Goal: Task Accomplishment & Management: Manage account settings

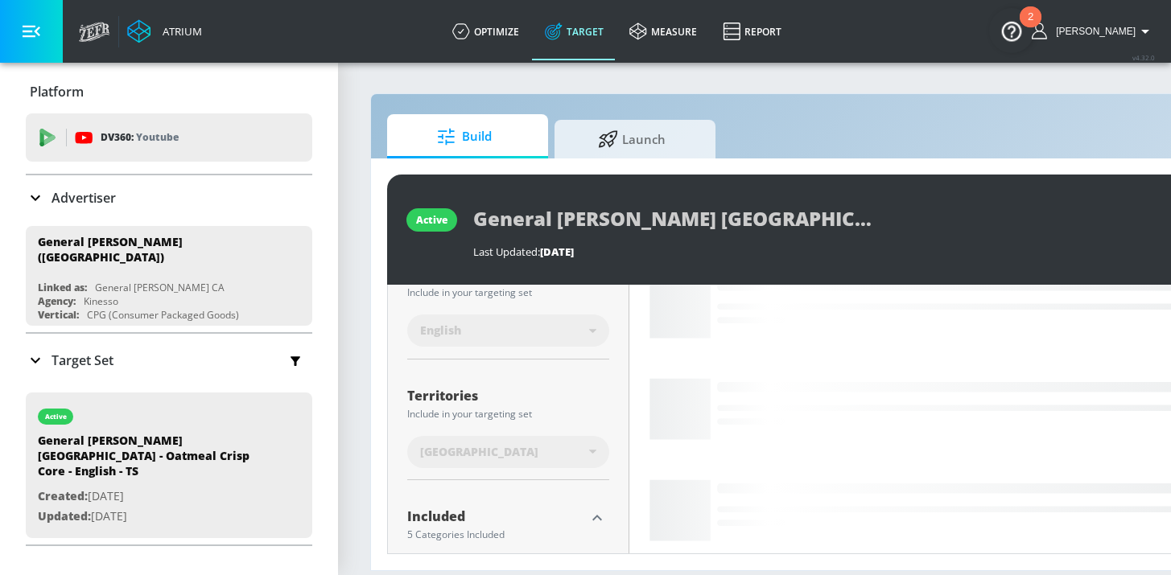
scroll to position [555, 0]
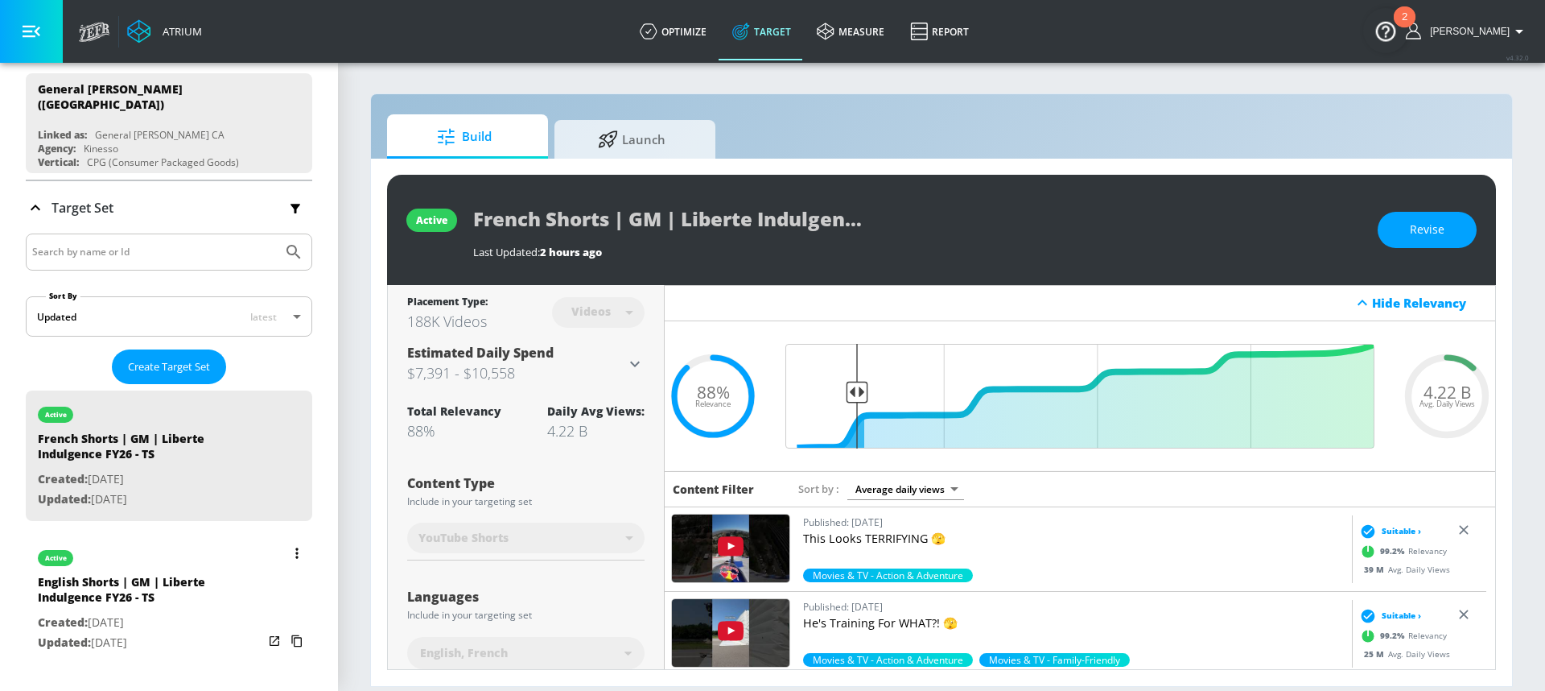
scroll to position [152, 0]
click at [109, 243] on input "Search by name or Id" at bounding box center [154, 252] width 244 height 21
type input "protein"
click at [276, 235] on button "Submit Search" at bounding box center [293, 252] width 35 height 35
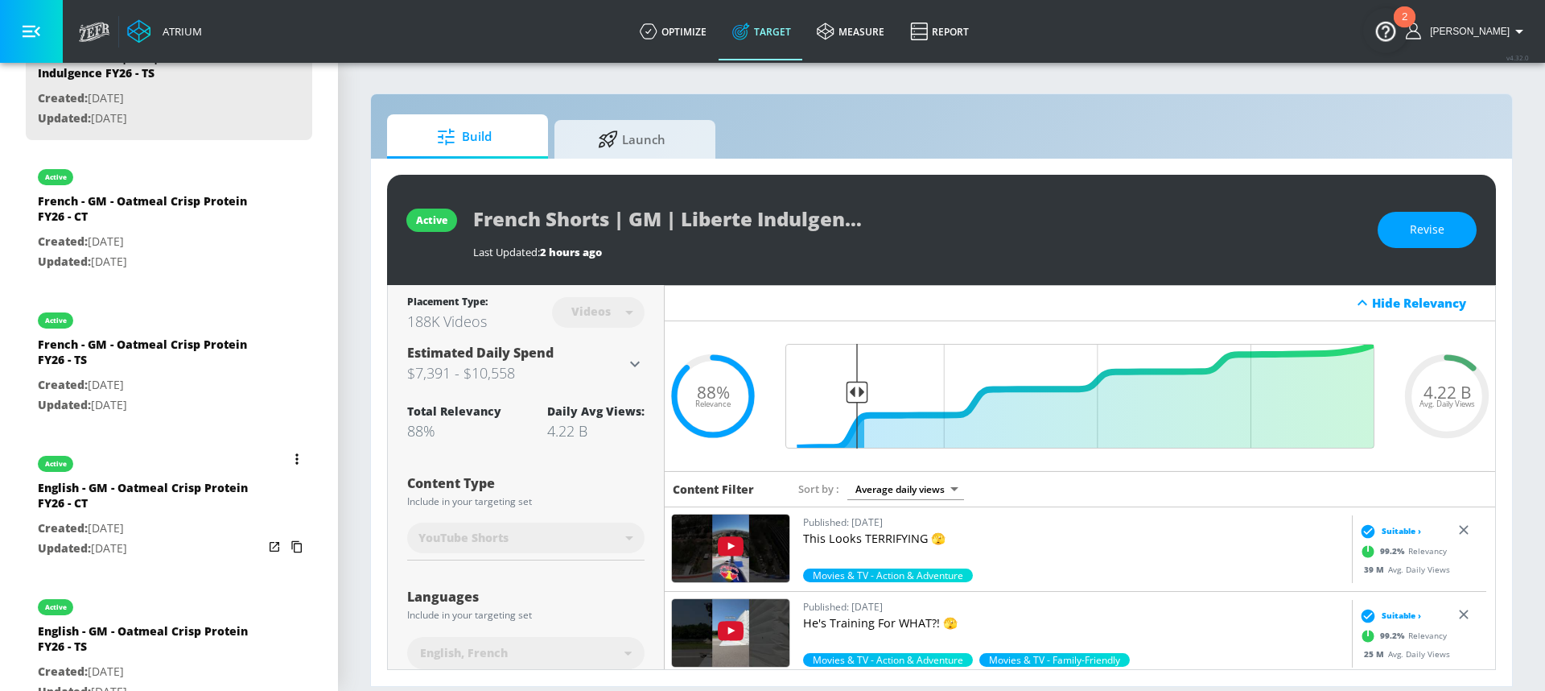
scroll to position [563, 0]
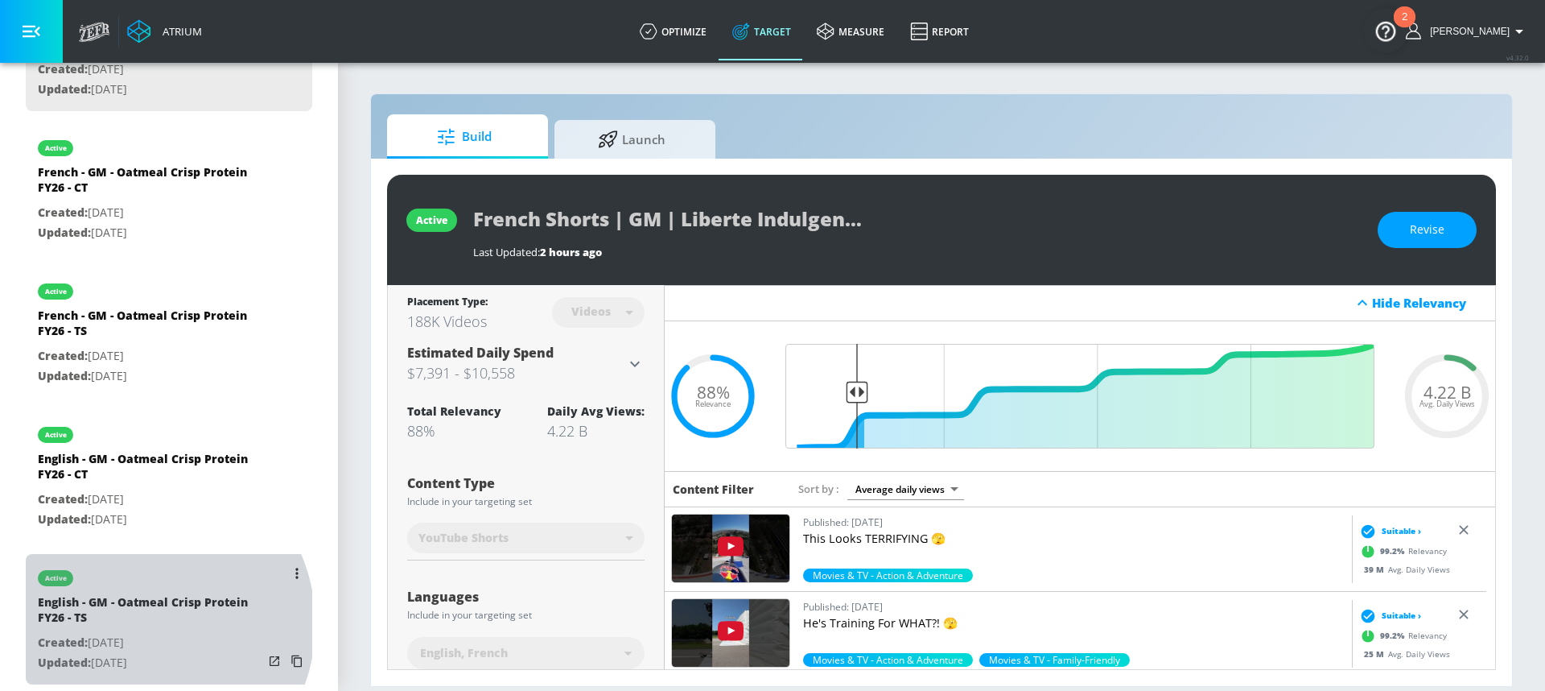
click at [137, 616] on div "English - GM - Oatmeal Crisp Protein FY26 - TS" at bounding box center [150, 613] width 225 height 39
type input "English - GM - Oatmeal Crisp Protein FY26 - TS"
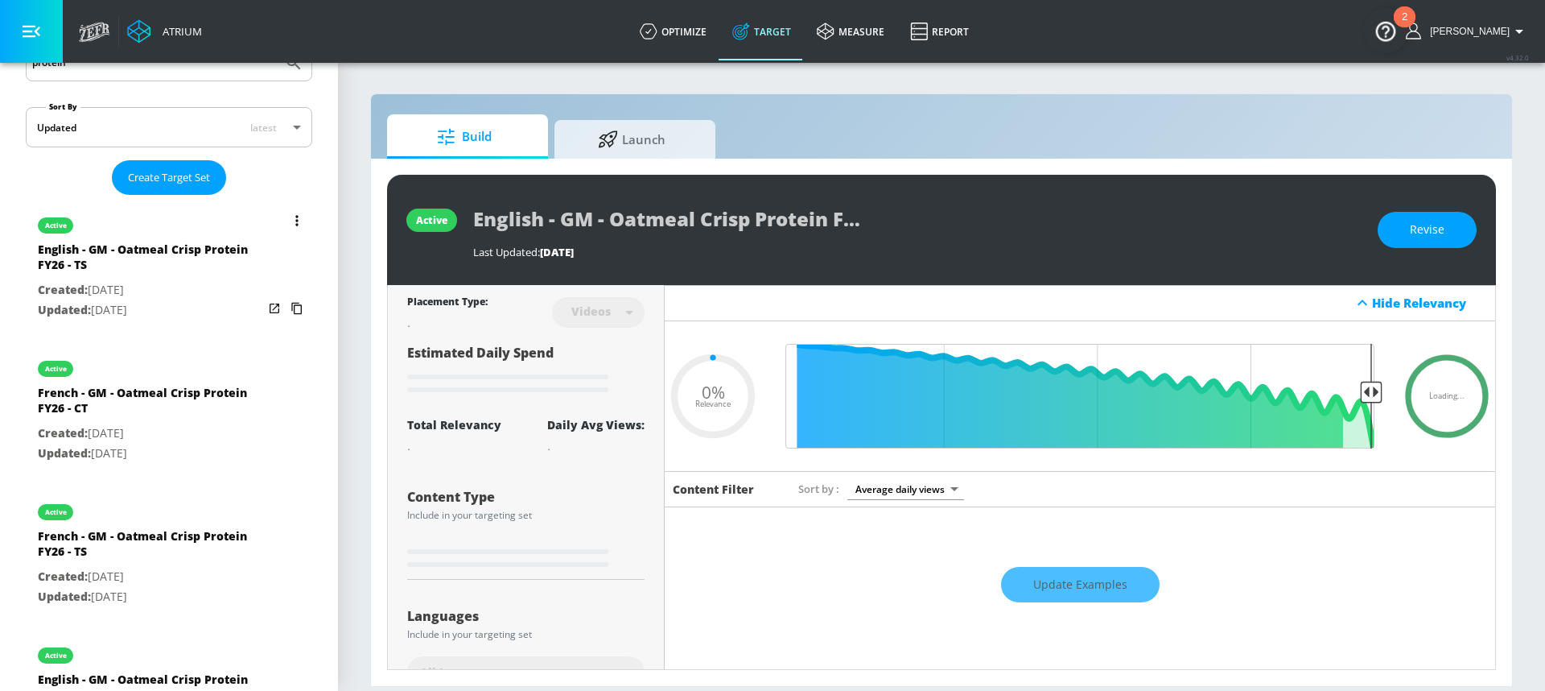
scroll to position [332, 0]
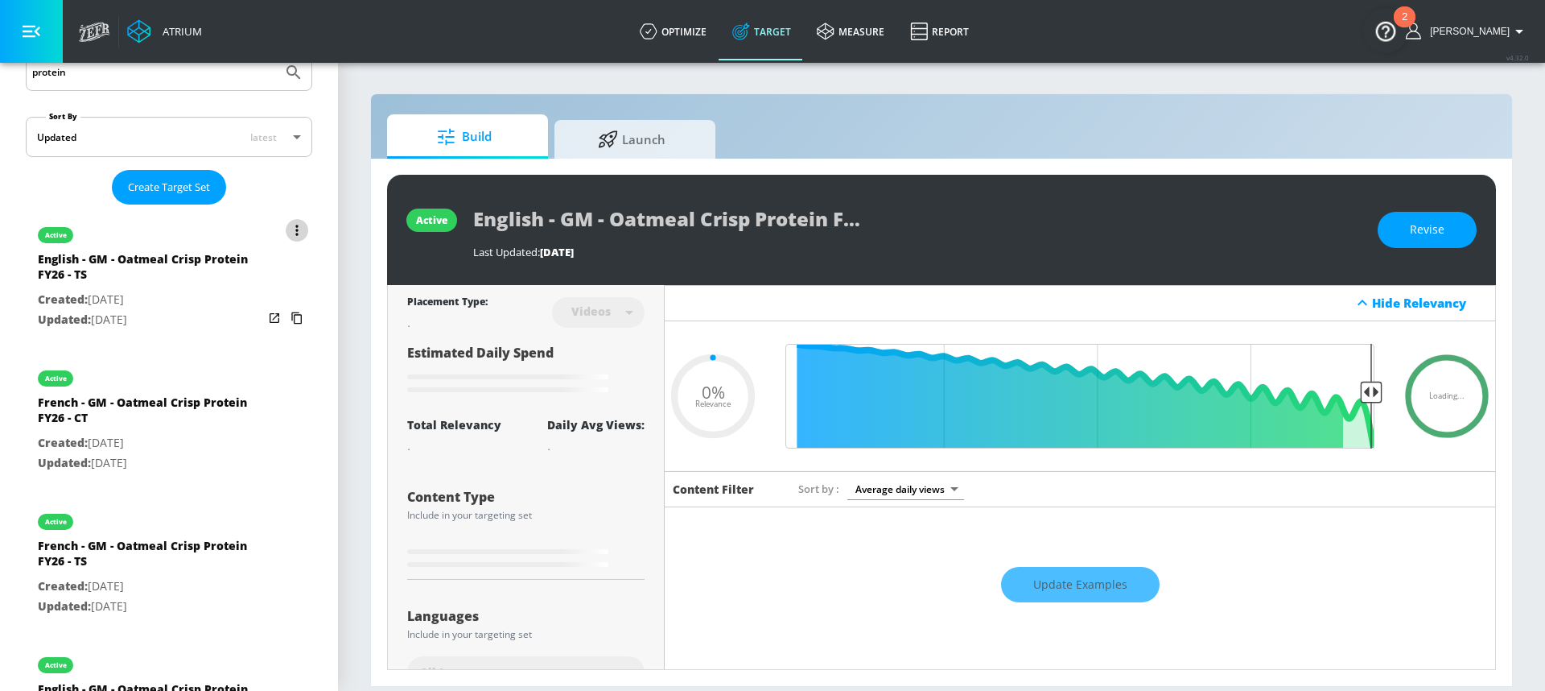
click at [286, 222] on button "list of Target Set" at bounding box center [297, 230] width 23 height 23
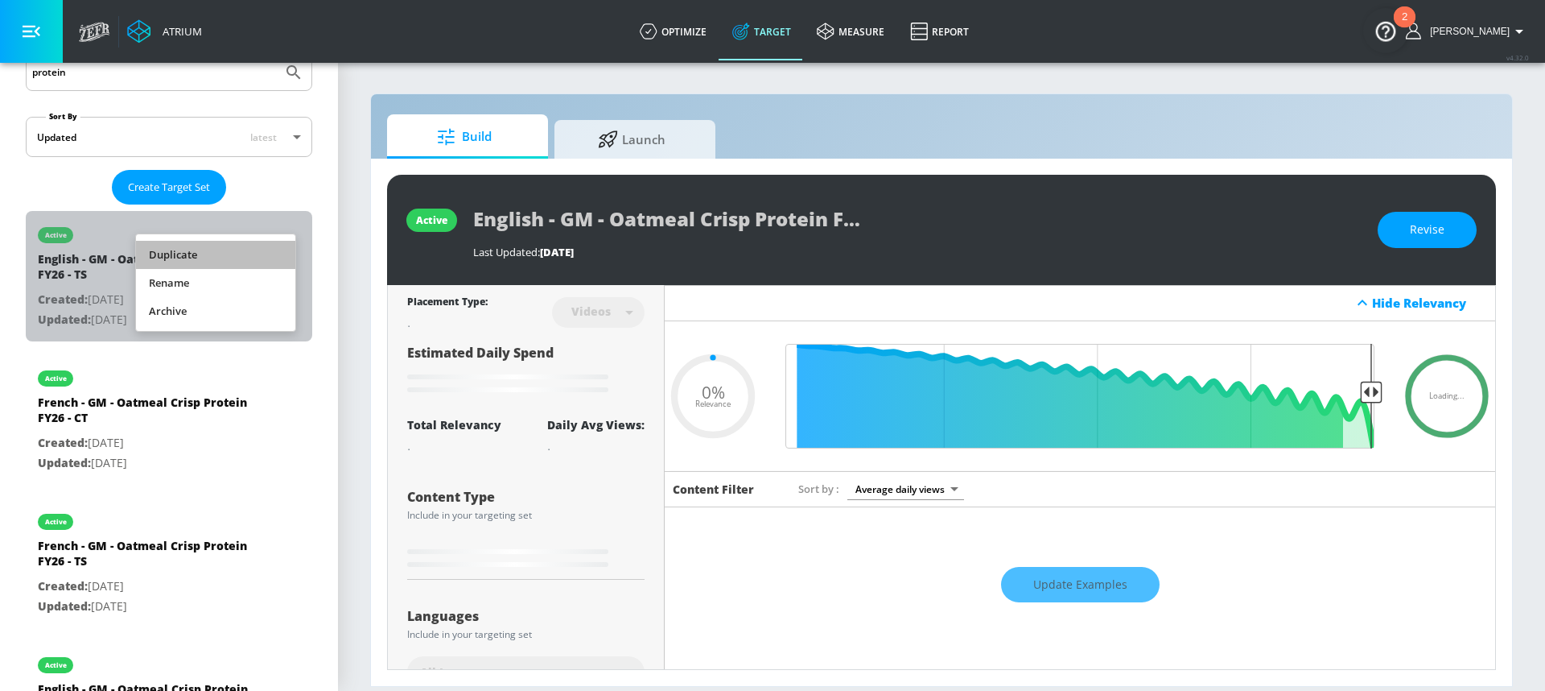
click at [229, 258] on li "Duplicate" at bounding box center [215, 255] width 159 height 28
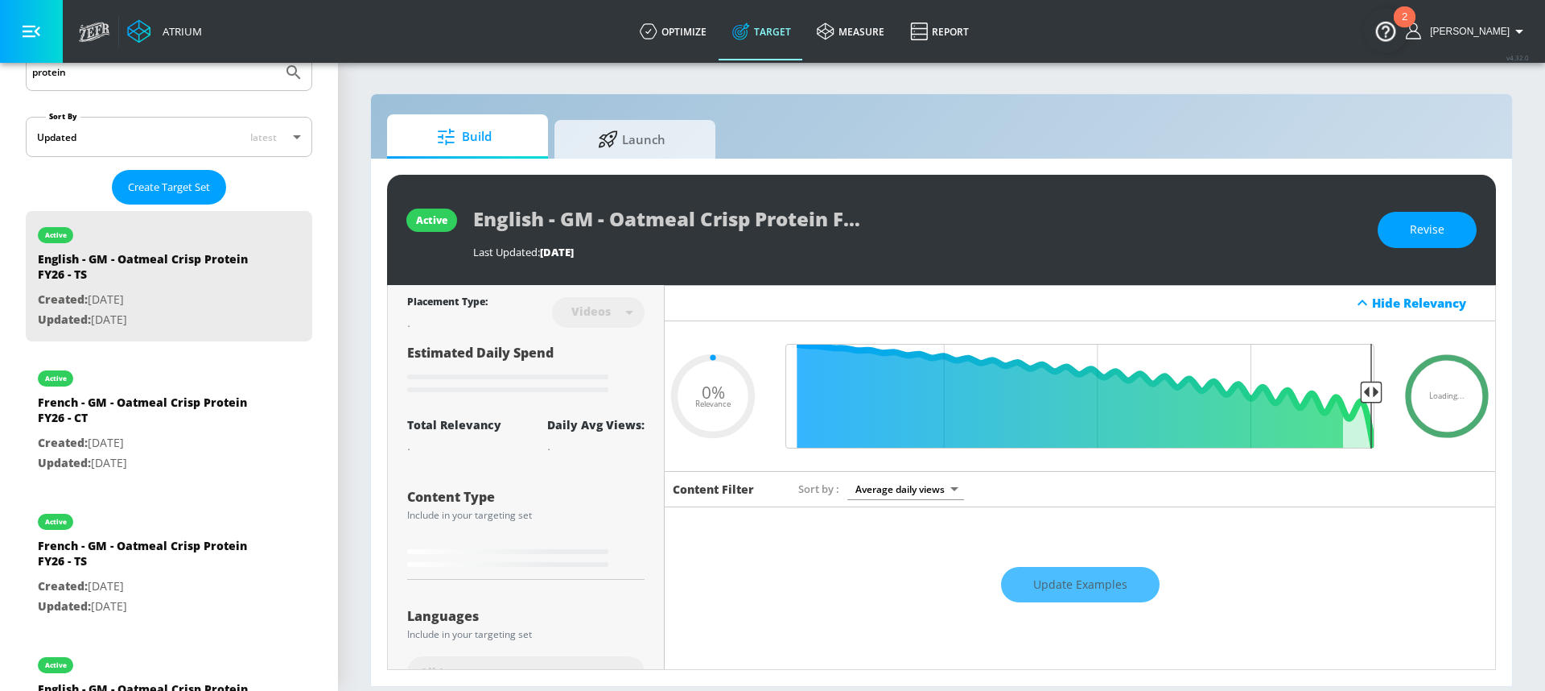
type input "0.05"
click at [153, 415] on div "English - GM - Oatmeal Crisp Protein FY26 - TS Duplicate" at bounding box center [150, 413] width 225 height 39
type input "English - GM - Oatmeal Crisp Protein FY26 - TS Duplicate"
type input "0.05"
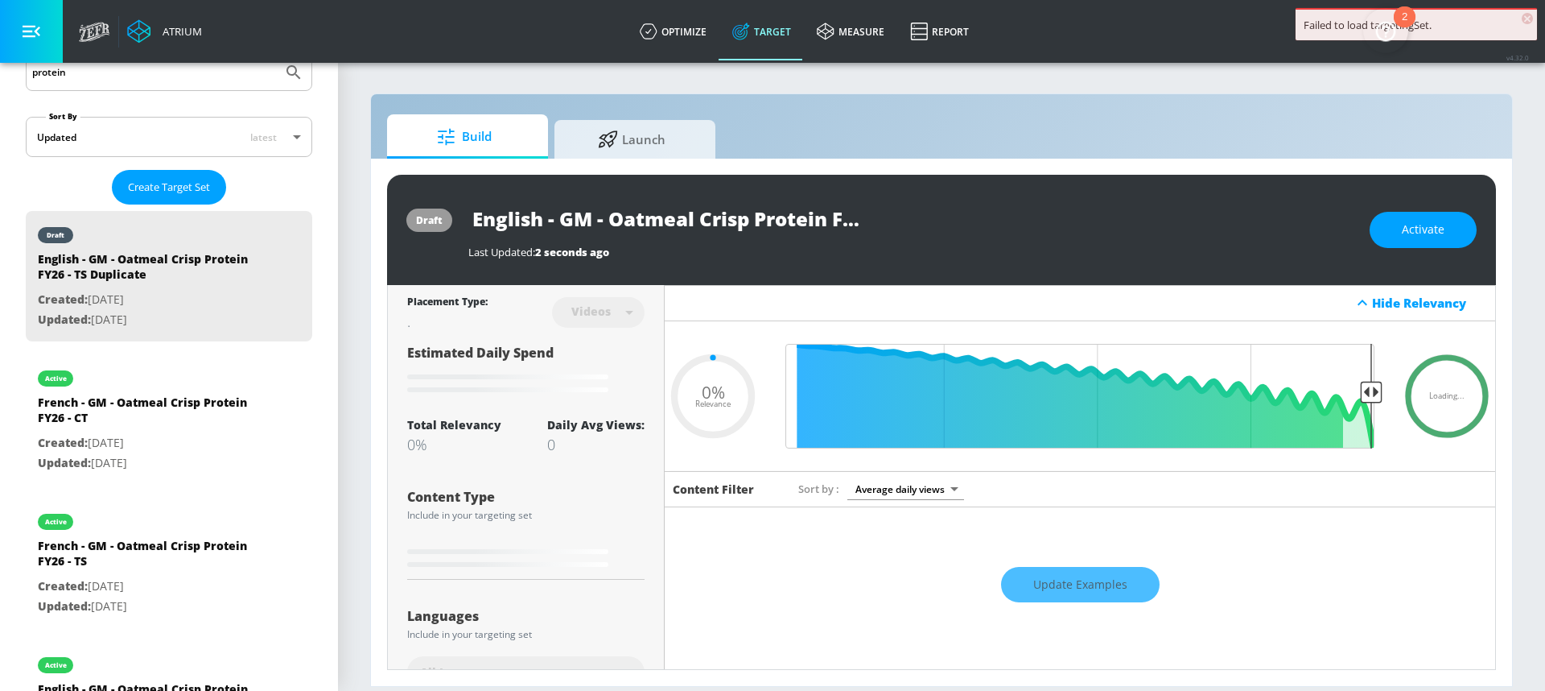
click at [750, 220] on input "English - GM - Oatmeal Crisp Protein FY26 - TS Duplicate" at bounding box center [669, 218] width 402 height 36
type input "English - GM - Oatmeal Crisp Protein FY26 - TS Duplicate"
type input "0.05"
type input "English - GM - Oatmeal Crisp C Protein FY26 - TS Duplicate"
type input "0.05"
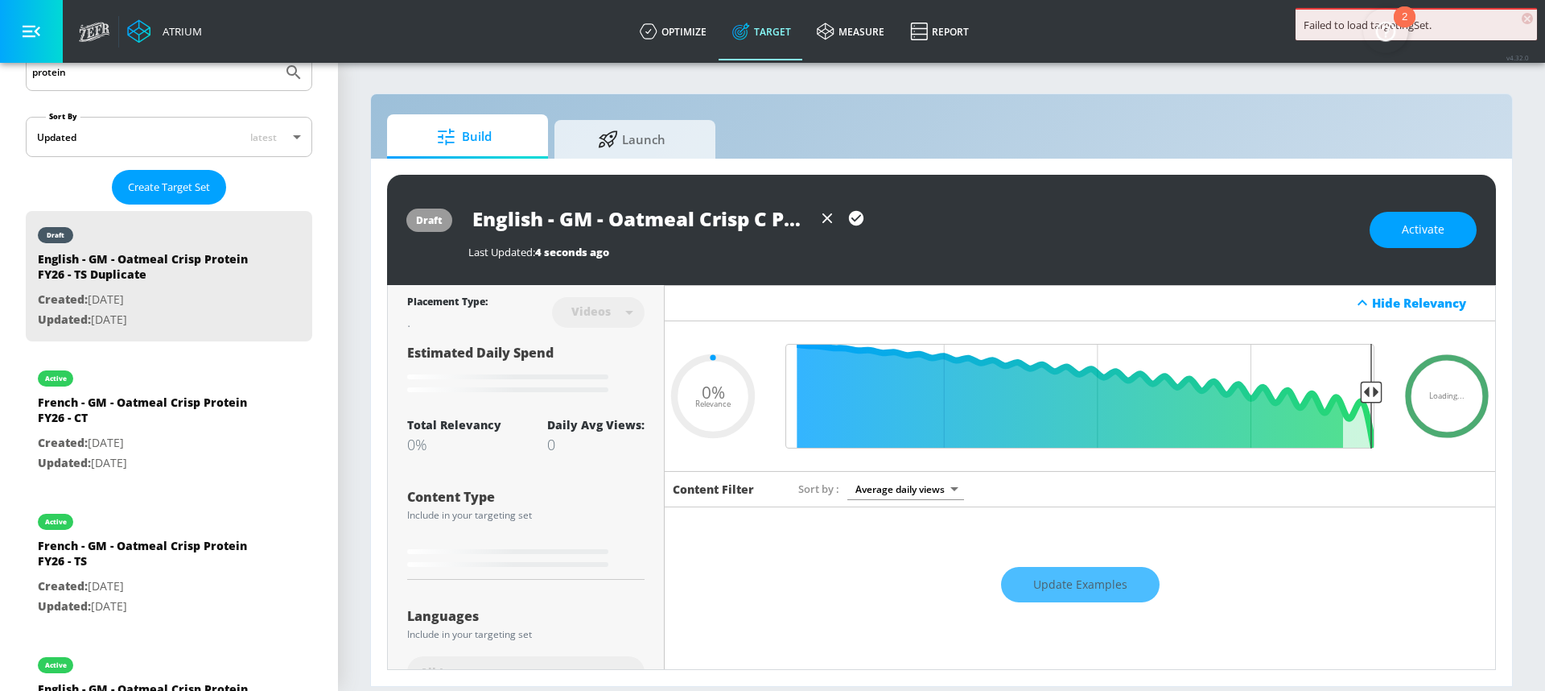
type input "English - GM - Oatmeal Crisp Co Protein FY26 - TS Duplicate"
type input "0.05"
type input "English - GM - Oatmeal Crisp Cor Protein FY26 - TS Duplicate"
type input "0.05"
type input "English - GM - Oatmeal Crisp Core Protein FY26 - TS Duplicate"
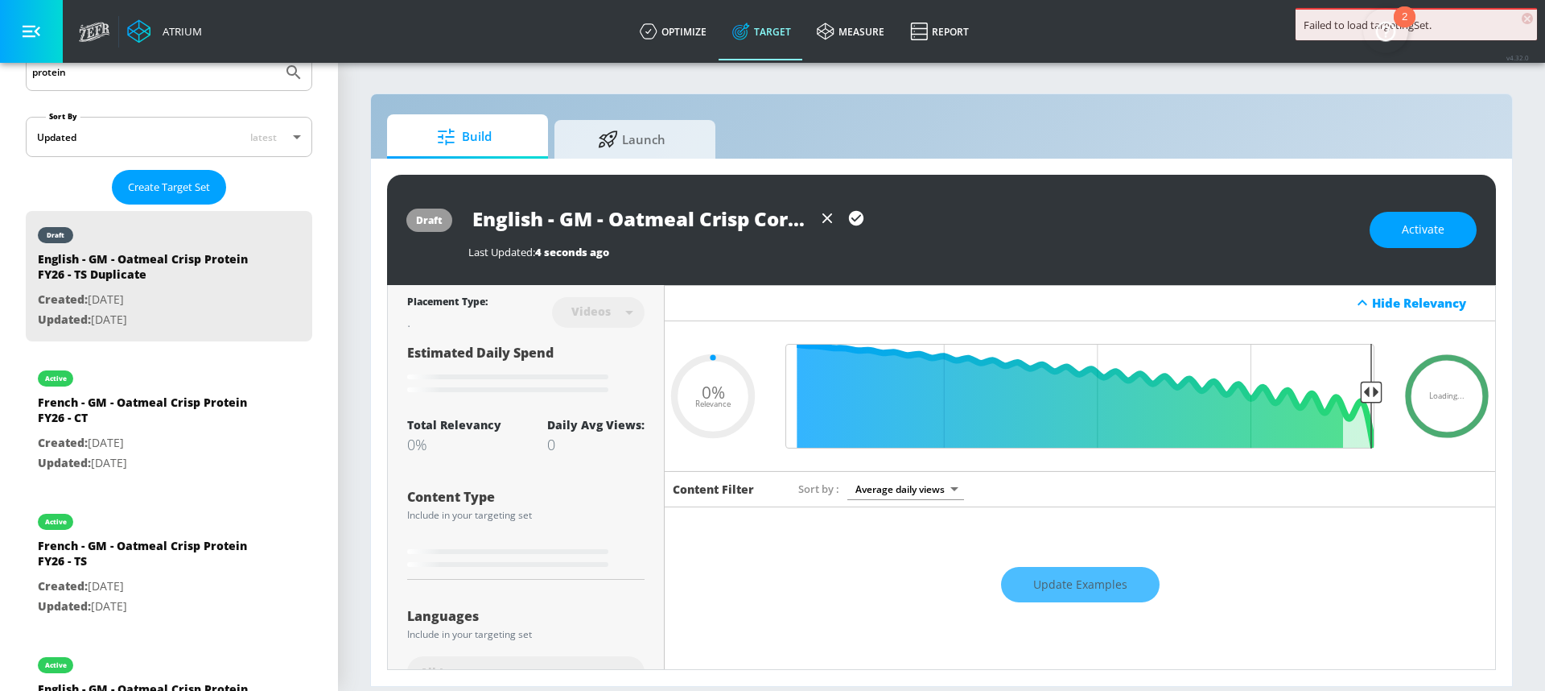
type input "0.05"
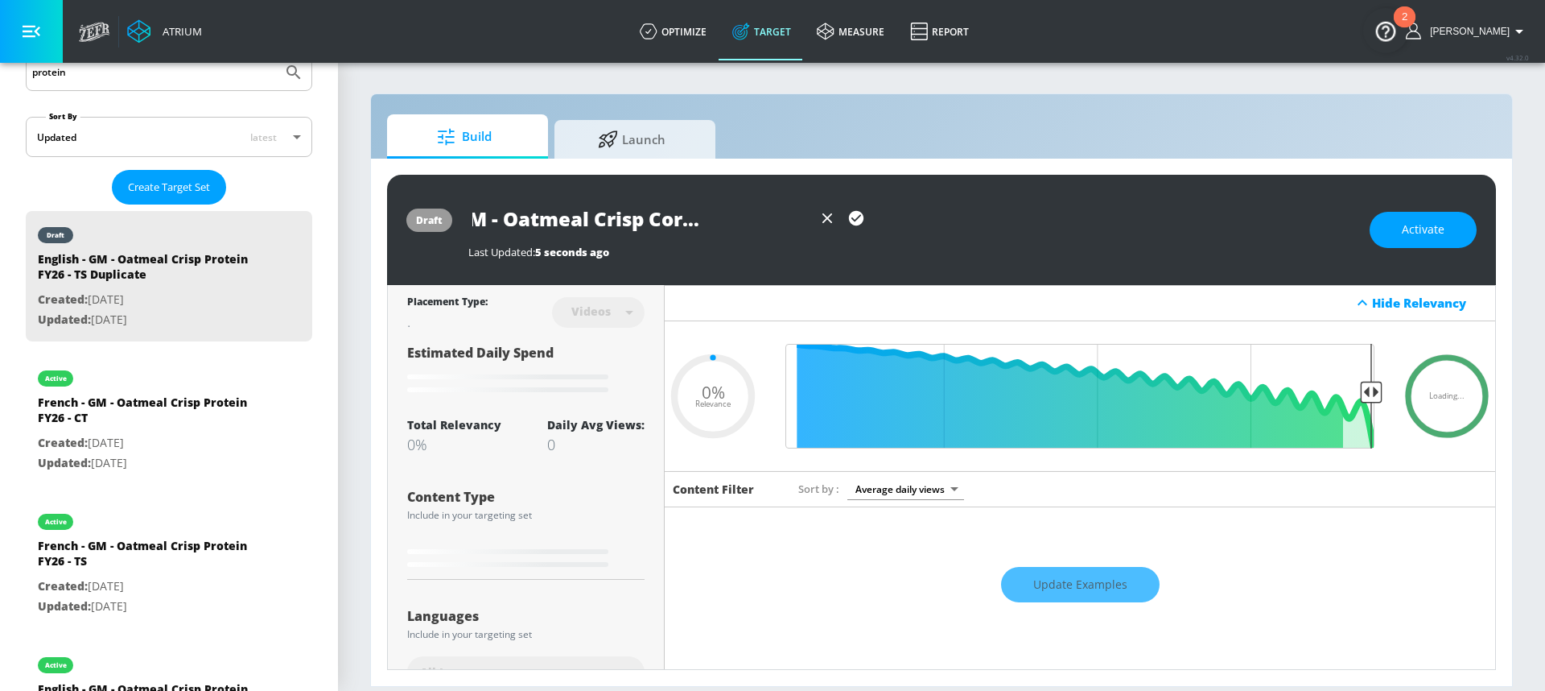
scroll to position [0, 260]
drag, startPoint x: 732, startPoint y: 213, endPoint x: 810, endPoint y: 213, distance: 77.3
click at [810, 213] on input "English - GM - Oatmeal Crisp Core Protein FY26 - TS Duplicate" at bounding box center [640, 218] width 344 height 36
click at [720, 219] on input "English - GM - Oatmeal Crisp Core Protein FY26 - TS Duplicate" at bounding box center [640, 218] width 344 height 36
drag, startPoint x: 707, startPoint y: 218, endPoint x: 807, endPoint y: 229, distance: 100.3
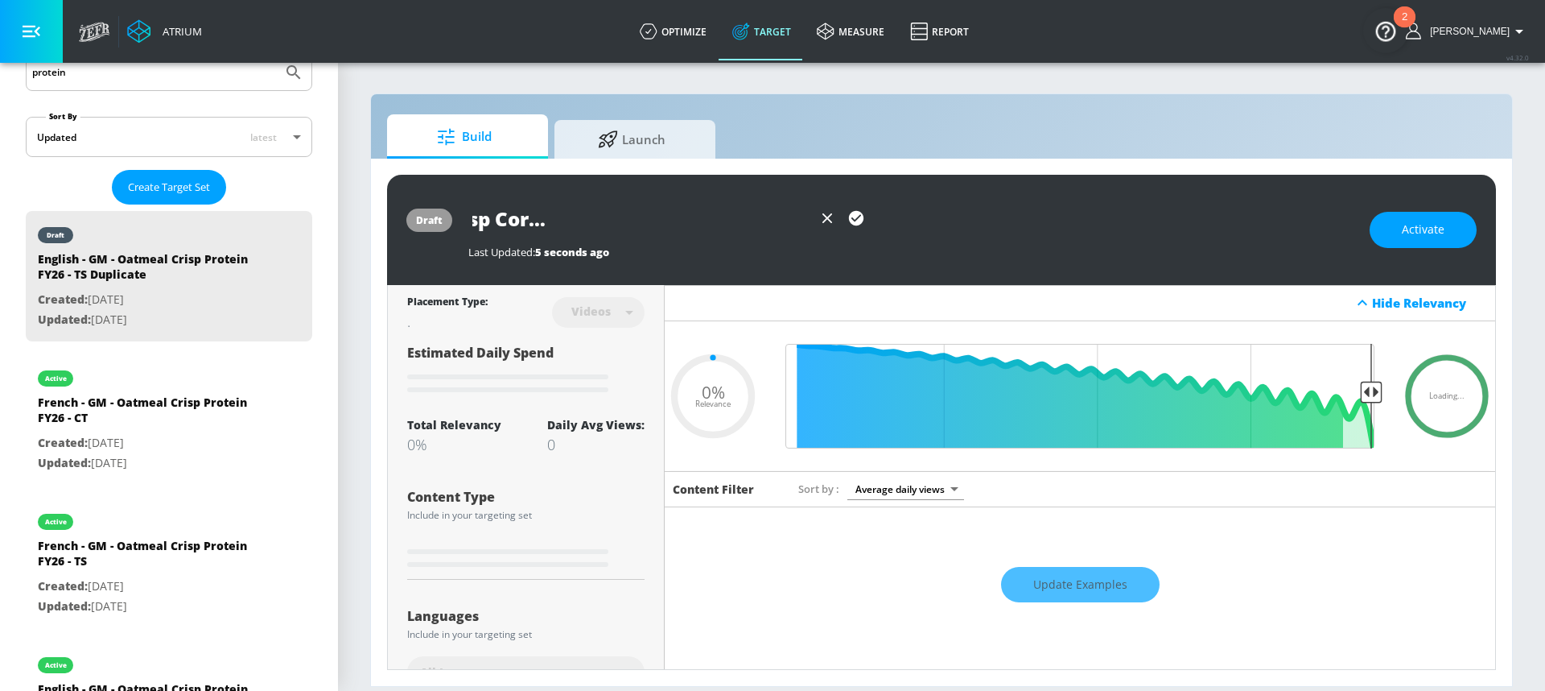
click at [807, 229] on input "English - GM - Oatmeal Crisp Core Protein FY26 - TS Duplicate" at bounding box center [640, 218] width 344 height 36
type input "English - GM - Oatmeal Crisp Core Protein FY26 - TS"
type input "0.05"
type input "English - GM - Oatmeal Crisp Core Protein FY26 - TS"
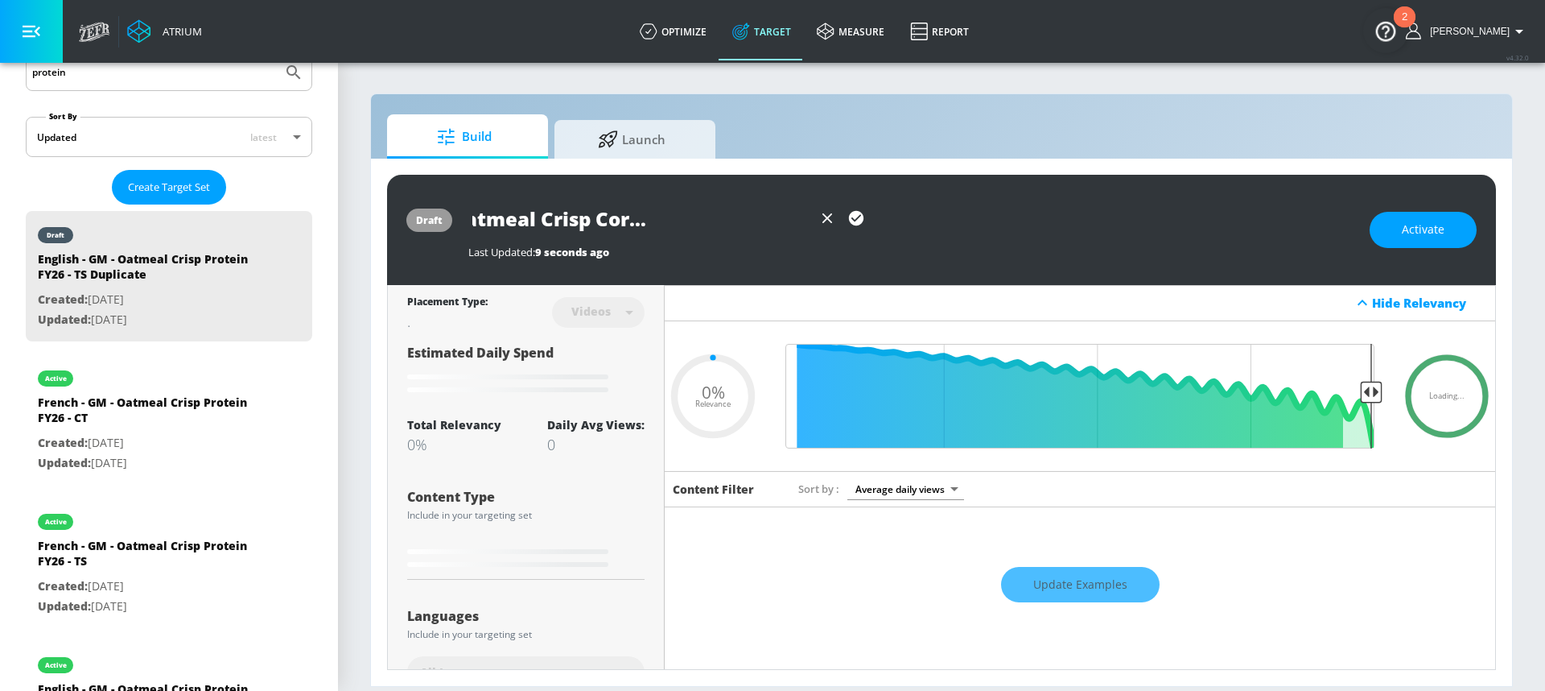
scroll to position [0, 0]
click at [859, 219] on icon "button" at bounding box center [856, 218] width 14 height 14
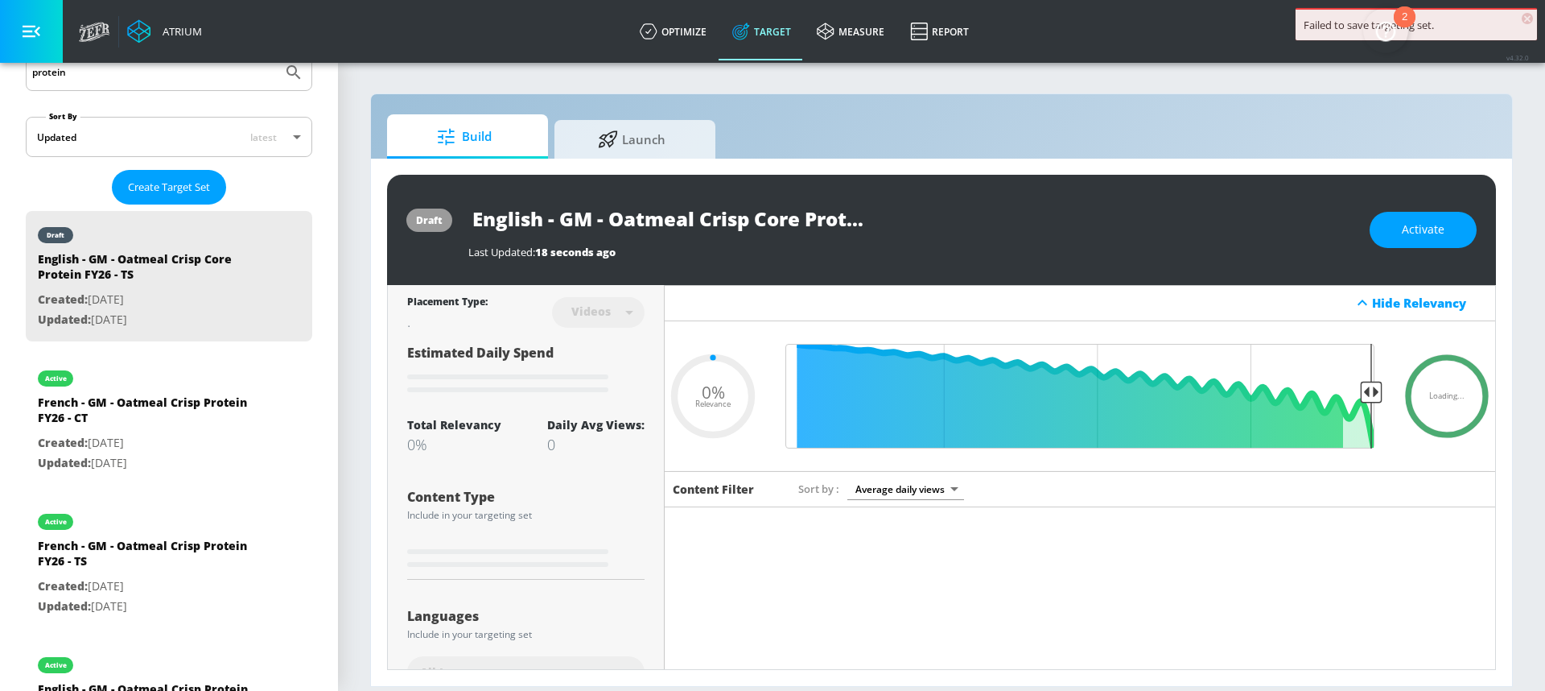
type input "0.05"
type input "English - GM - Oatmeal Crisp Protein FY26 - TS Duplicate"
type input "0.2"
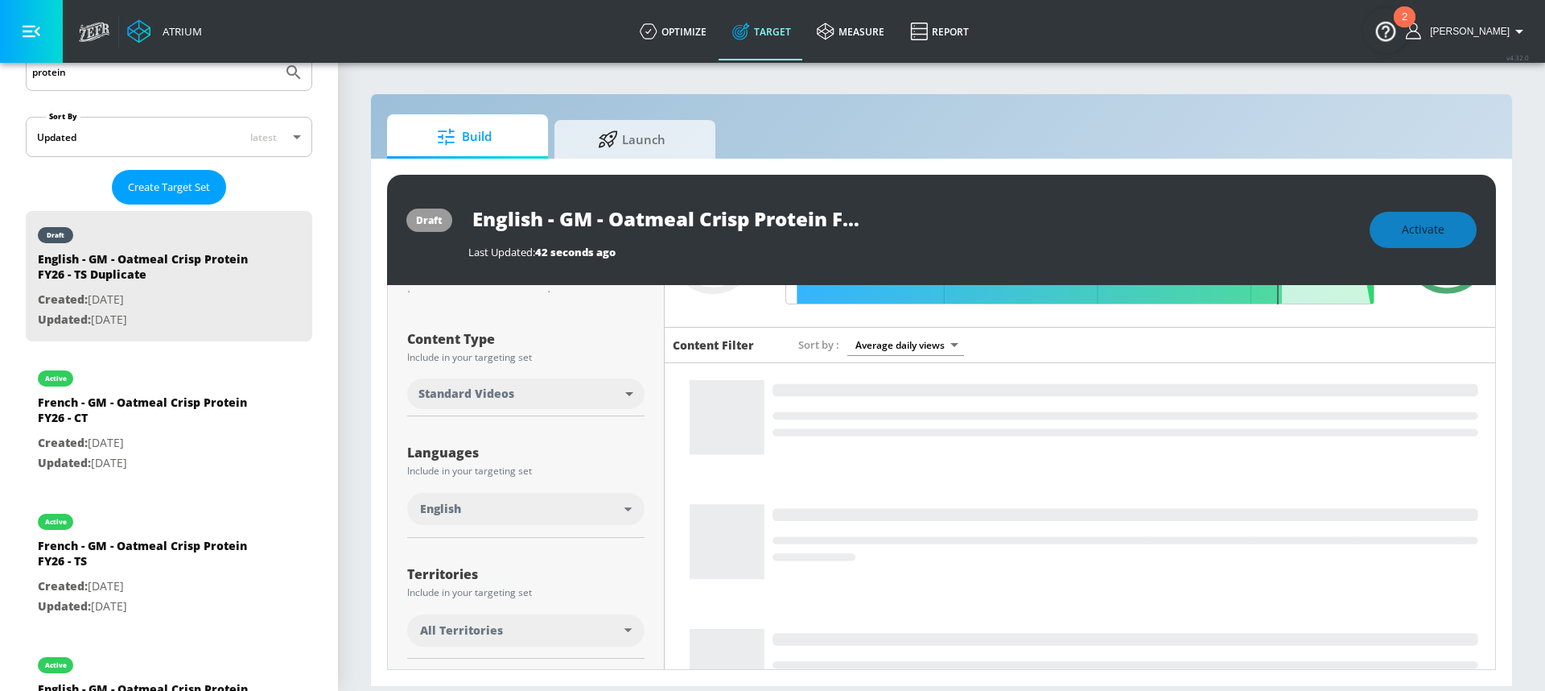
scroll to position [267, 0]
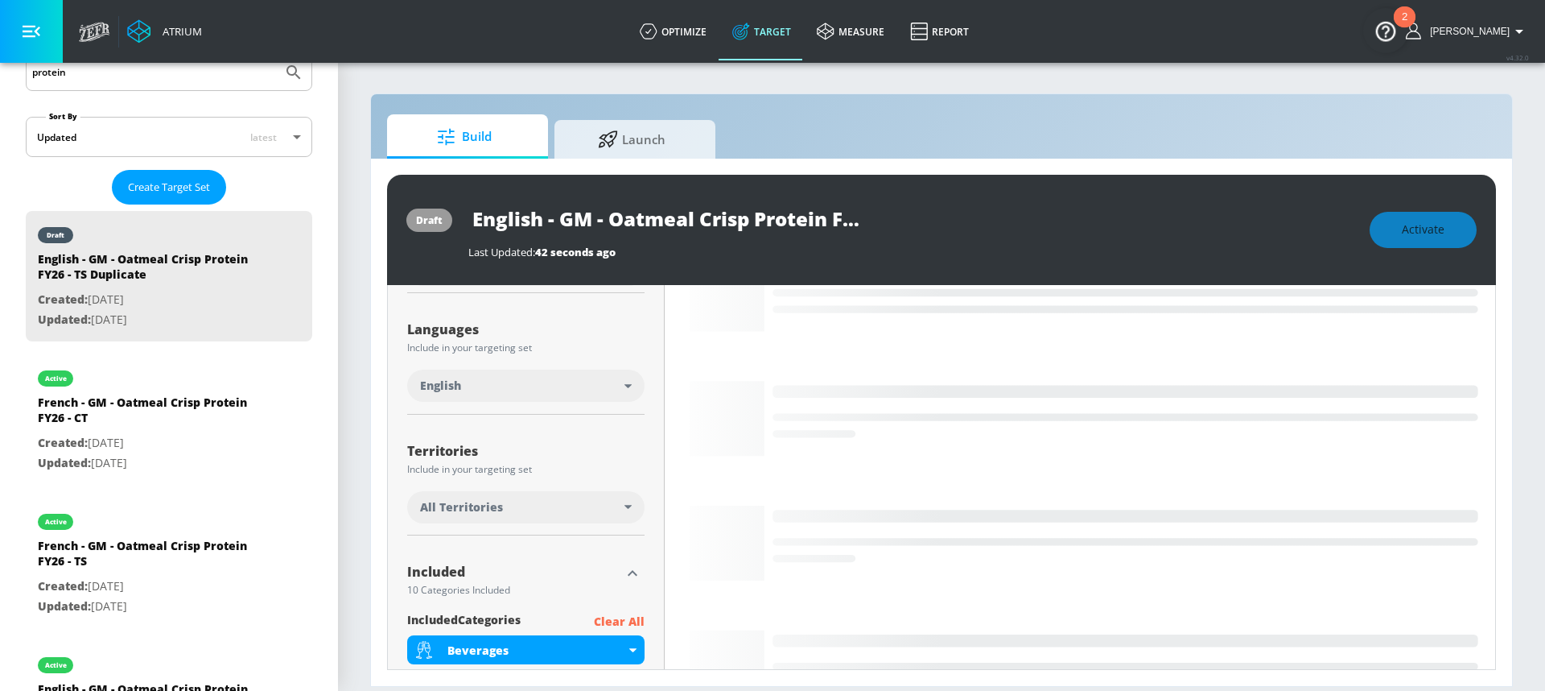
click at [536, 505] on div "All Territories" at bounding box center [522, 507] width 204 height 16
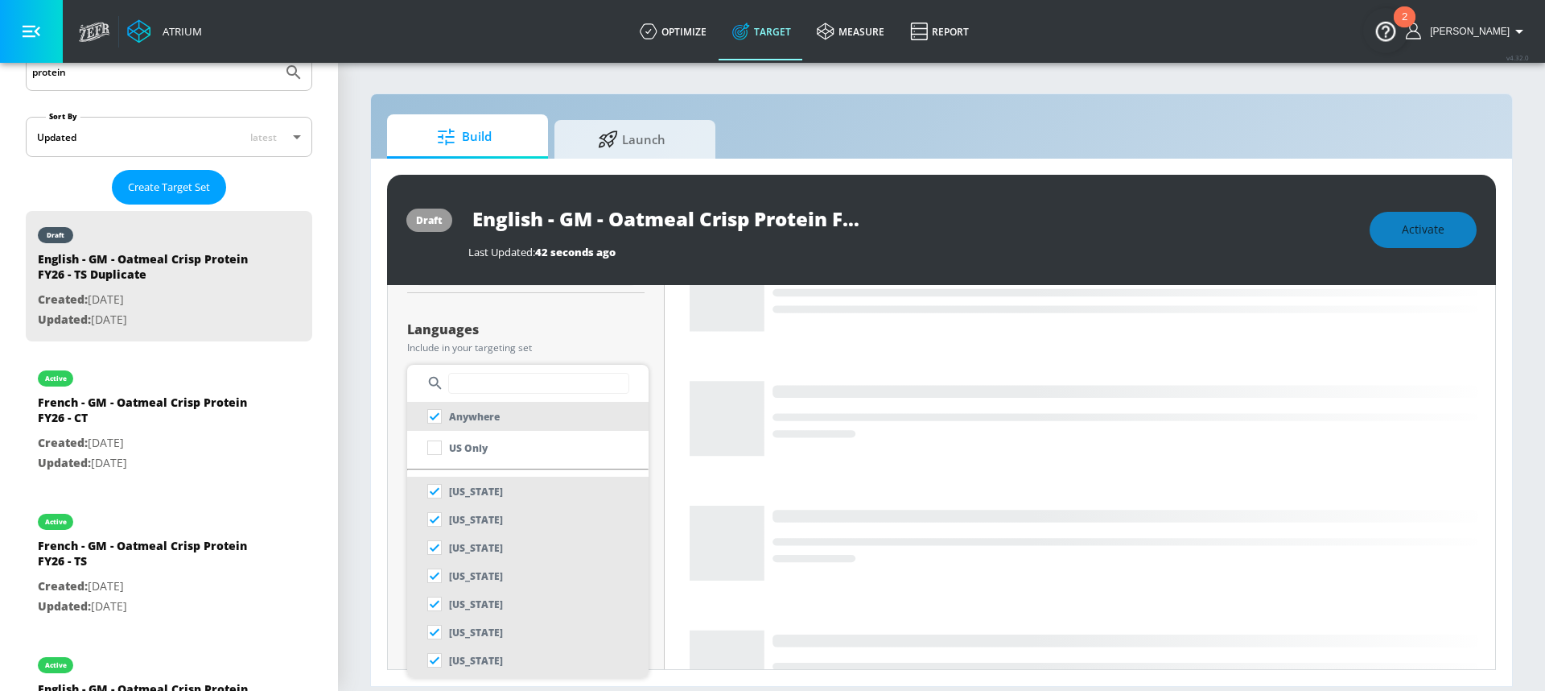
click at [483, 375] on input "text" at bounding box center [538, 383] width 181 height 21
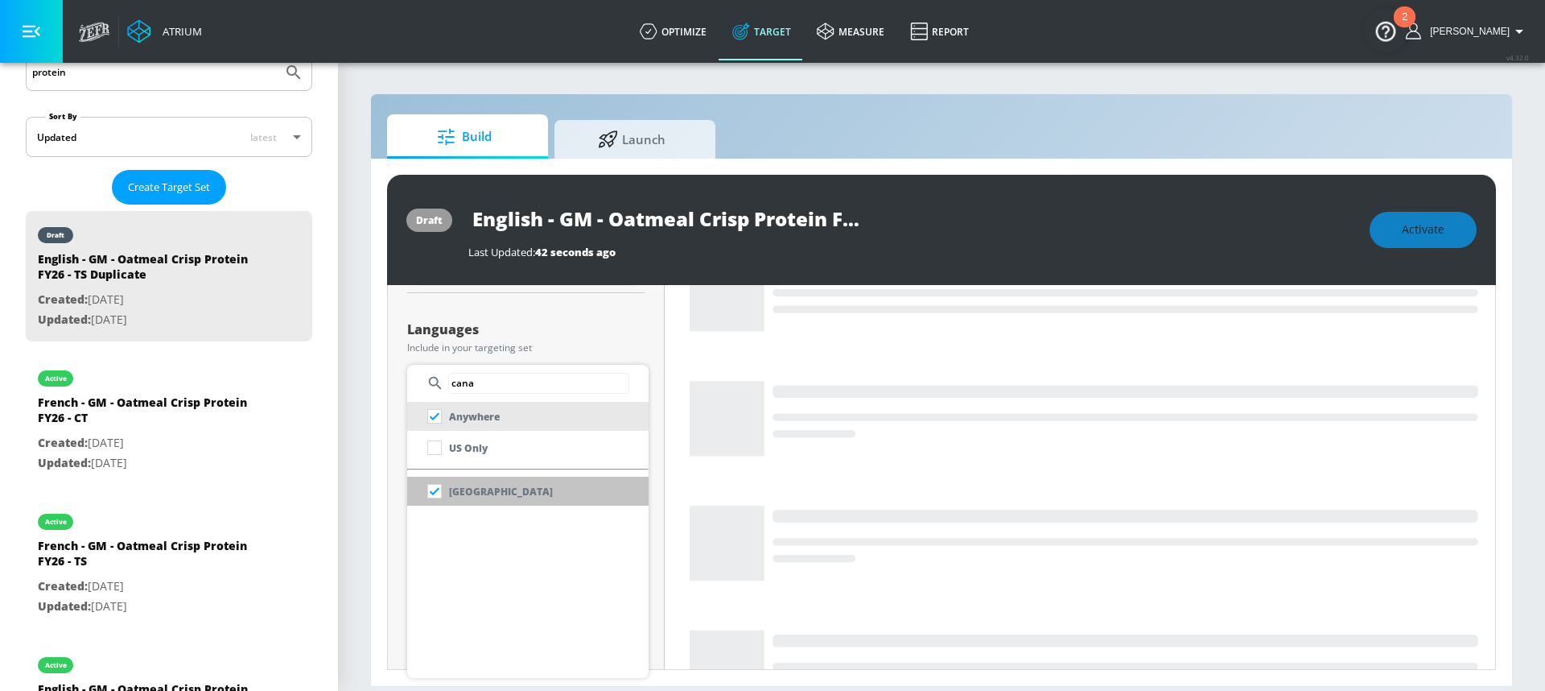
type input "cana"
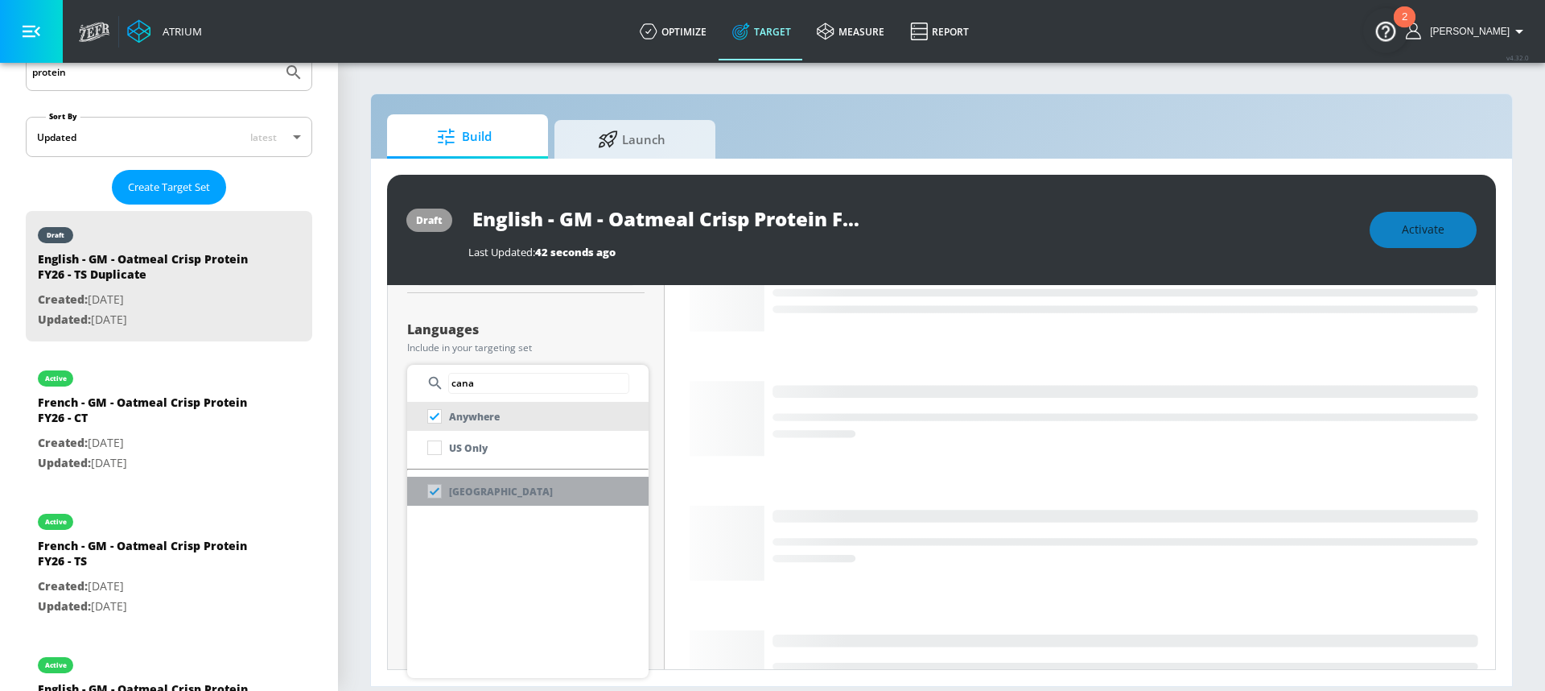
click at [505, 497] on li "[GEOGRAPHIC_DATA]" at bounding box center [527, 490] width 241 height 29
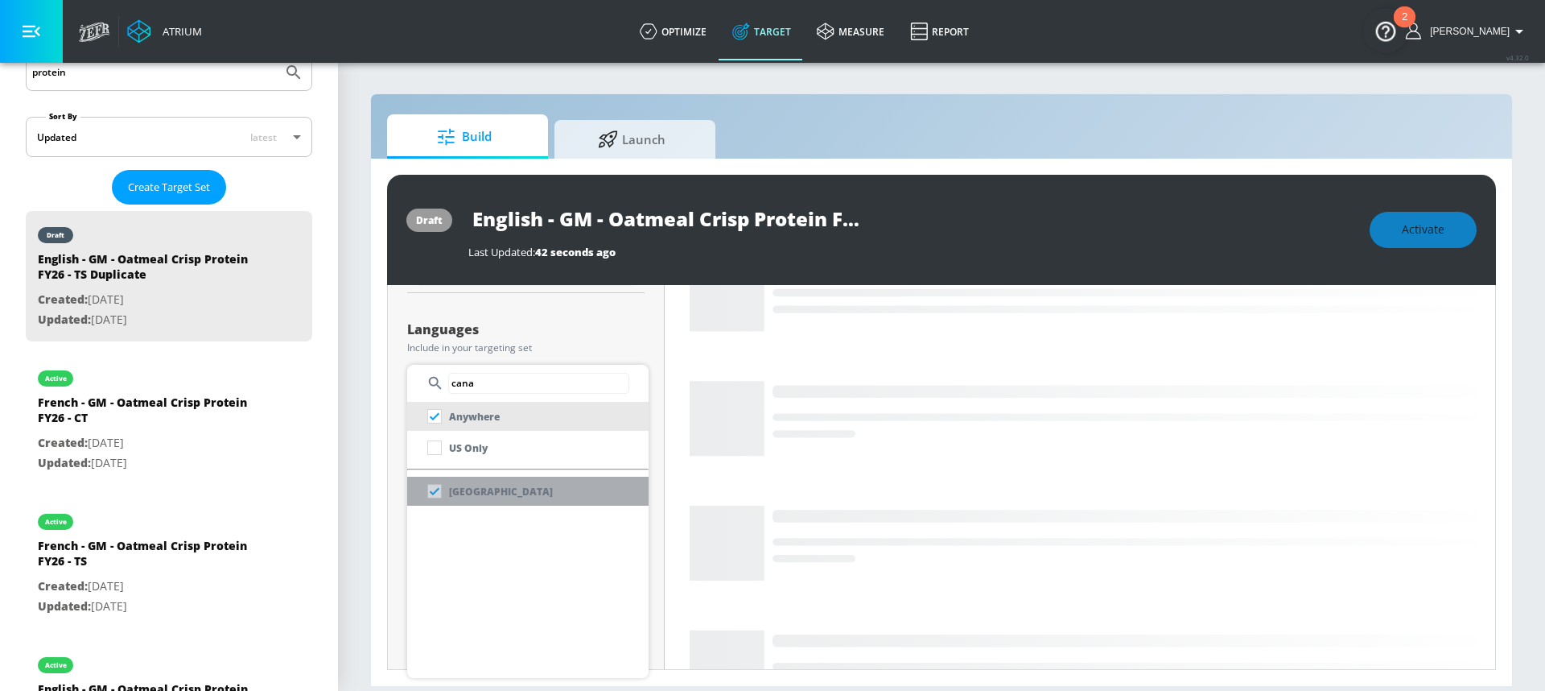
checkbox input "false"
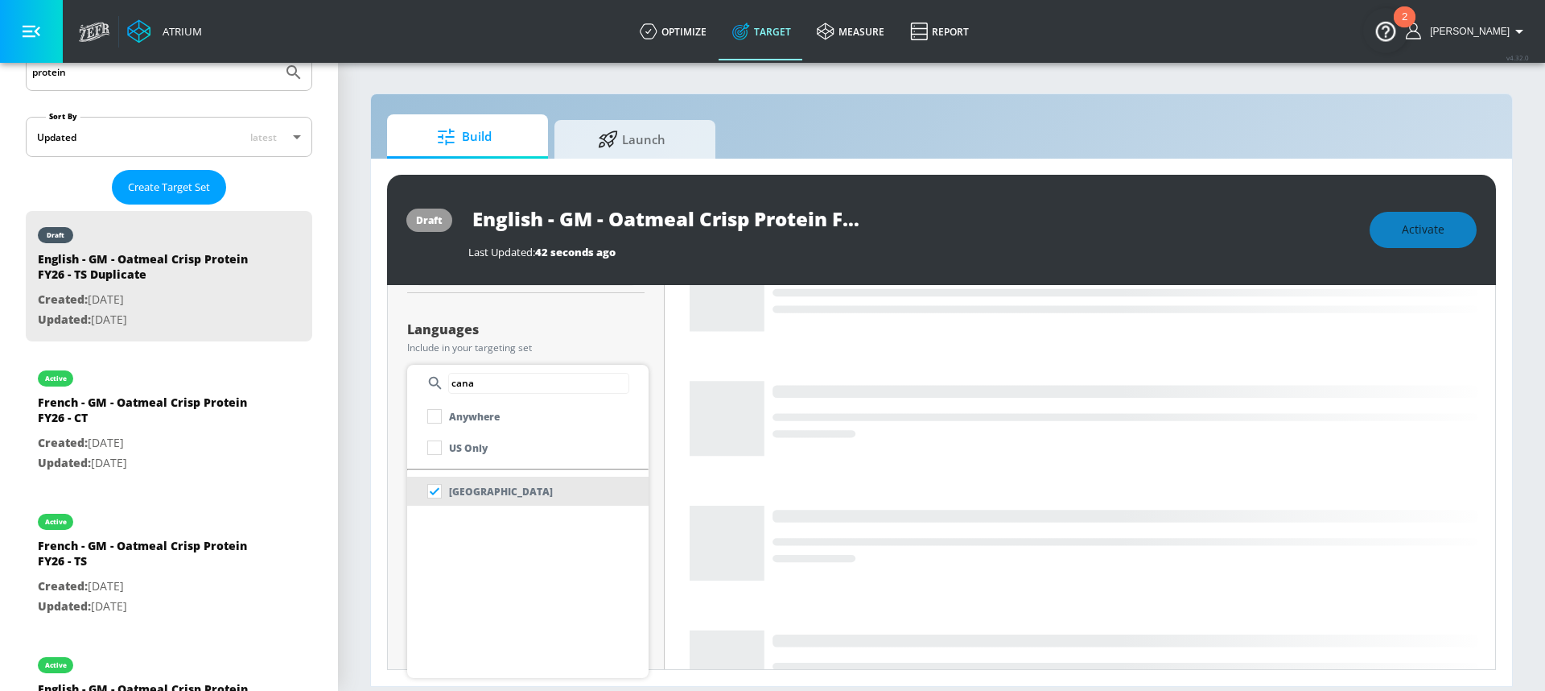
click at [464, 321] on div at bounding box center [772, 345] width 1545 height 691
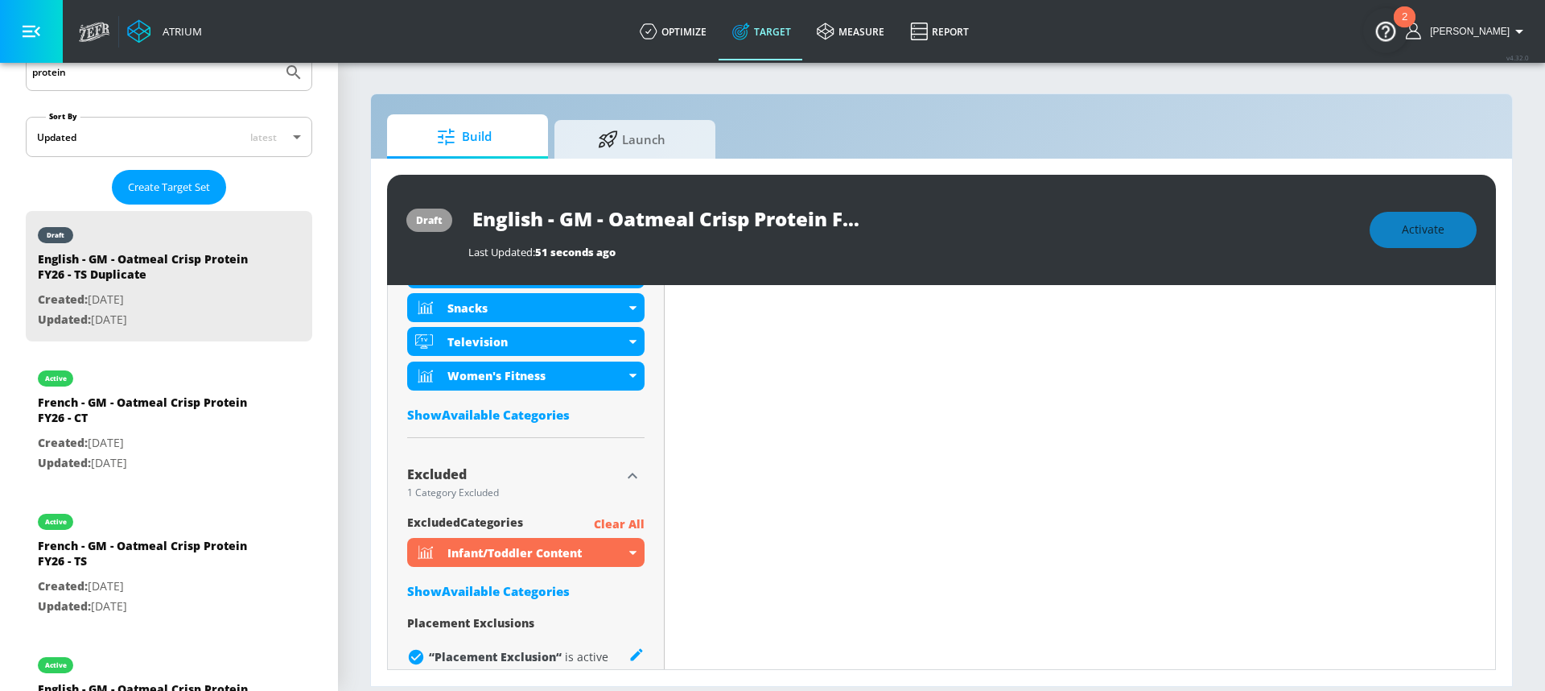
scroll to position [888, 0]
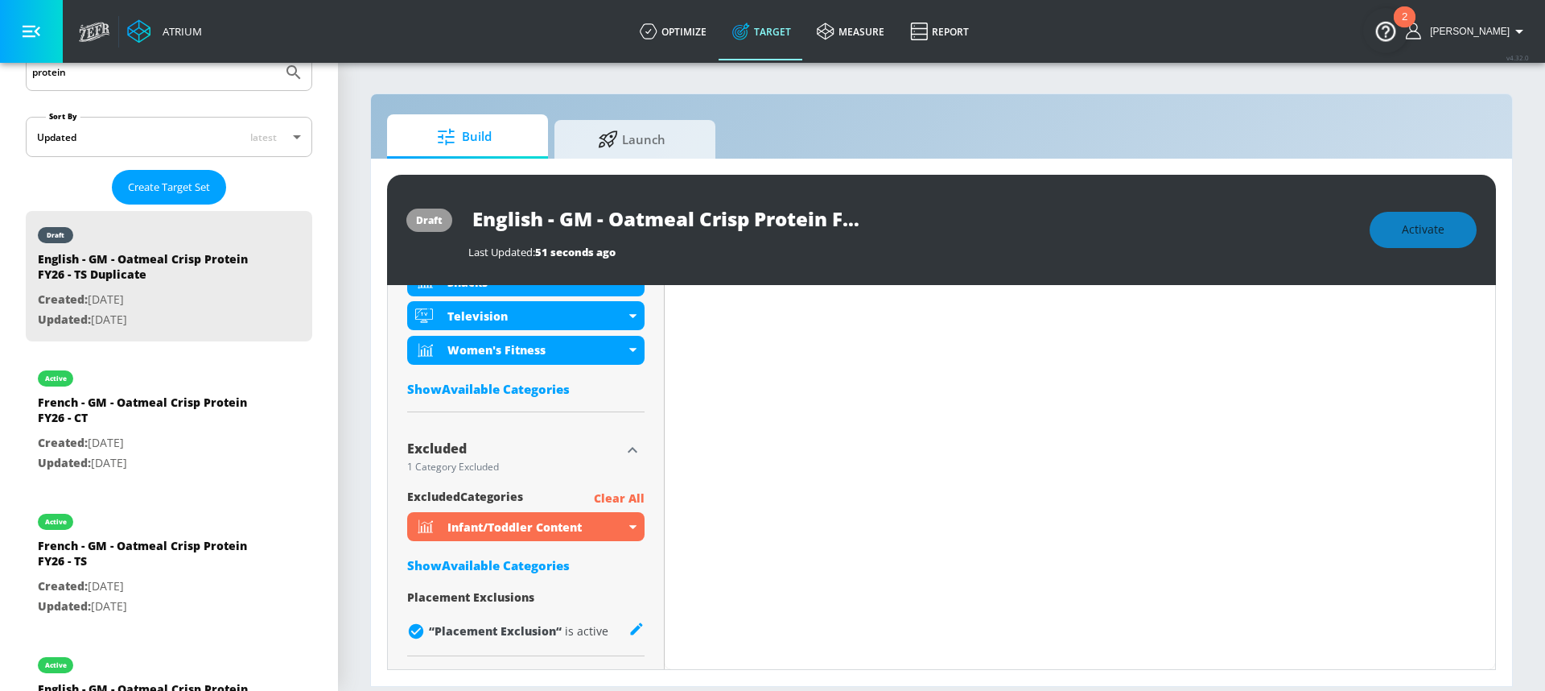
click at [503, 563] on div "Show Available Categories" at bounding box center [525, 565] width 237 height 16
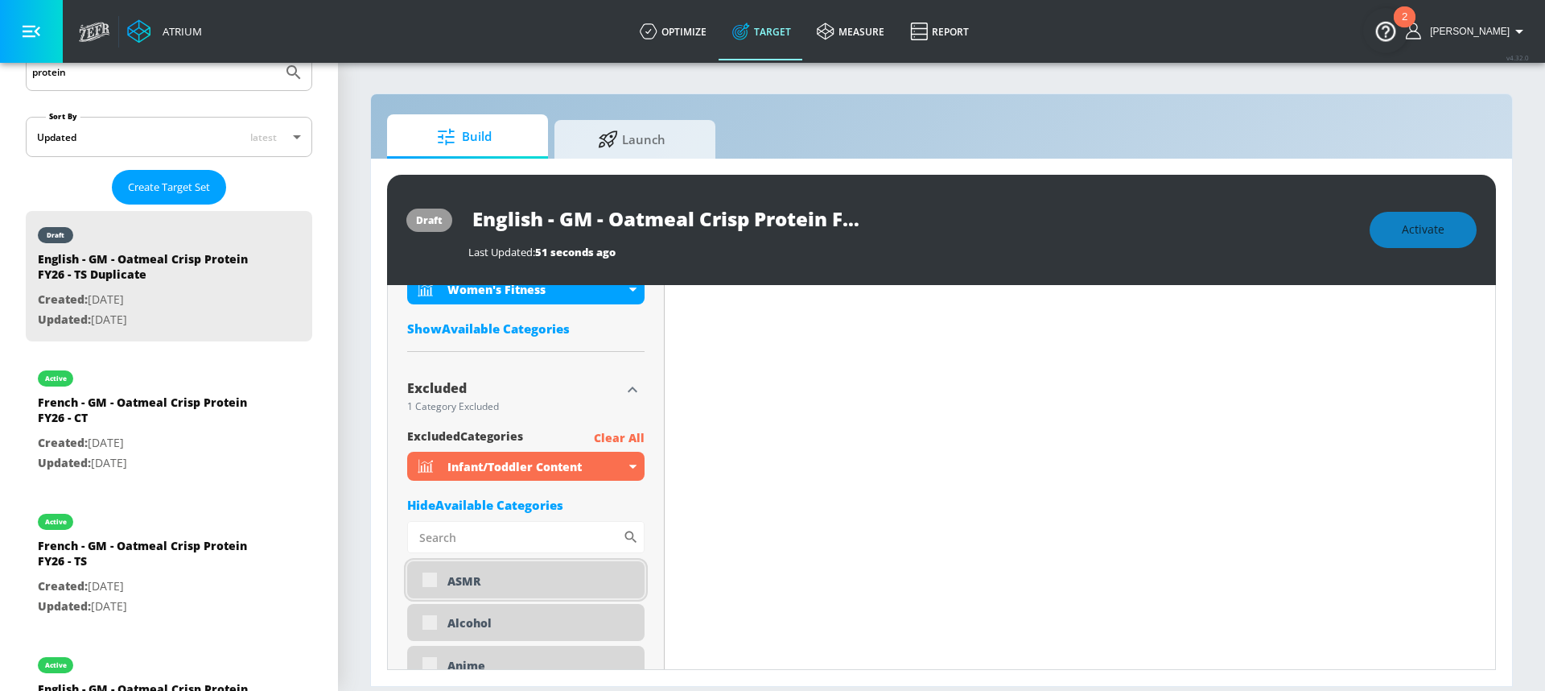
scroll to position [979, 0]
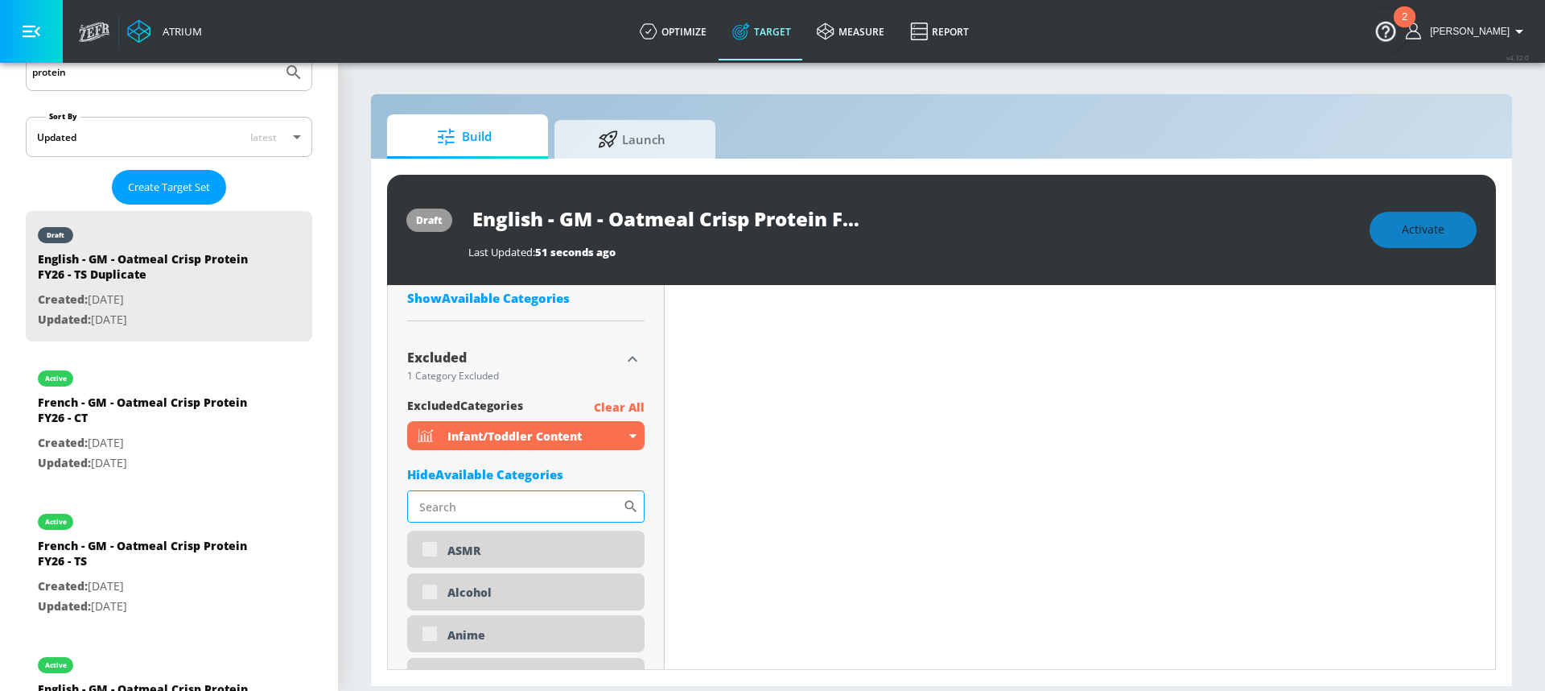
click at [449, 505] on input "Sort By" at bounding box center [515, 506] width 216 height 32
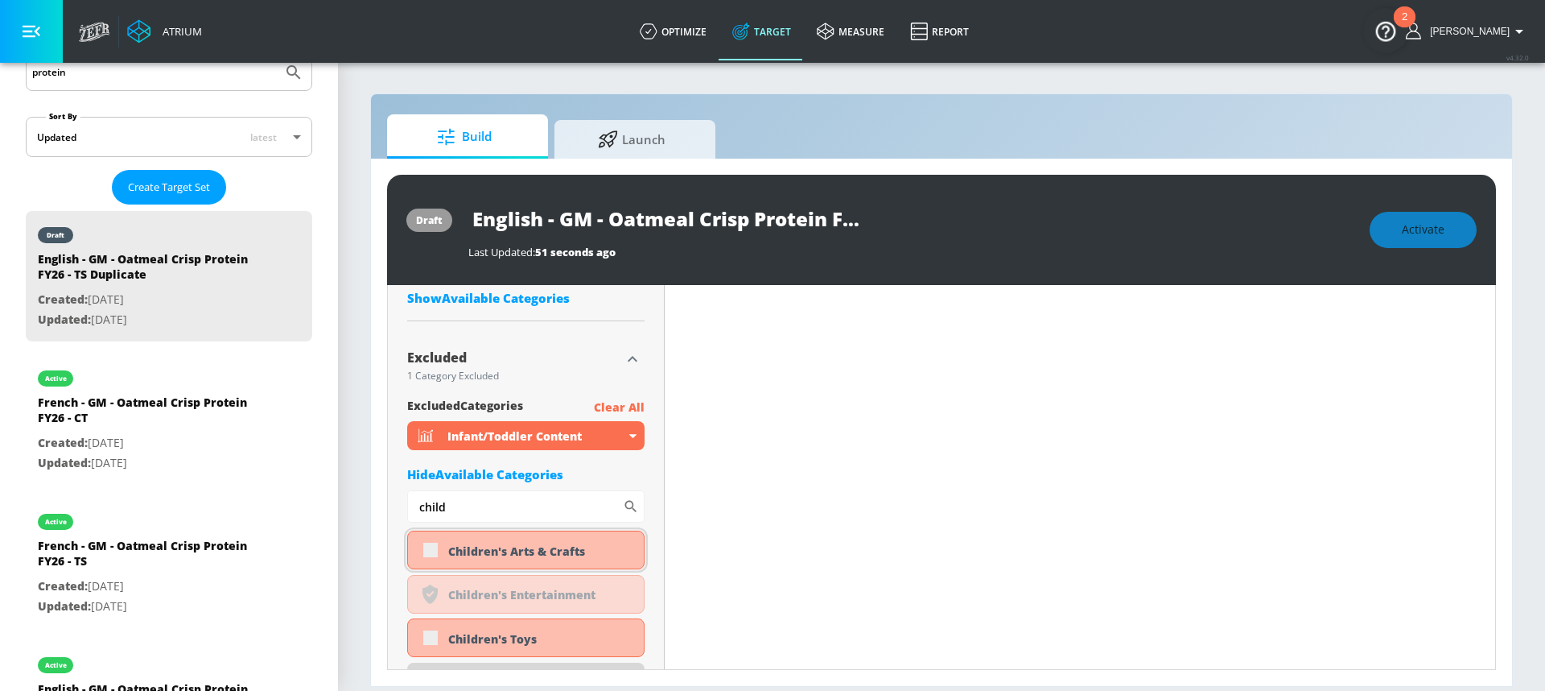
click at [432, 546] on div "Children's Arts & Crafts" at bounding box center [525, 549] width 237 height 39
click at [430, 551] on div "Children's Arts & Crafts" at bounding box center [525, 549] width 237 height 39
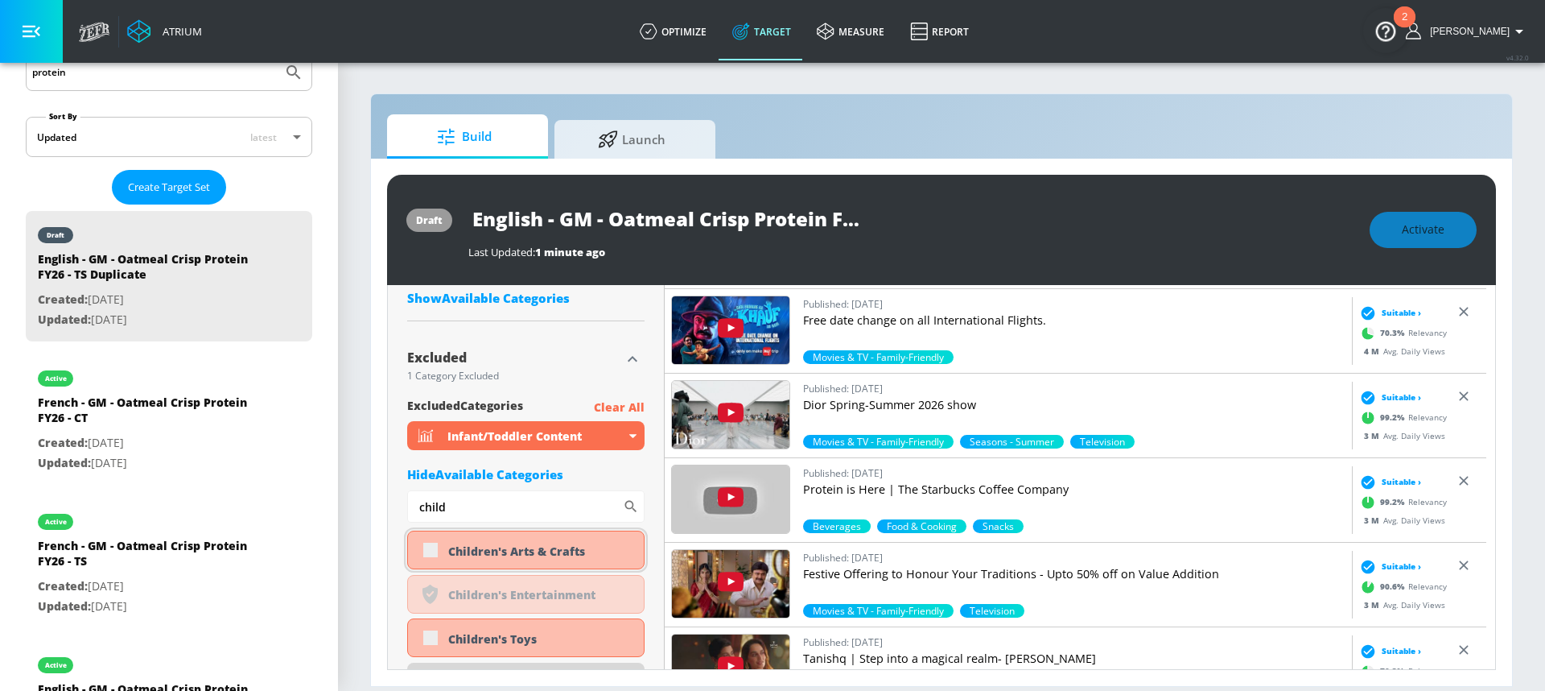
click at [430, 551] on div "Children's Arts & Crafts" at bounding box center [525, 549] width 237 height 39
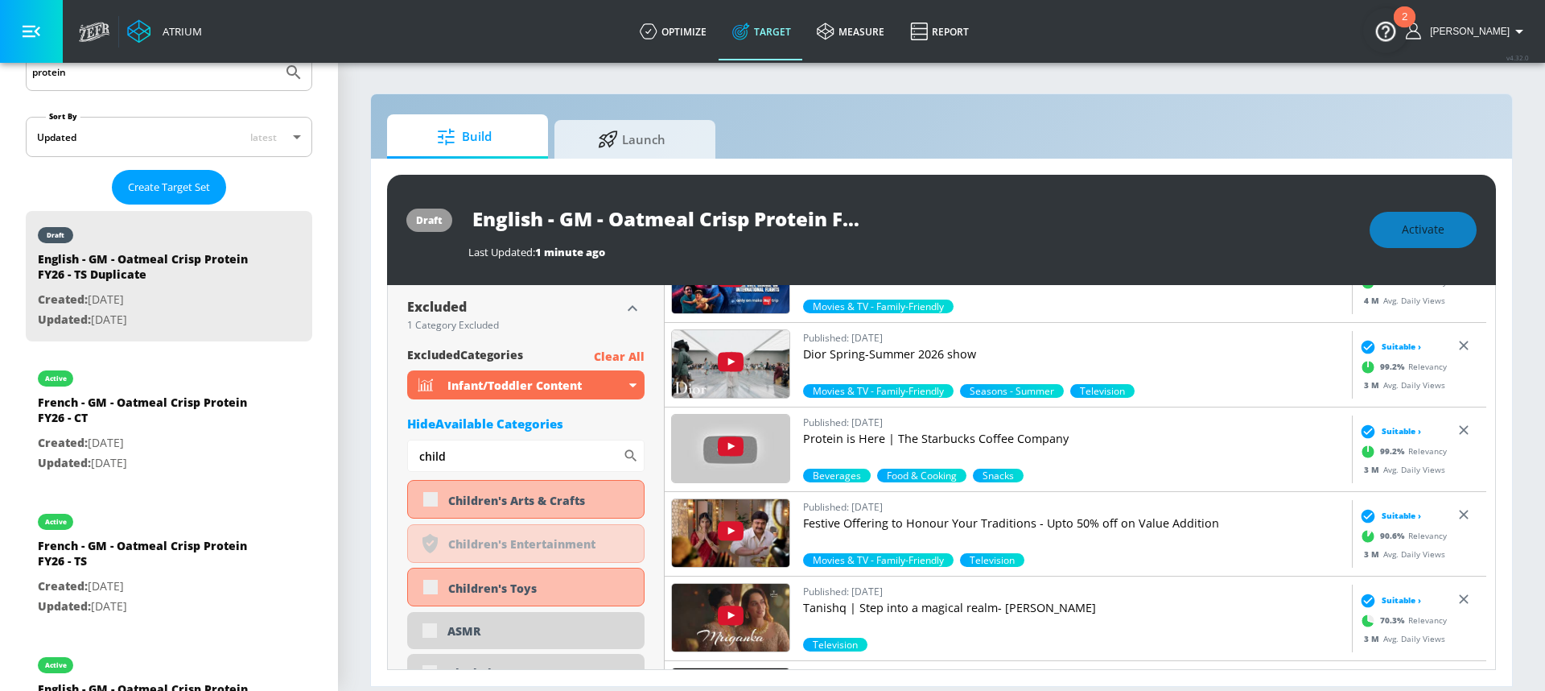
scroll to position [1032, 0]
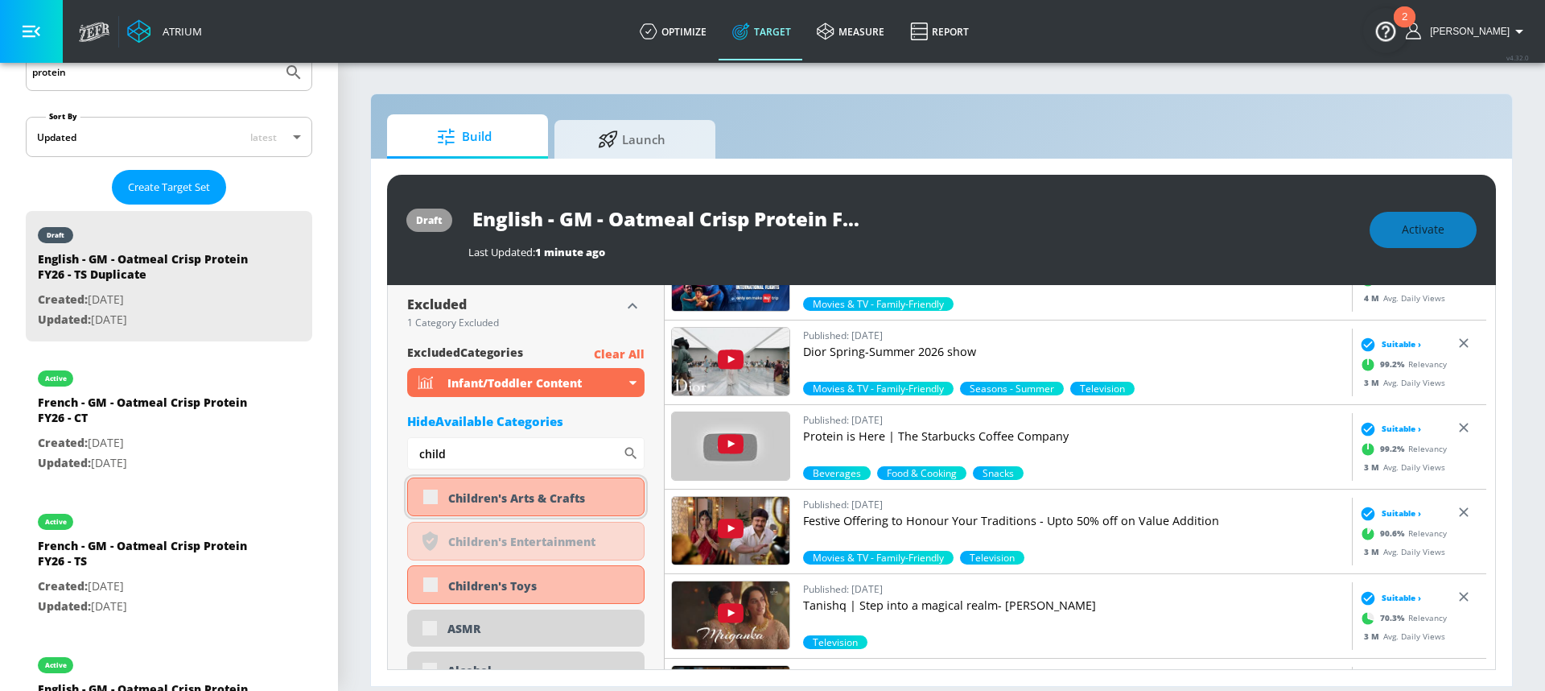
click at [431, 491] on div "Children's Arts & Crafts" at bounding box center [525, 496] width 237 height 39
click at [431, 496] on div "Children's Arts & Crafts" at bounding box center [525, 496] width 237 height 39
click at [539, 583] on div "Children's Toys" at bounding box center [540, 585] width 184 height 15
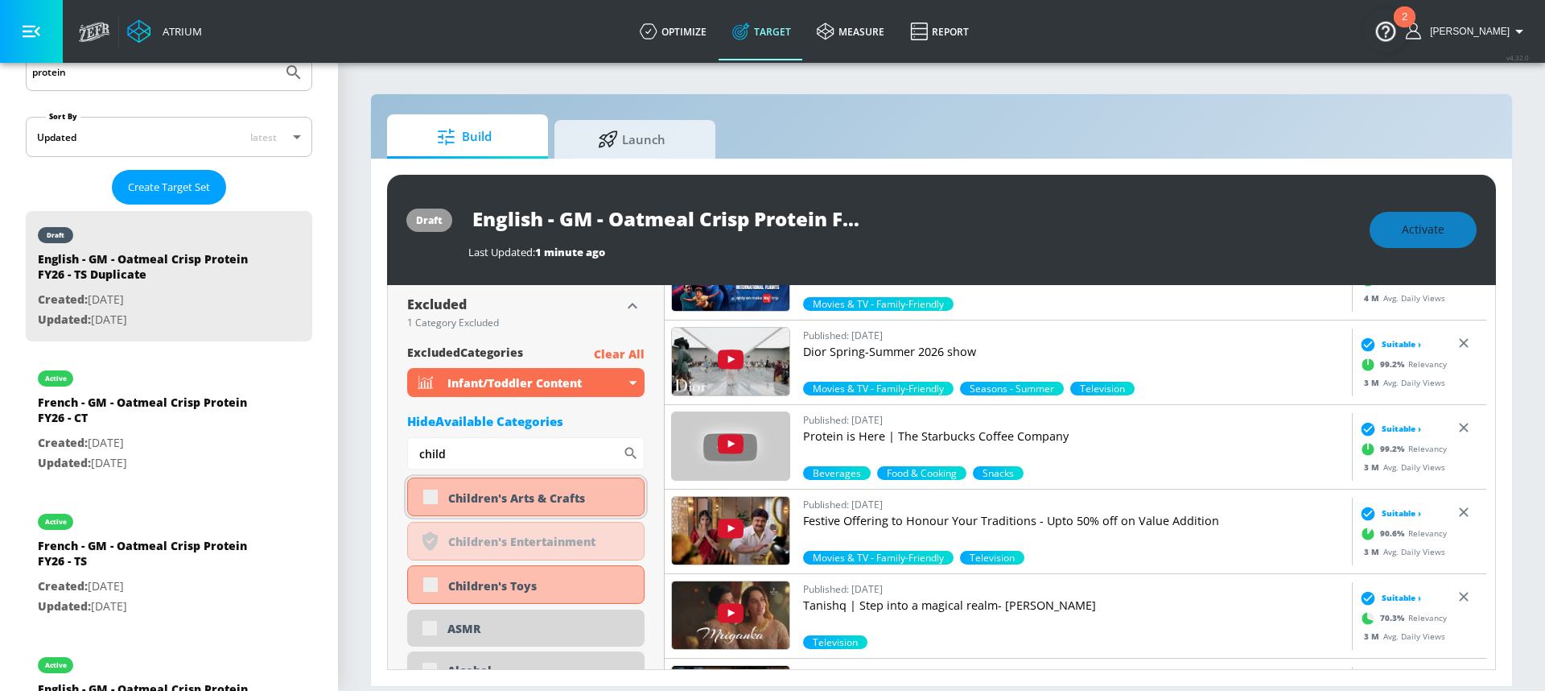
click at [432, 500] on div "Children's Arts & Crafts" at bounding box center [525, 496] width 237 height 39
click at [445, 451] on input "child" at bounding box center [515, 453] width 216 height 32
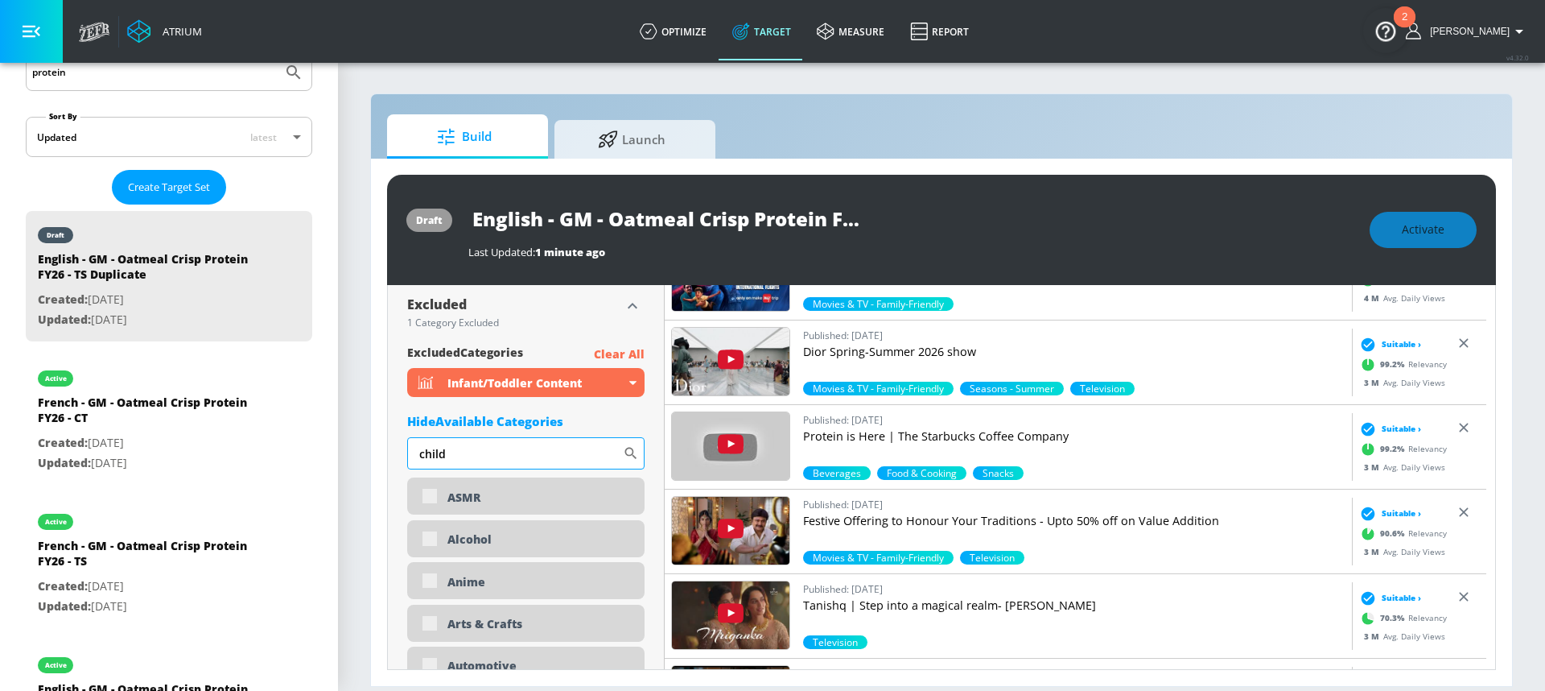
type input "child"
type input "English - GM - Oatmeal Crisp Core Protein FY26 - TS"
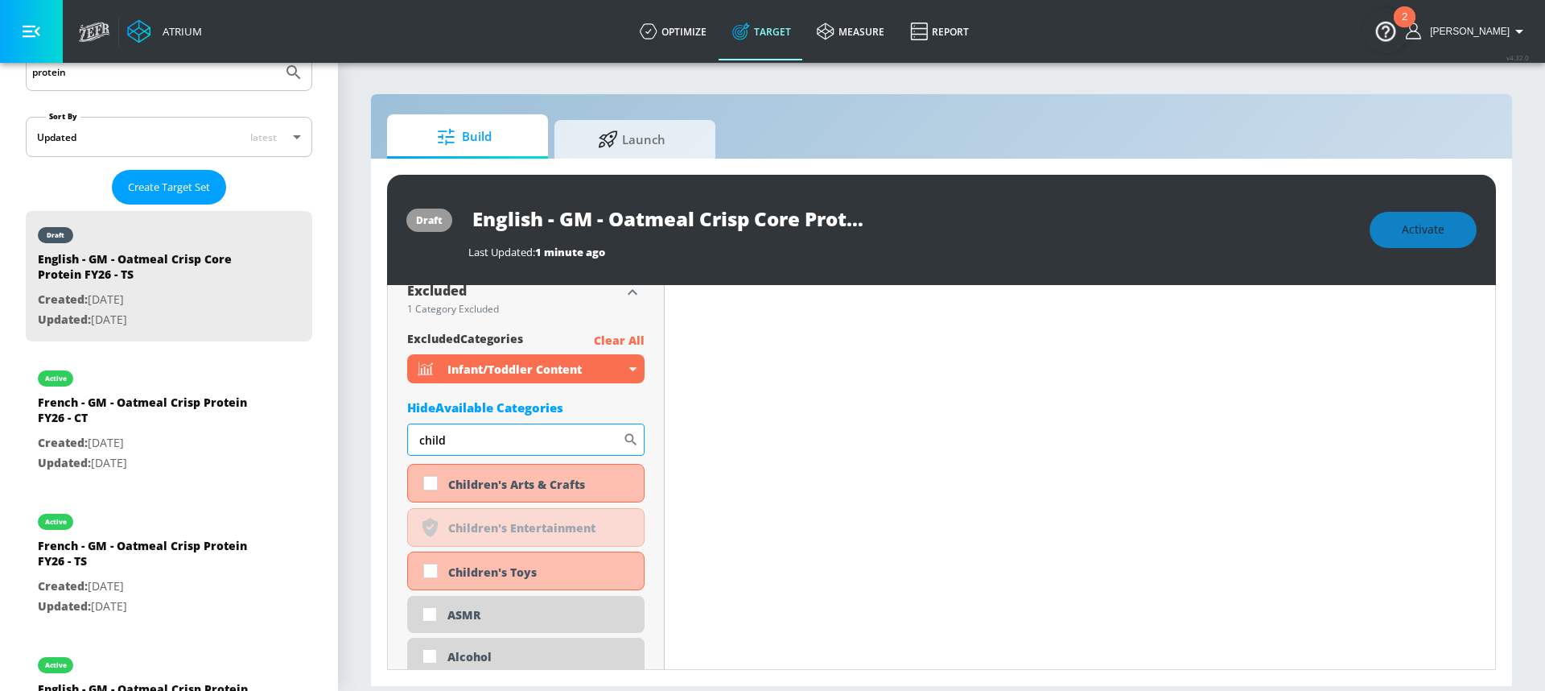
scroll to position [1018, 0]
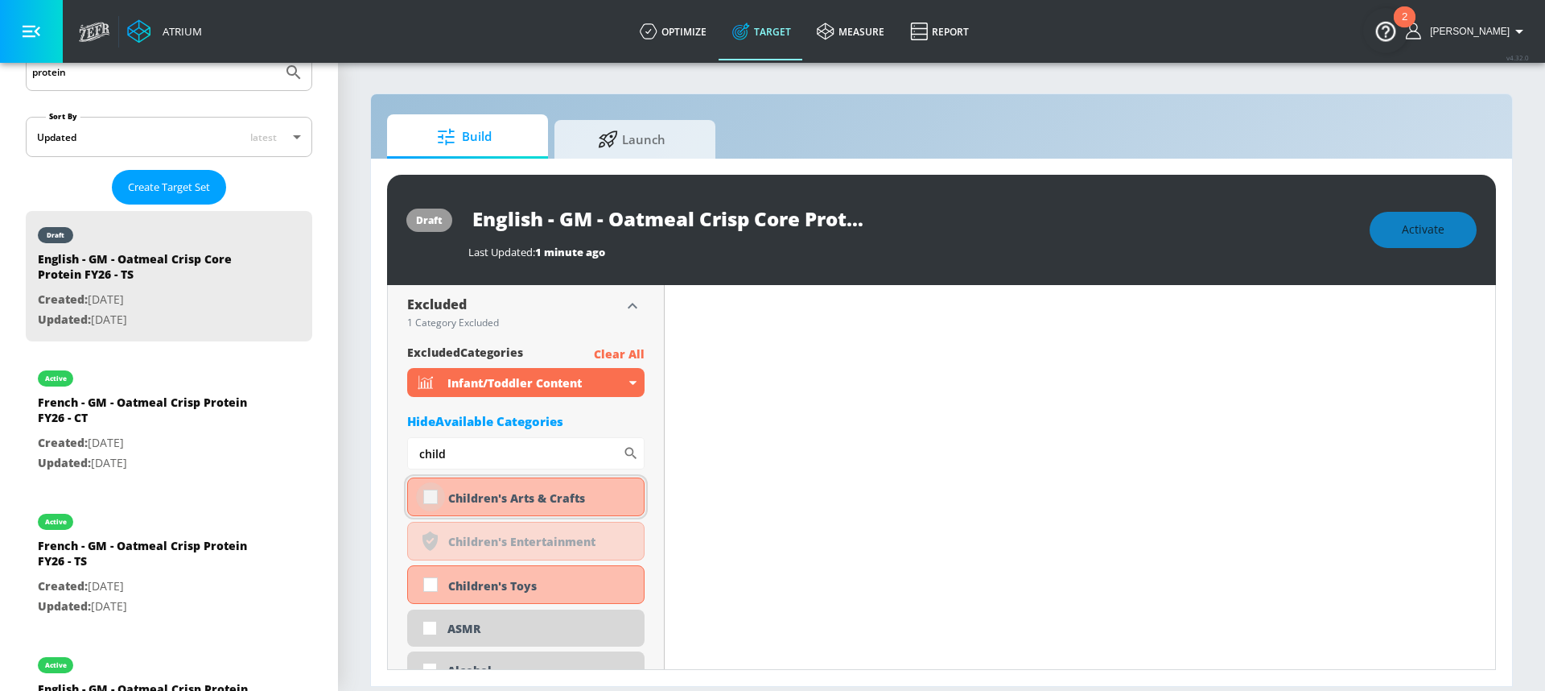
click at [429, 497] on input "checkbox" at bounding box center [430, 496] width 29 height 29
checkbox input "true"
click at [428, 588] on input "checkbox" at bounding box center [430, 584] width 29 height 29
checkbox input "true"
drag, startPoint x: 470, startPoint y: 453, endPoint x: 394, endPoint y: 447, distance: 76.7
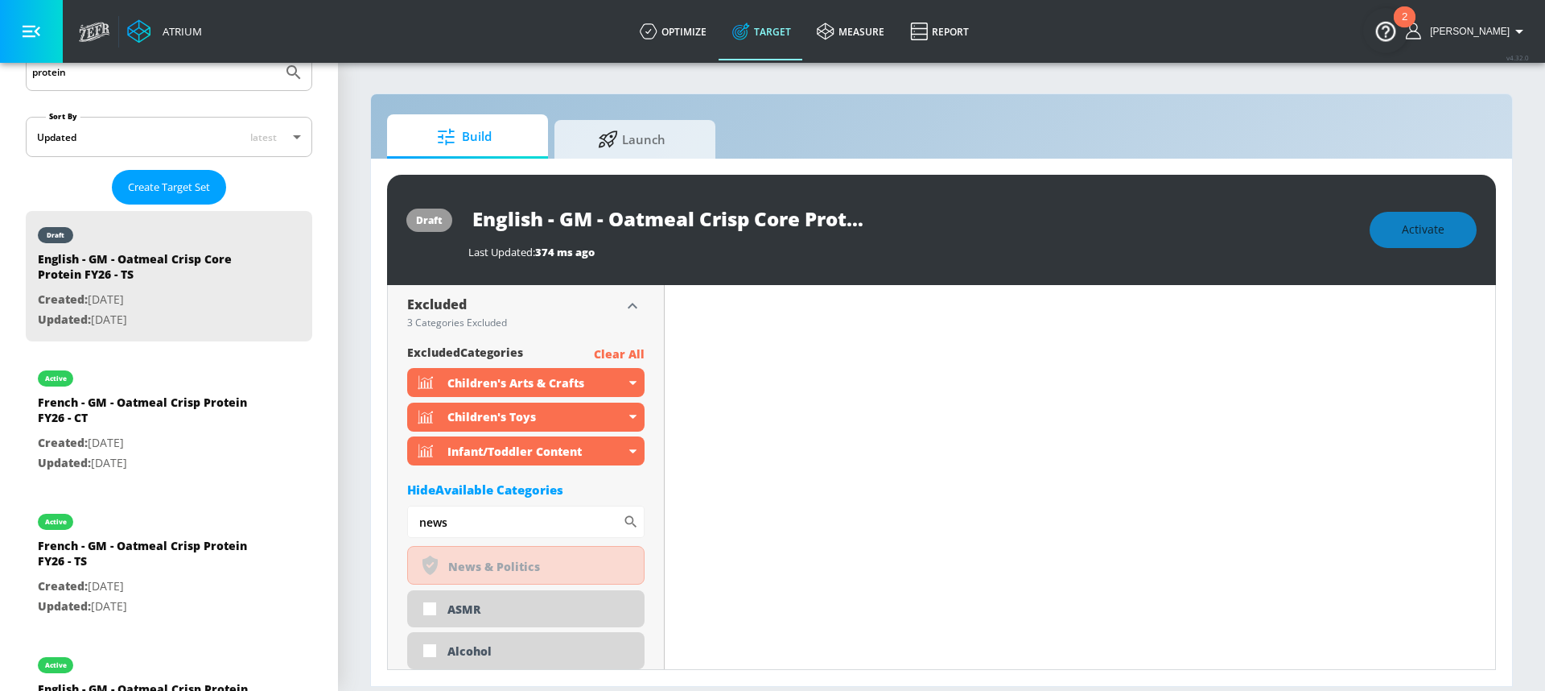
type input "news"
click at [530, 487] on div "Hide Available Categories" at bounding box center [525, 489] width 237 height 16
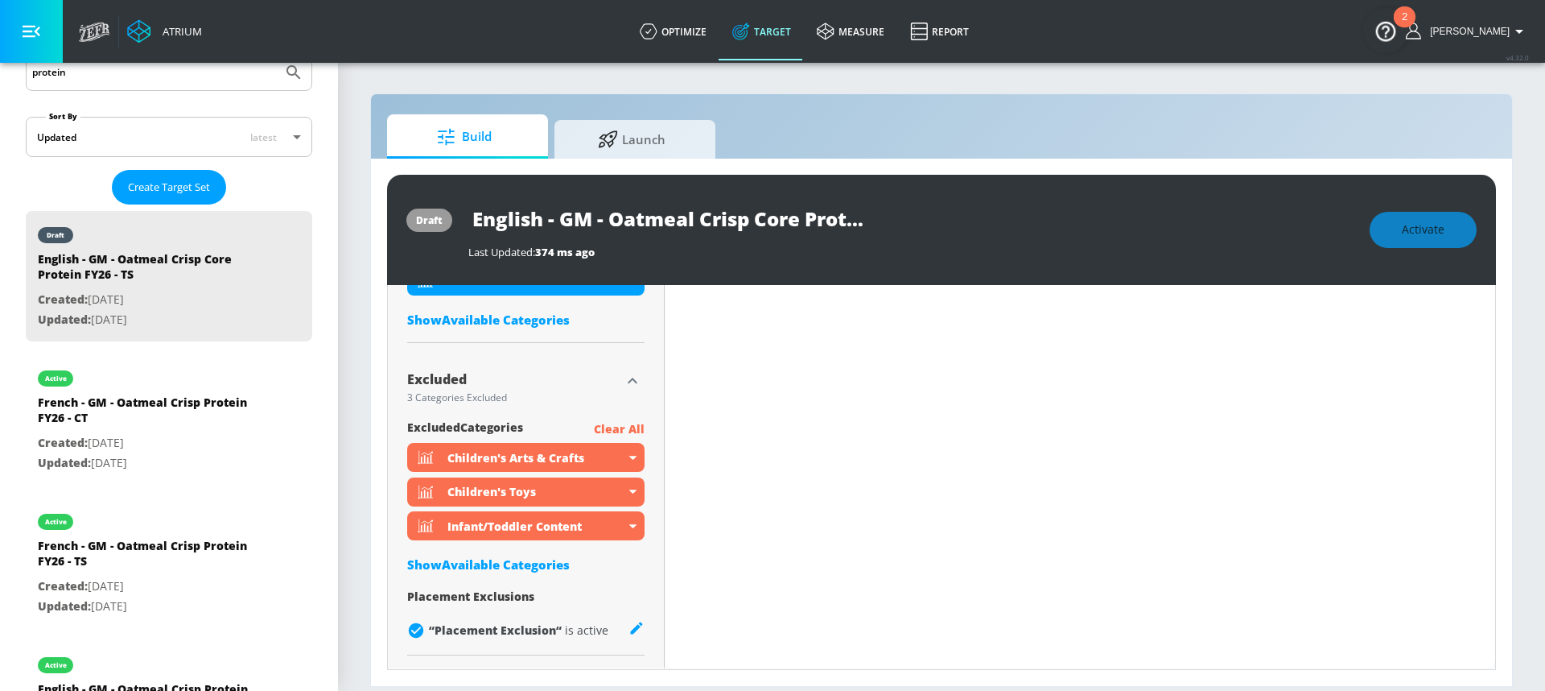
scroll to position [940, 0]
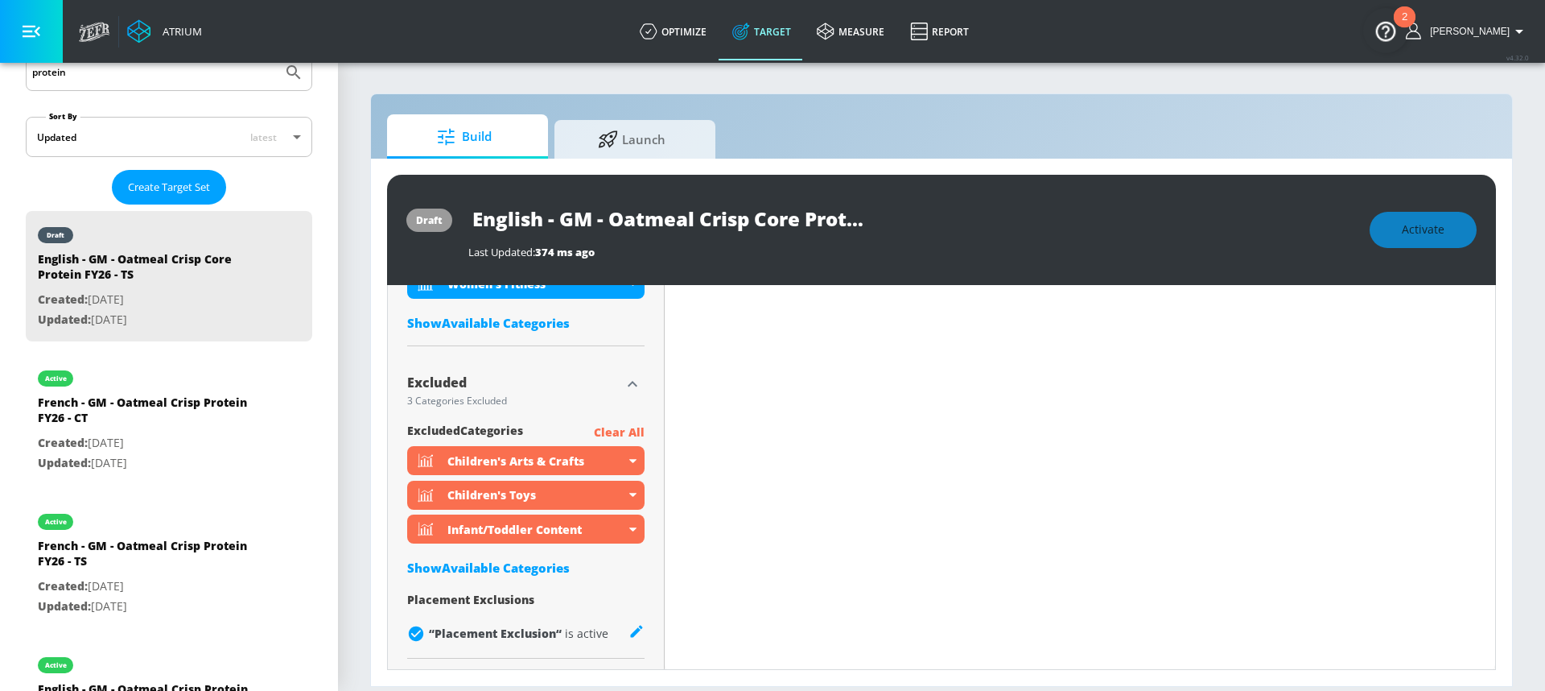
click at [623, 381] on icon "button" at bounding box center [632, 383] width 19 height 19
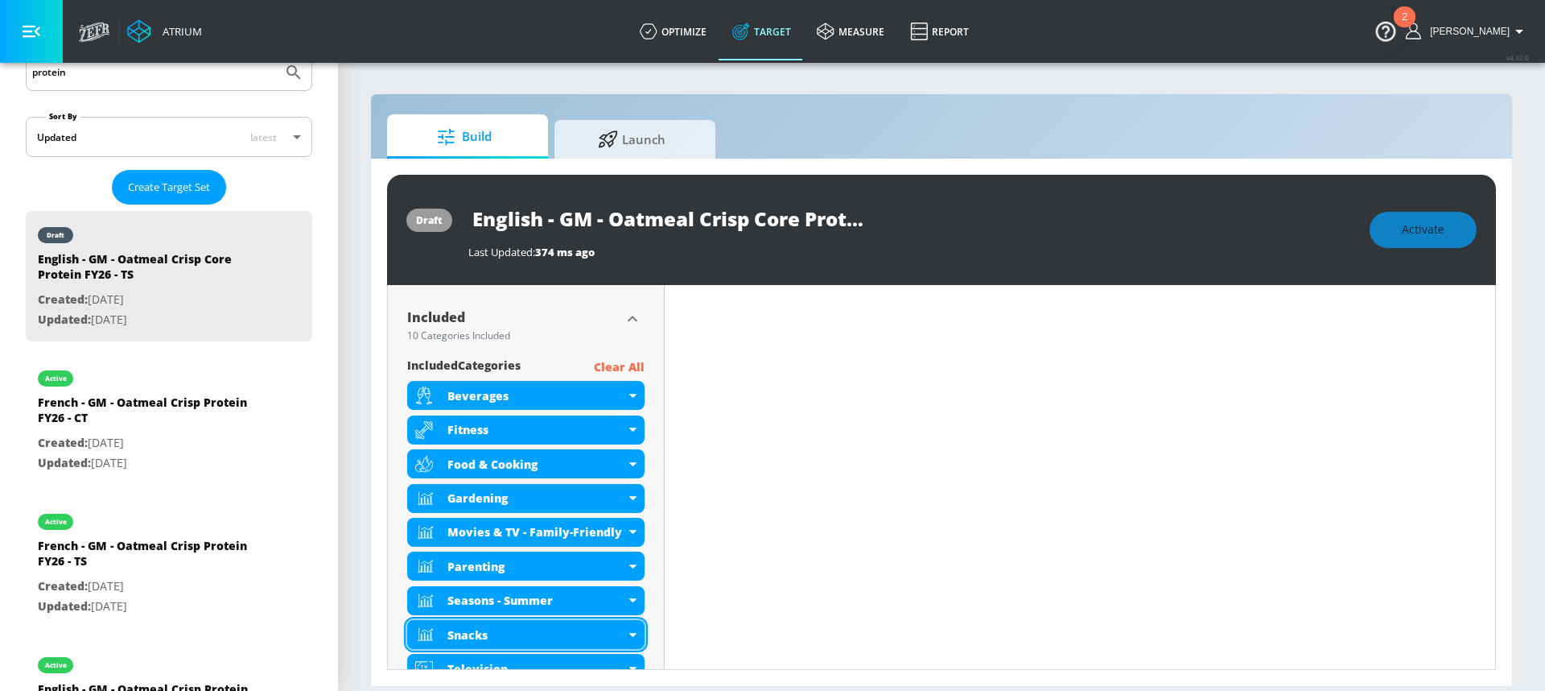
scroll to position [579, 0]
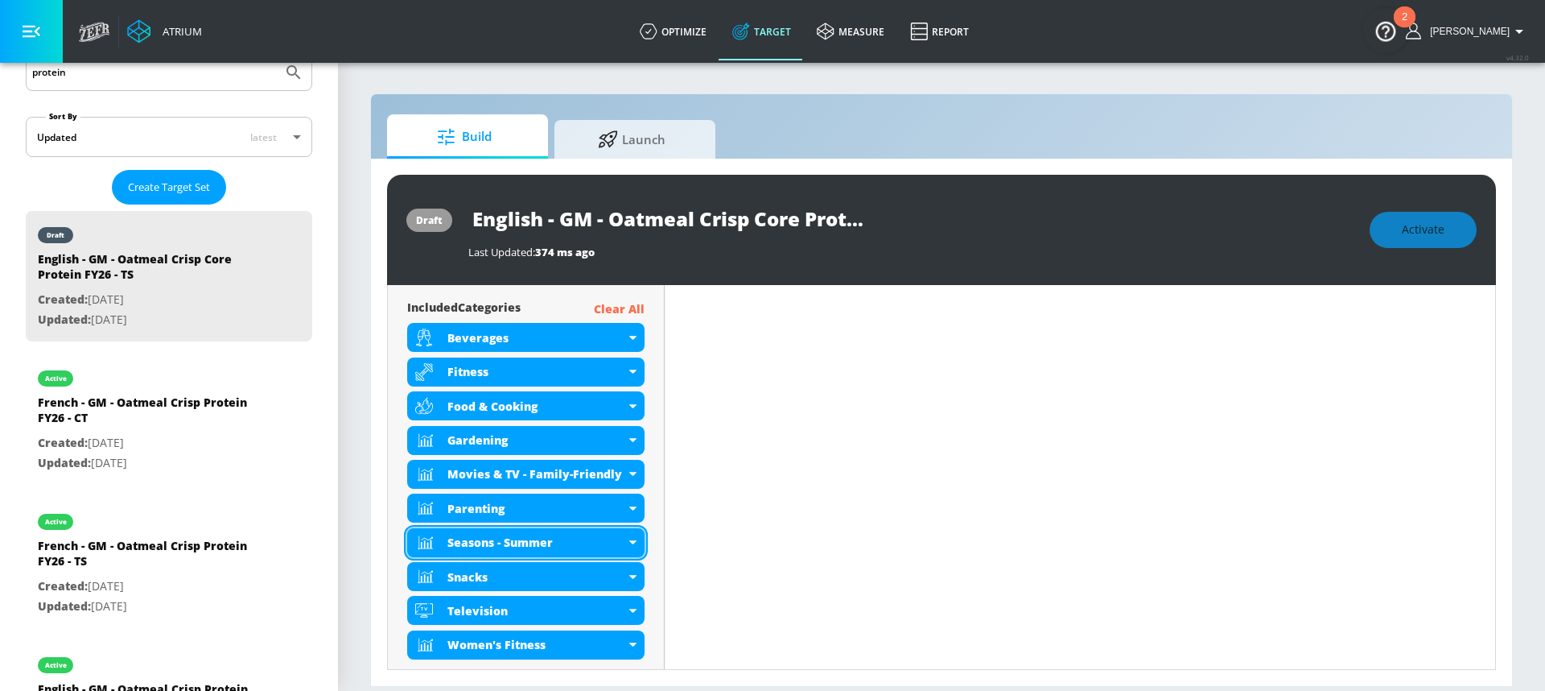
click at [638, 537] on div "Seasons - Summer" at bounding box center [525, 542] width 237 height 29
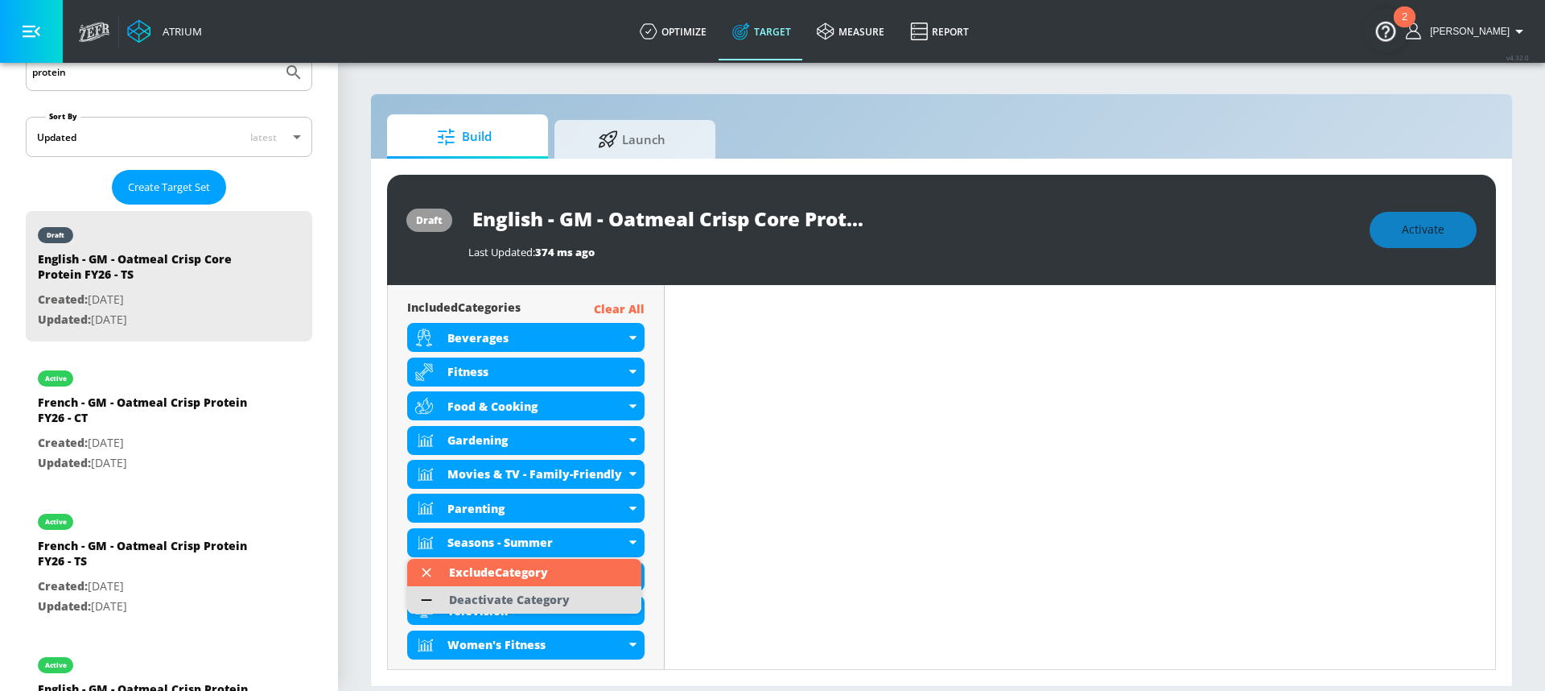
click at [557, 598] on div "Deactivate Category" at bounding box center [509, 599] width 121 height 11
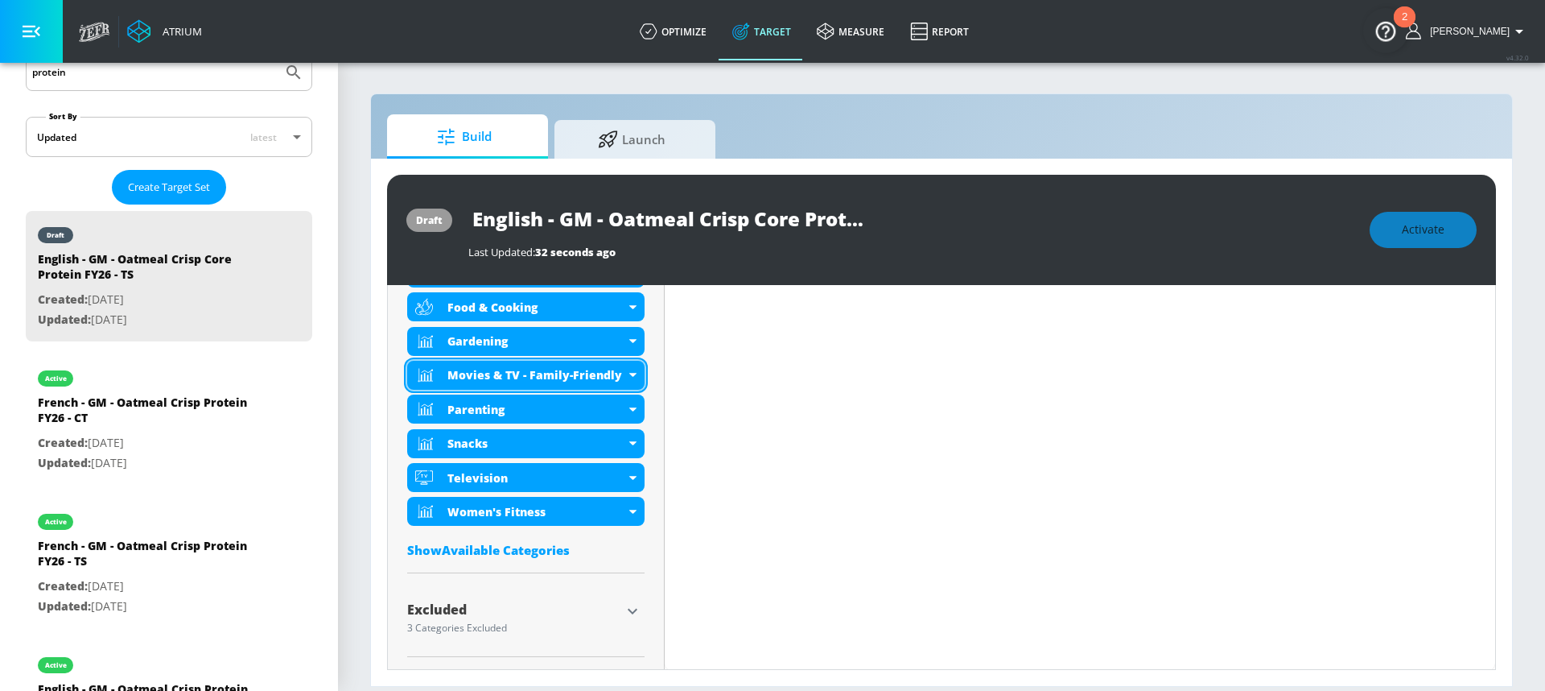
scroll to position [693, 0]
click at [487, 553] on div "Show Available Categories" at bounding box center [525, 549] width 237 height 16
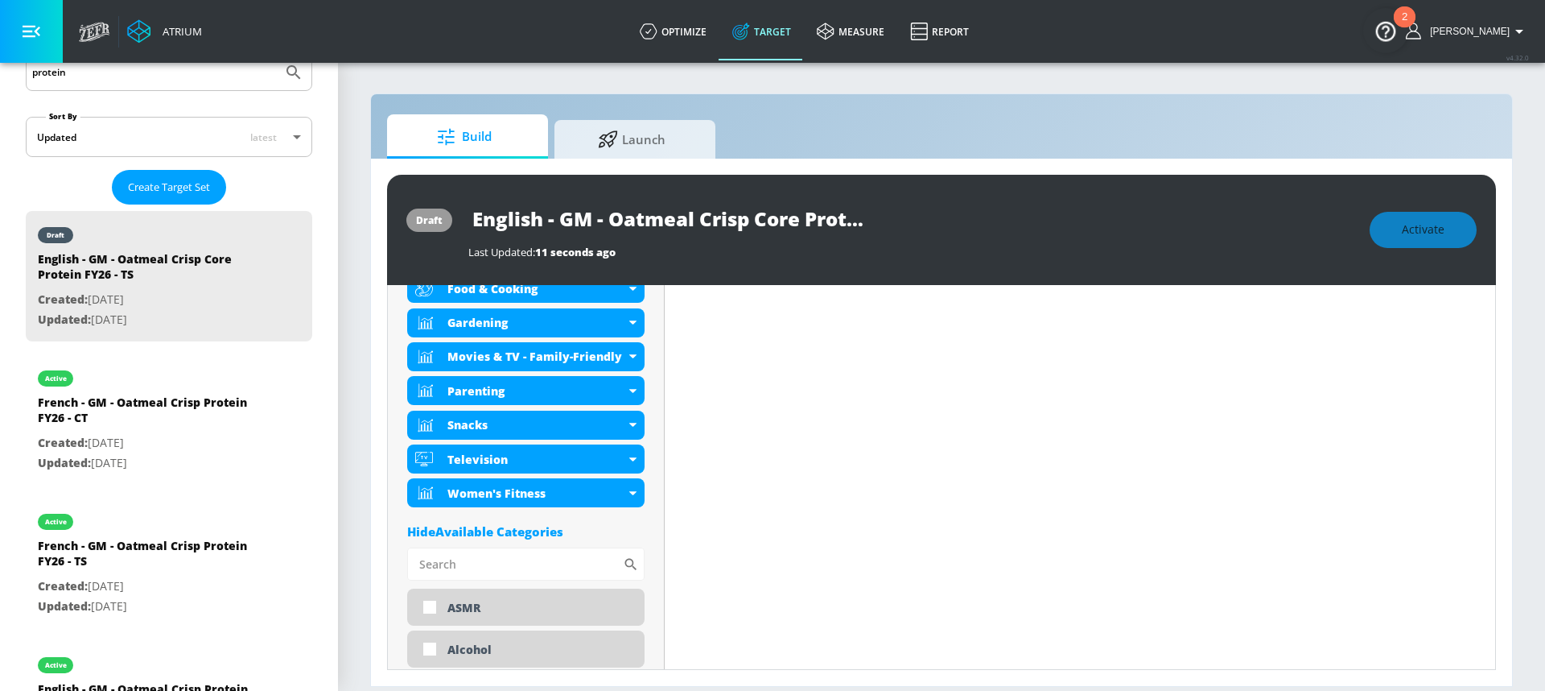
scroll to position [702, 0]
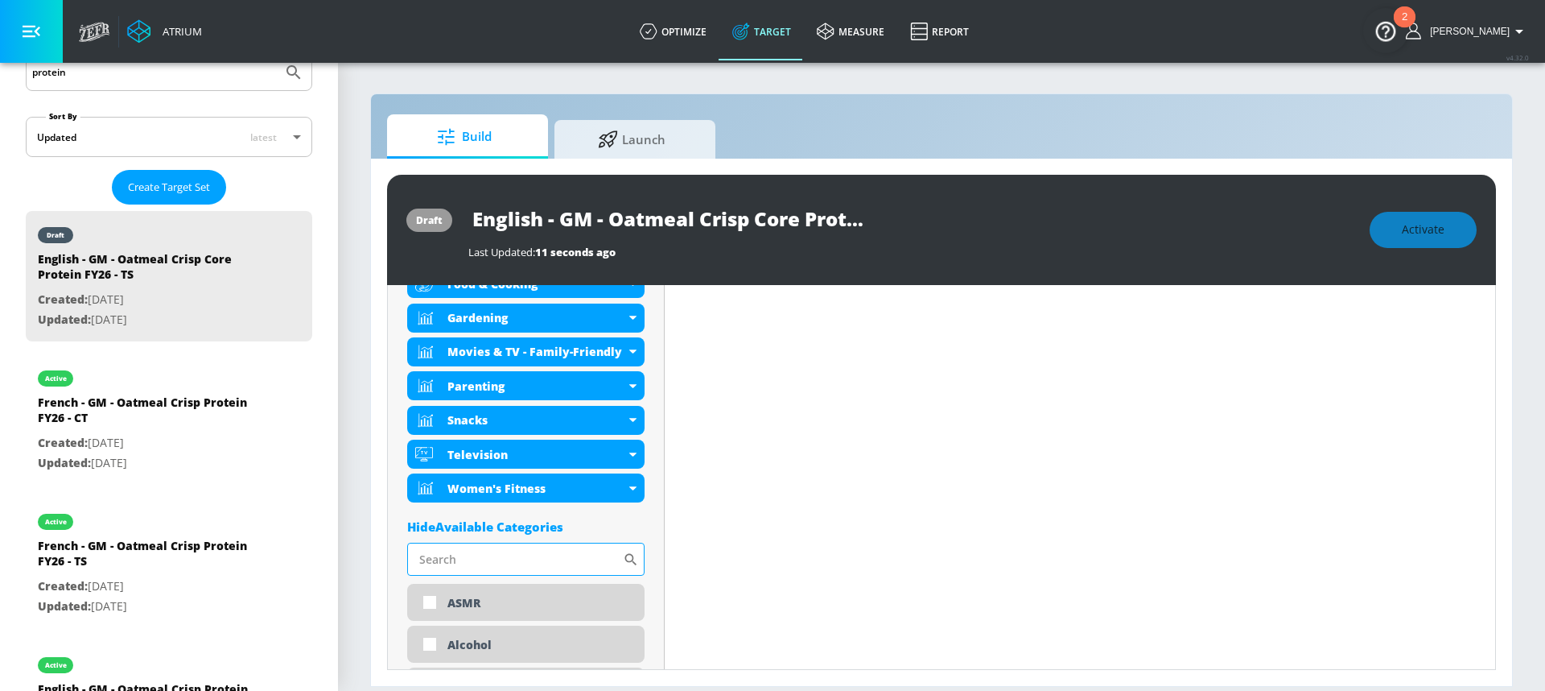
click at [481, 557] on input "Sort By" at bounding box center [515, 558] width 216 height 32
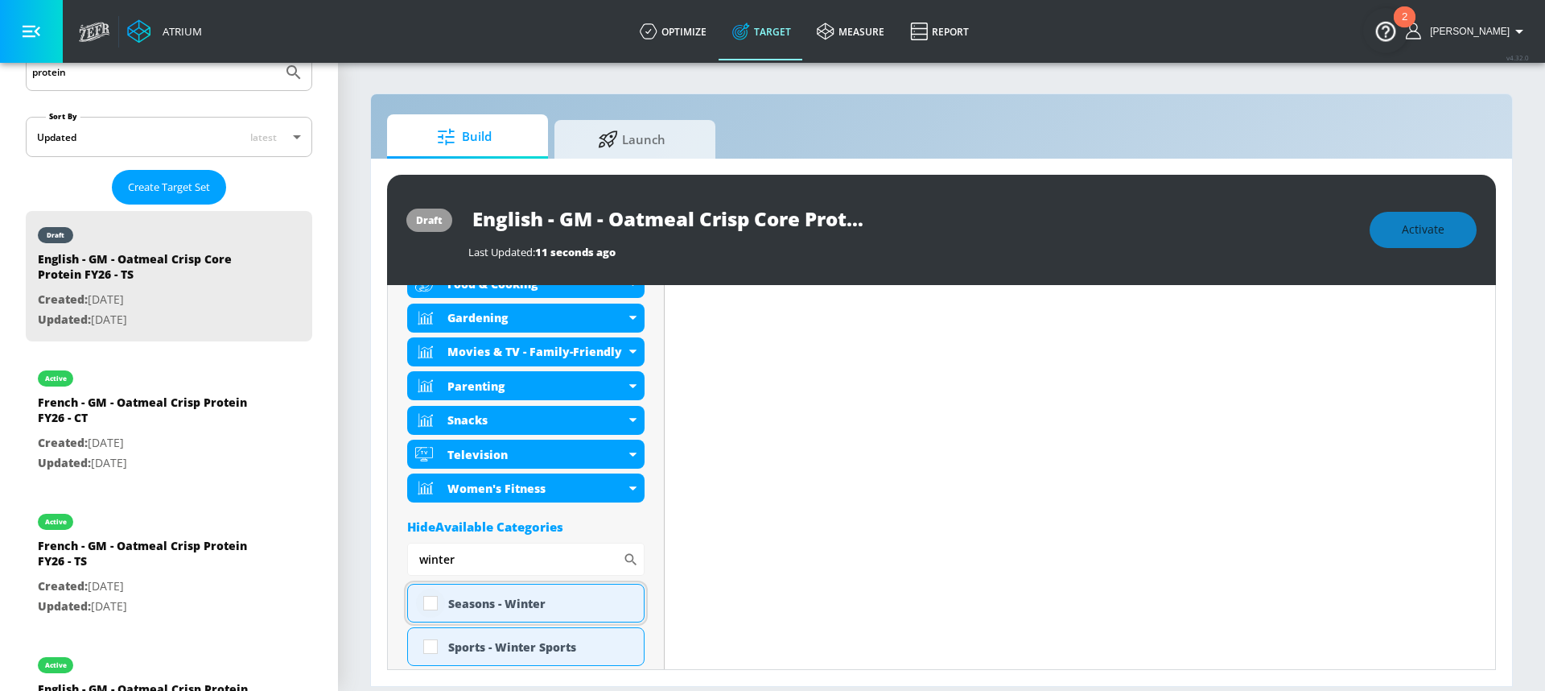
type input "winter"
click at [431, 604] on input "checkbox" at bounding box center [430, 602] width 29 height 29
checkbox input "true"
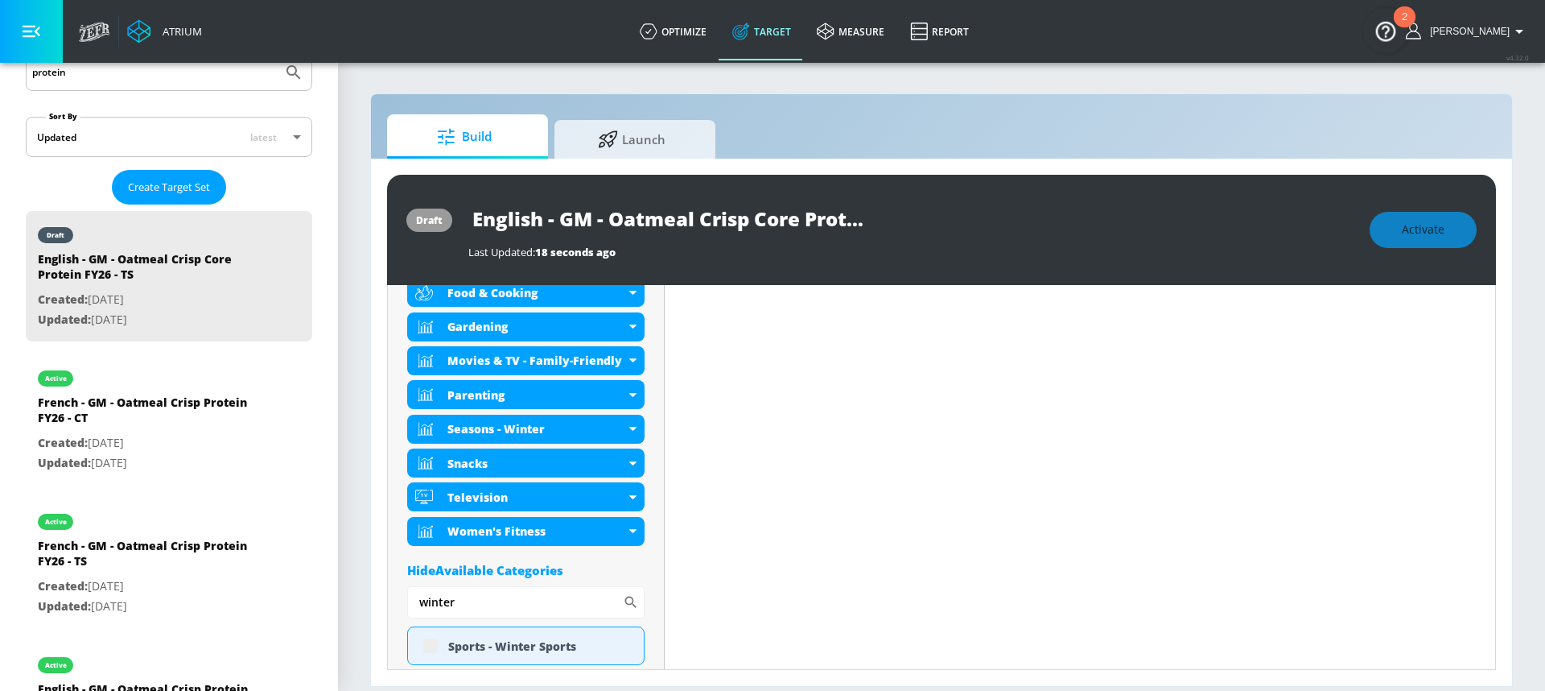
scroll to position [706, 0]
click at [510, 575] on div "Hide Available Categories" at bounding box center [525, 571] width 237 height 16
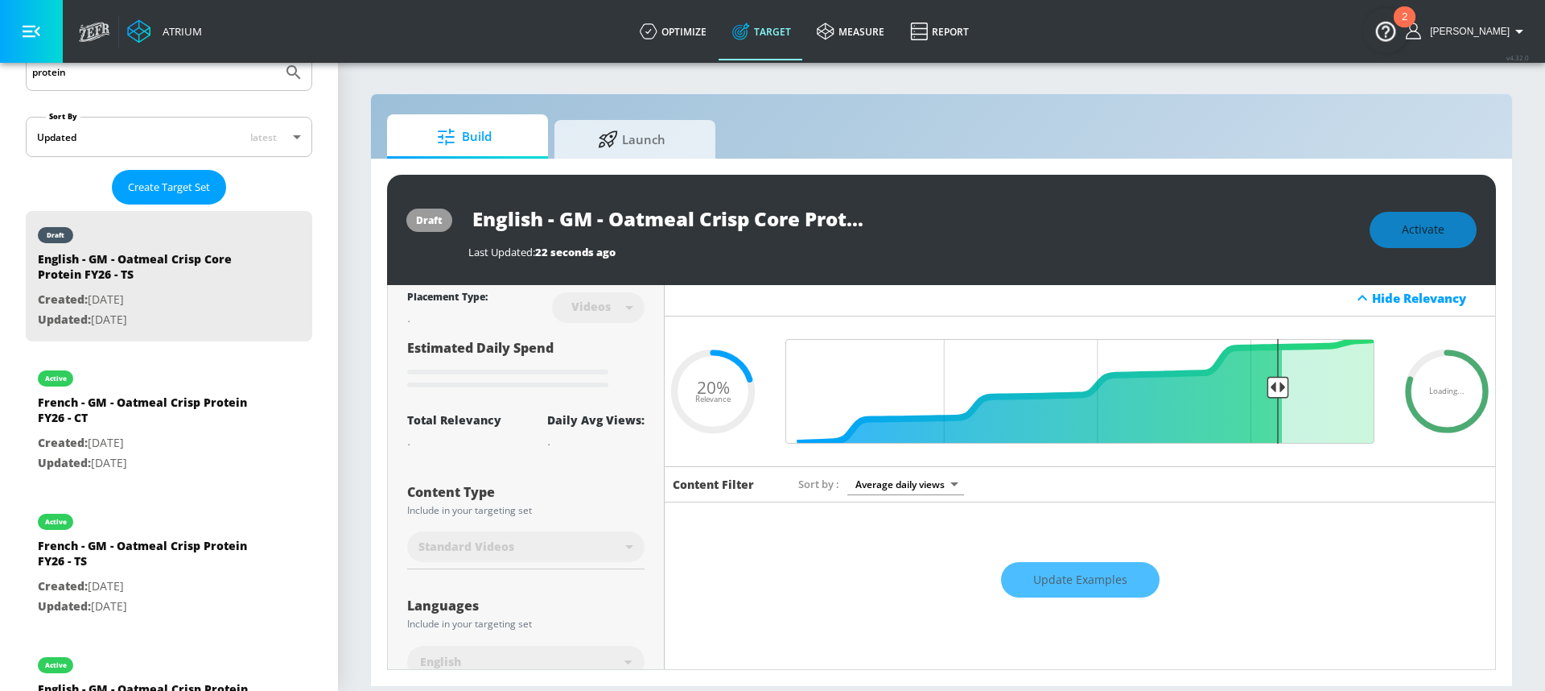
scroll to position [0, 0]
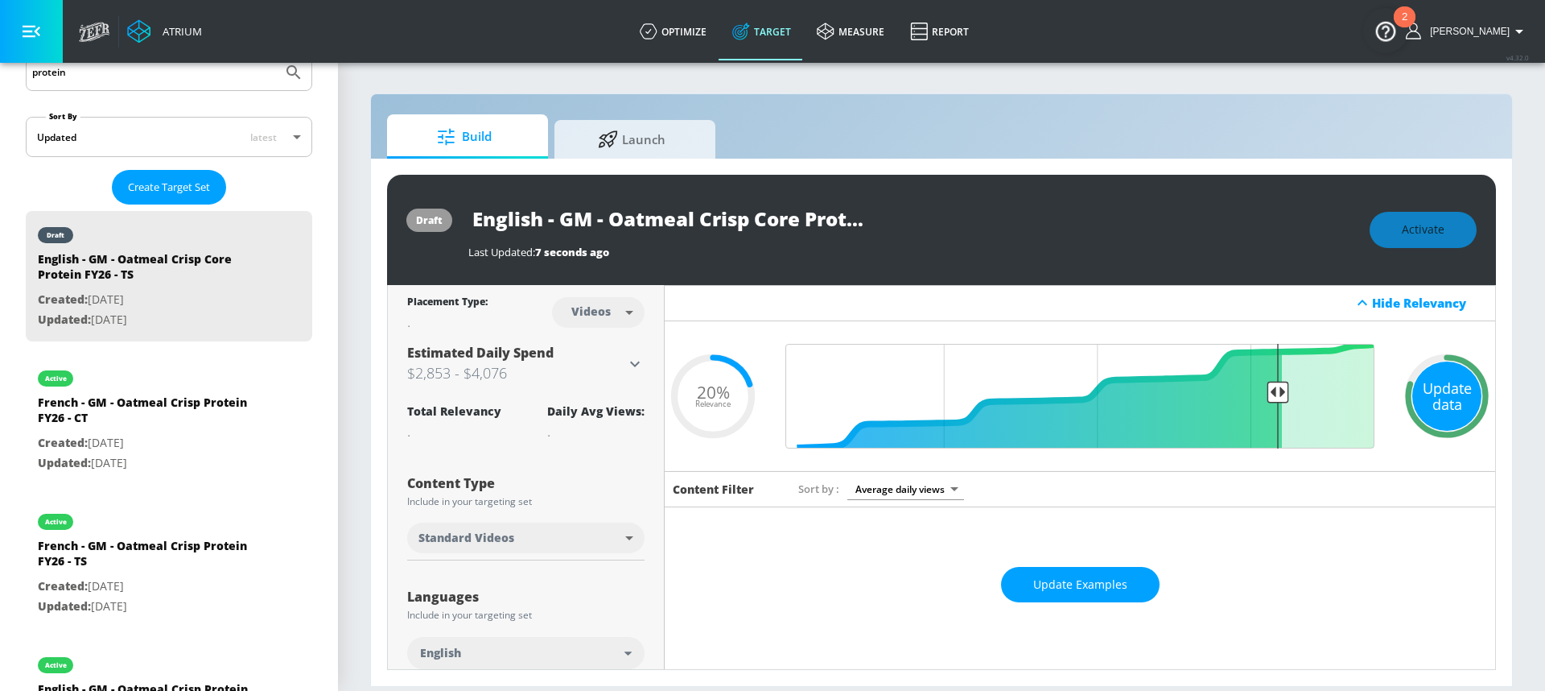
click at [1433, 398] on div "Update data" at bounding box center [1447, 395] width 69 height 69
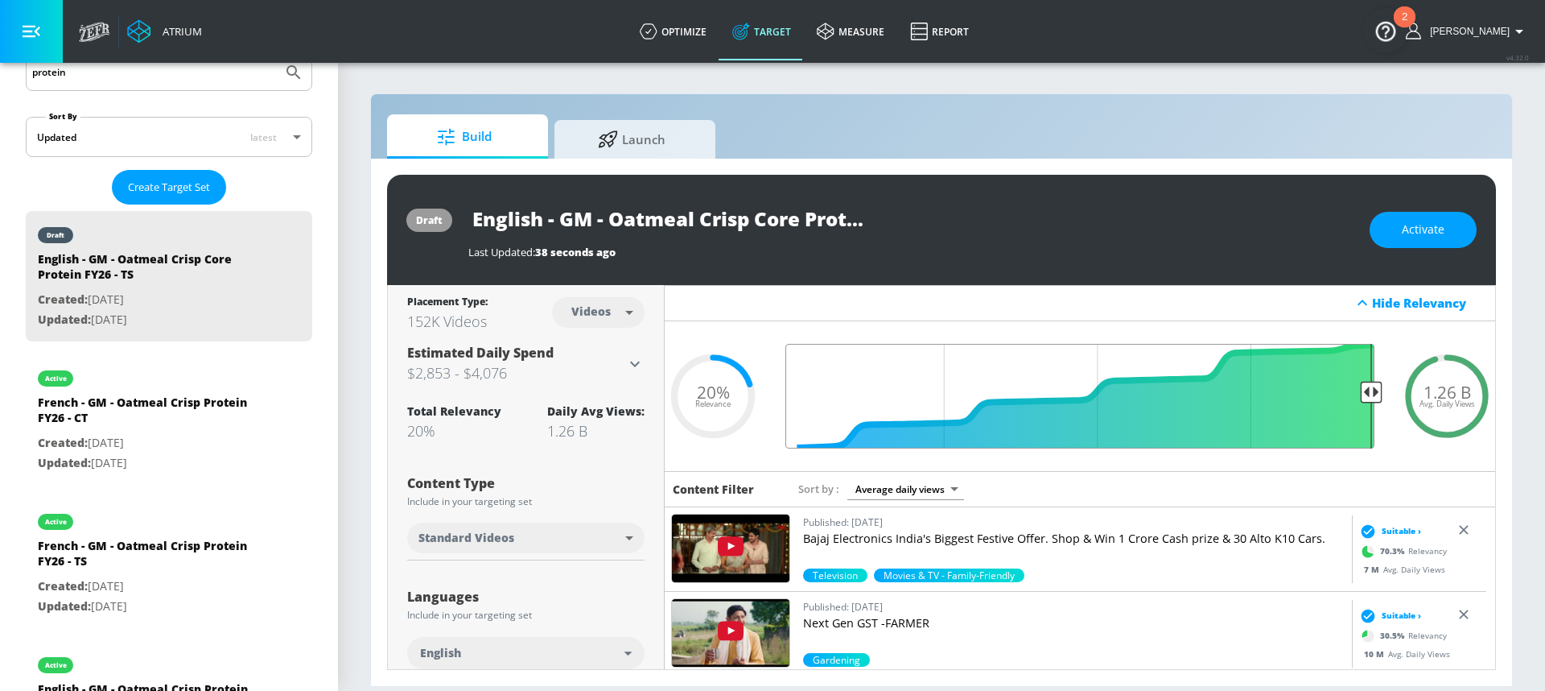
drag, startPoint x: 1274, startPoint y: 396, endPoint x: 1369, endPoint y: 395, distance: 95.0
type input "0.05"
click at [1369, 395] on input "Final Threshold" at bounding box center [1079, 396] width 605 height 105
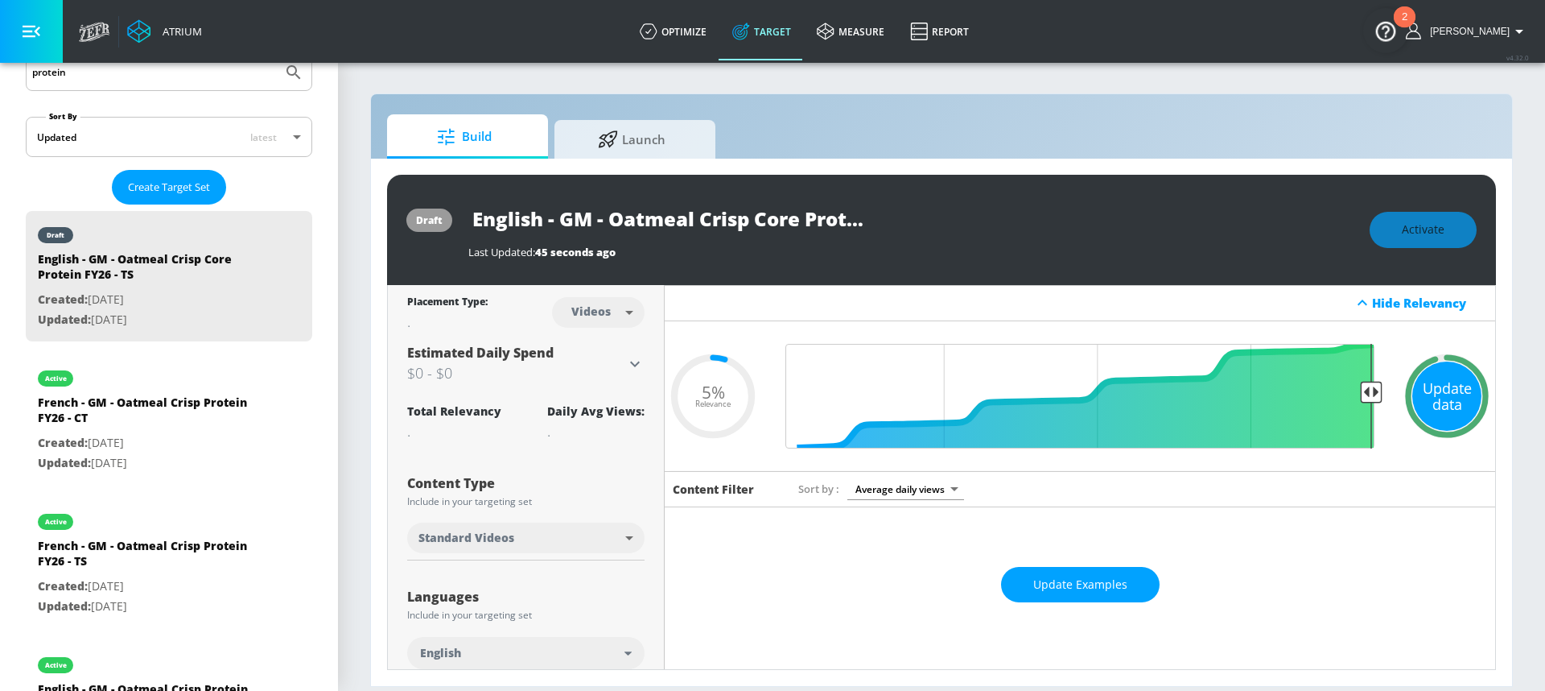
click at [1431, 398] on div "Update data" at bounding box center [1447, 395] width 69 height 69
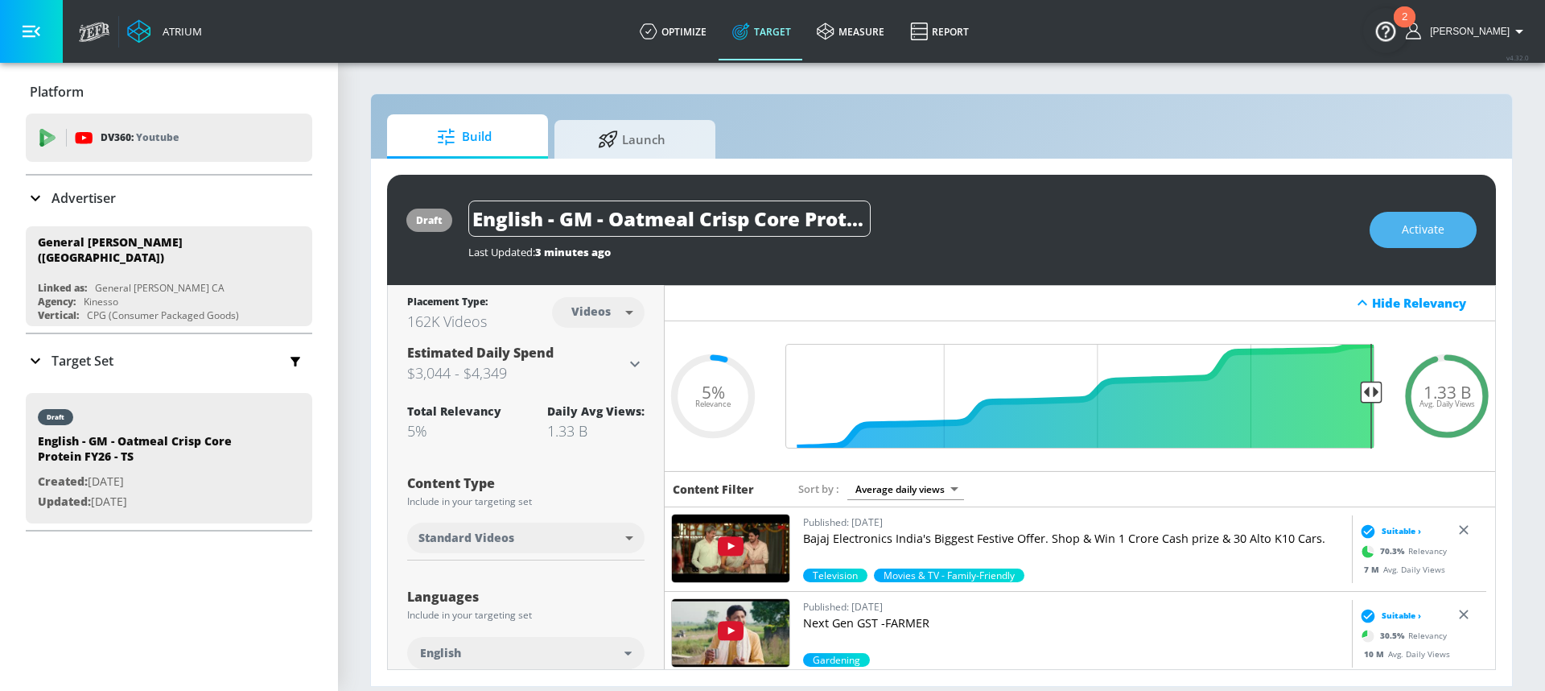
click at [1407, 229] on span "Activate" at bounding box center [1423, 230] width 43 height 20
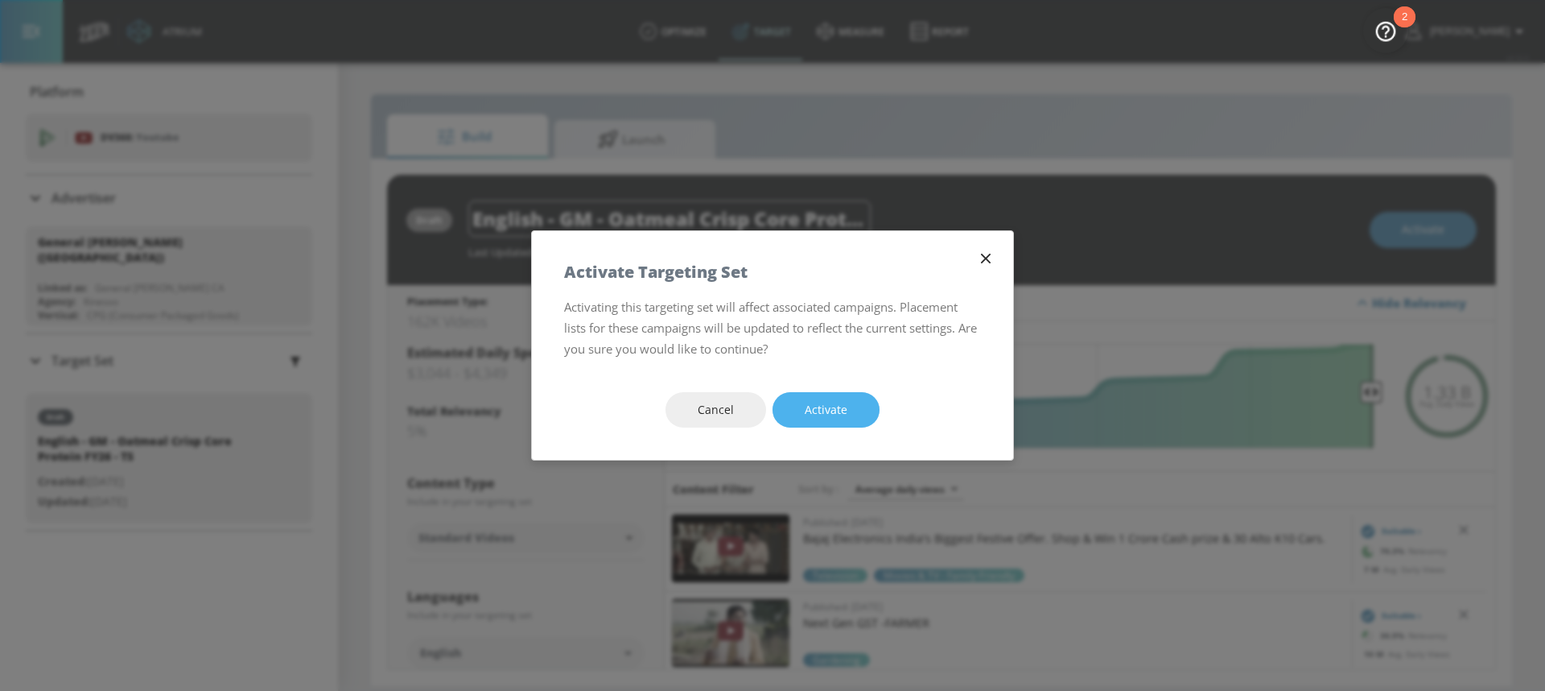
click at [829, 415] on span "Activate" at bounding box center [826, 410] width 43 height 20
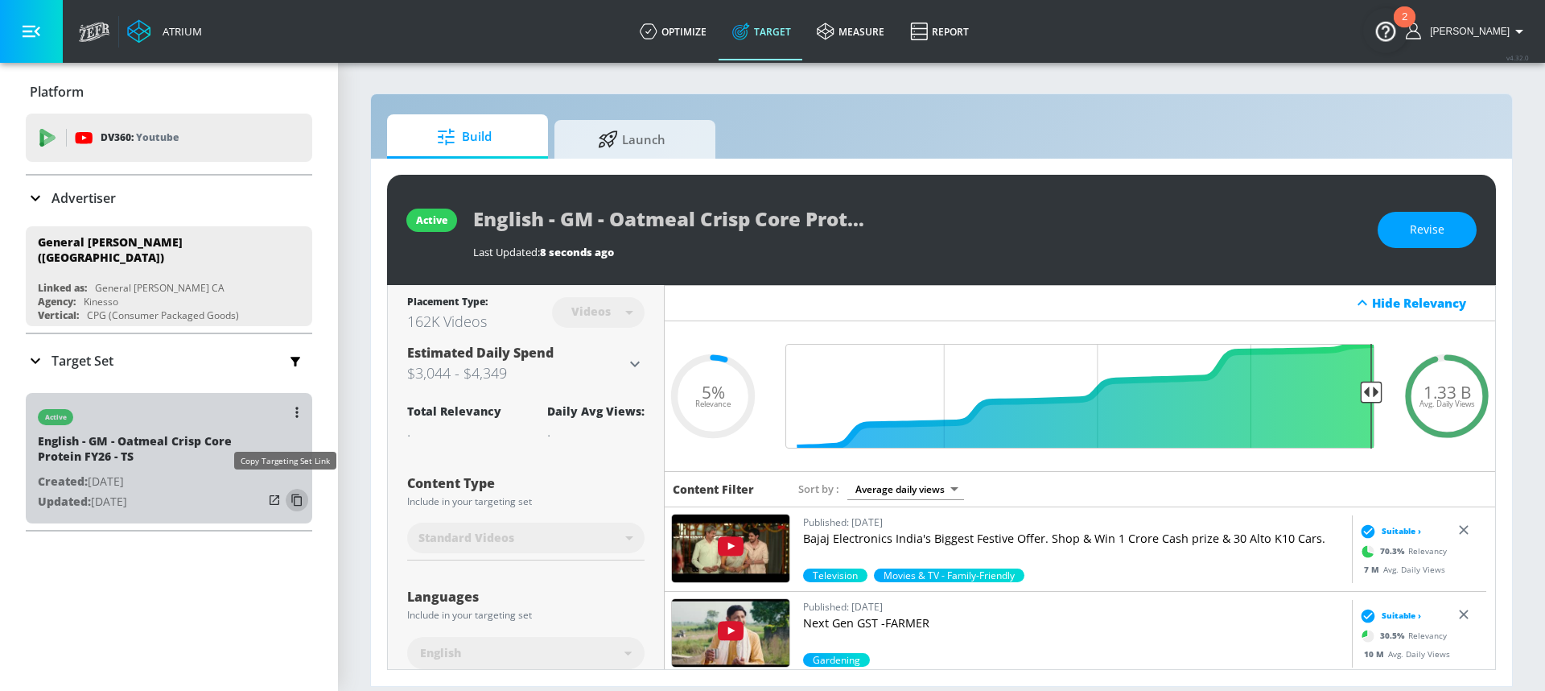
click at [284, 492] on icon "button" at bounding box center [297, 500] width 26 height 26
click at [295, 406] on icon "button" at bounding box center [296, 411] width 3 height 11
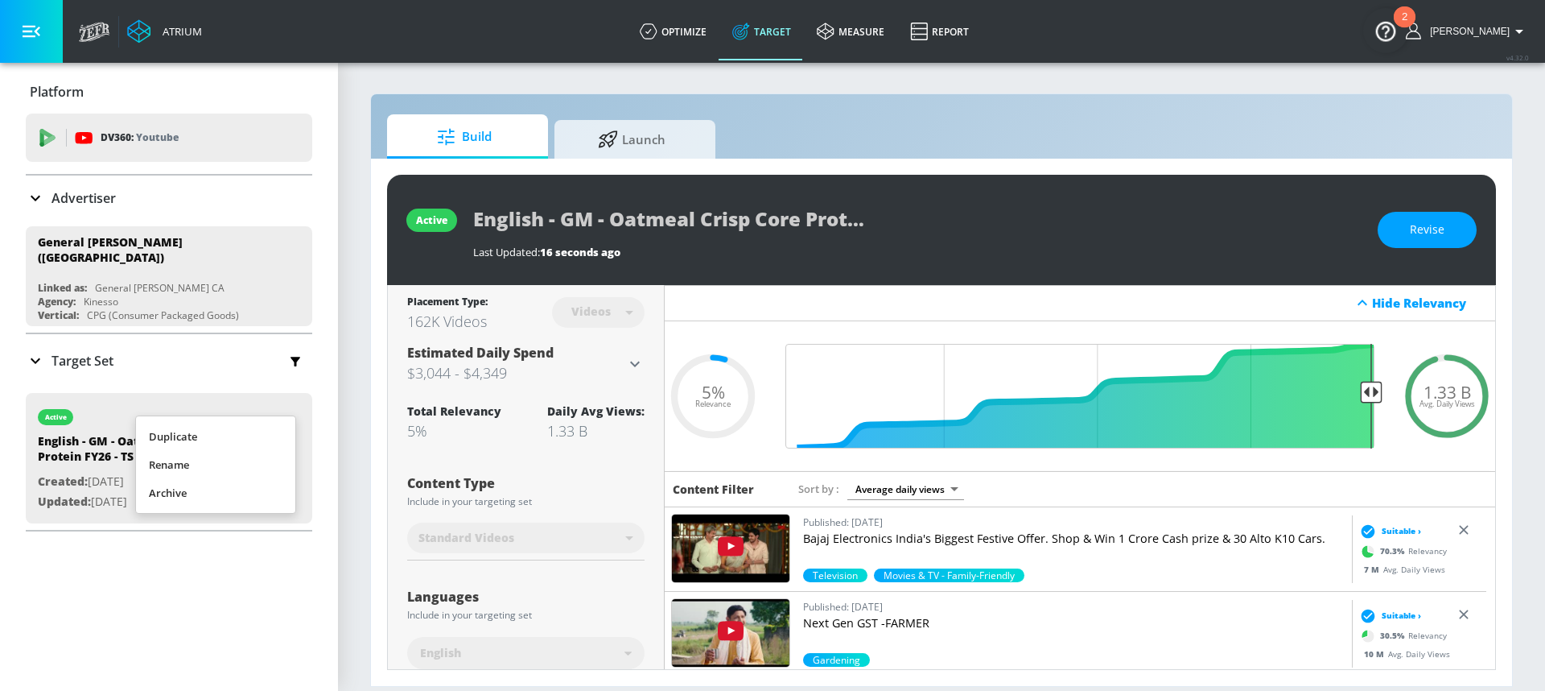
click at [245, 435] on li "Duplicate" at bounding box center [215, 437] width 159 height 28
click at [168, 356] on div "Target Set" at bounding box center [169, 361] width 287 height 34
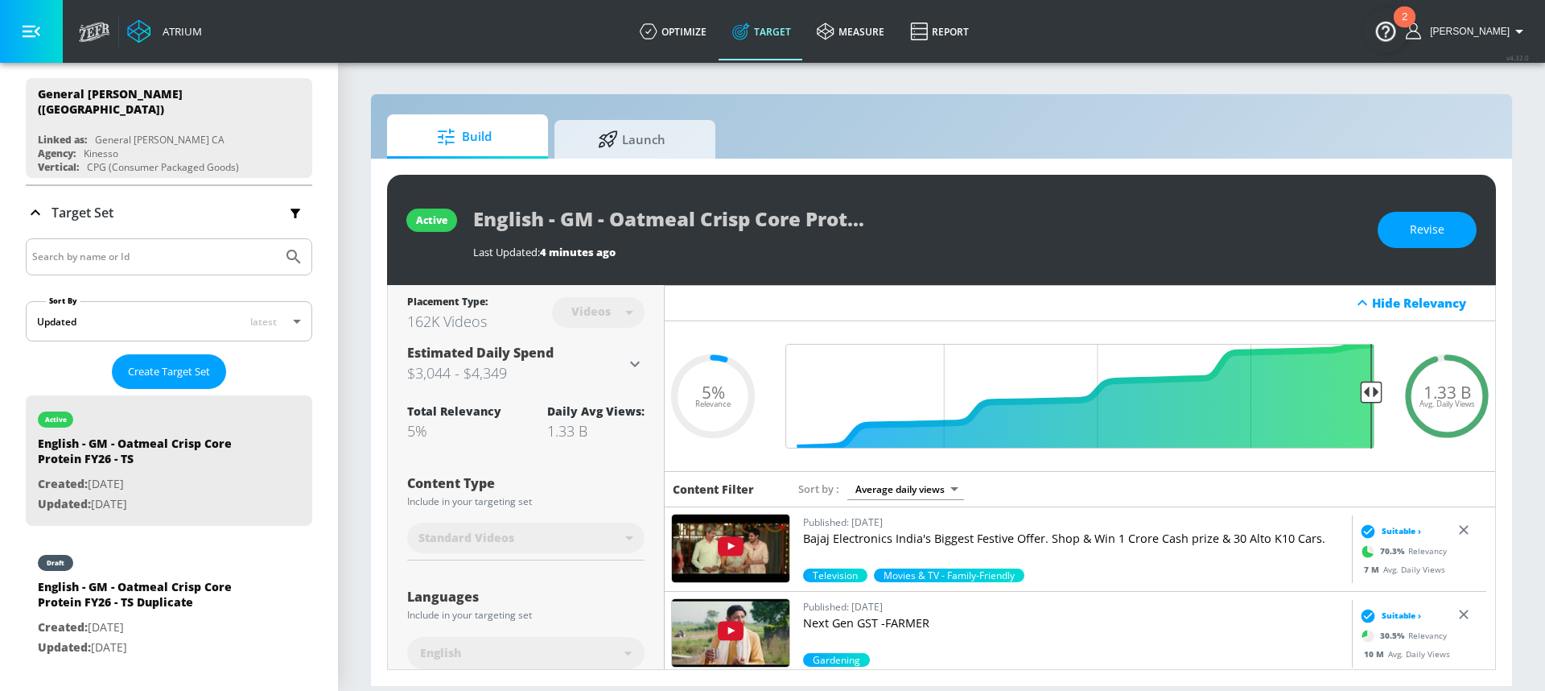
scroll to position [373, 0]
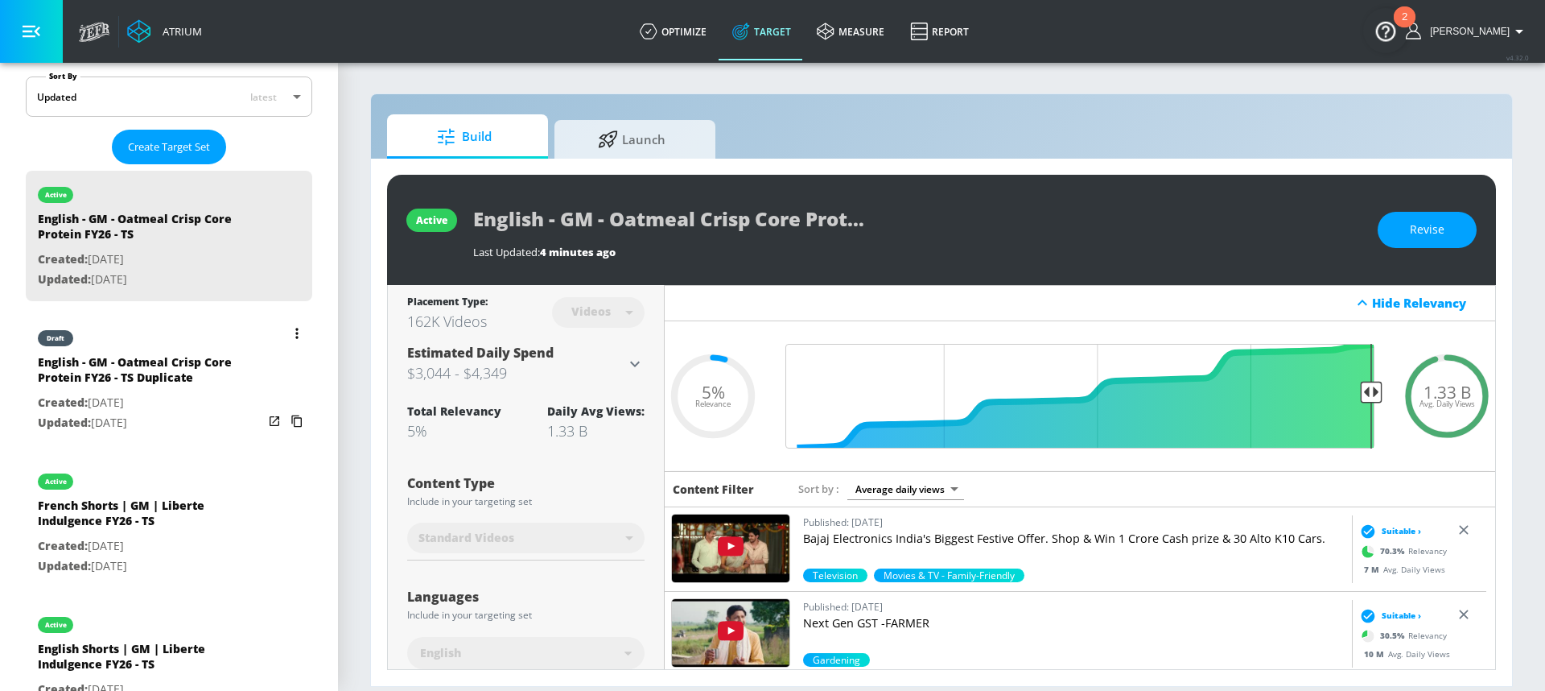
click at [167, 395] on p "Created: [DATE]" at bounding box center [150, 403] width 225 height 20
type input "English - GM - Oatmeal Crisp Core Protein FY26 - TS Duplicate"
type input "0.05"
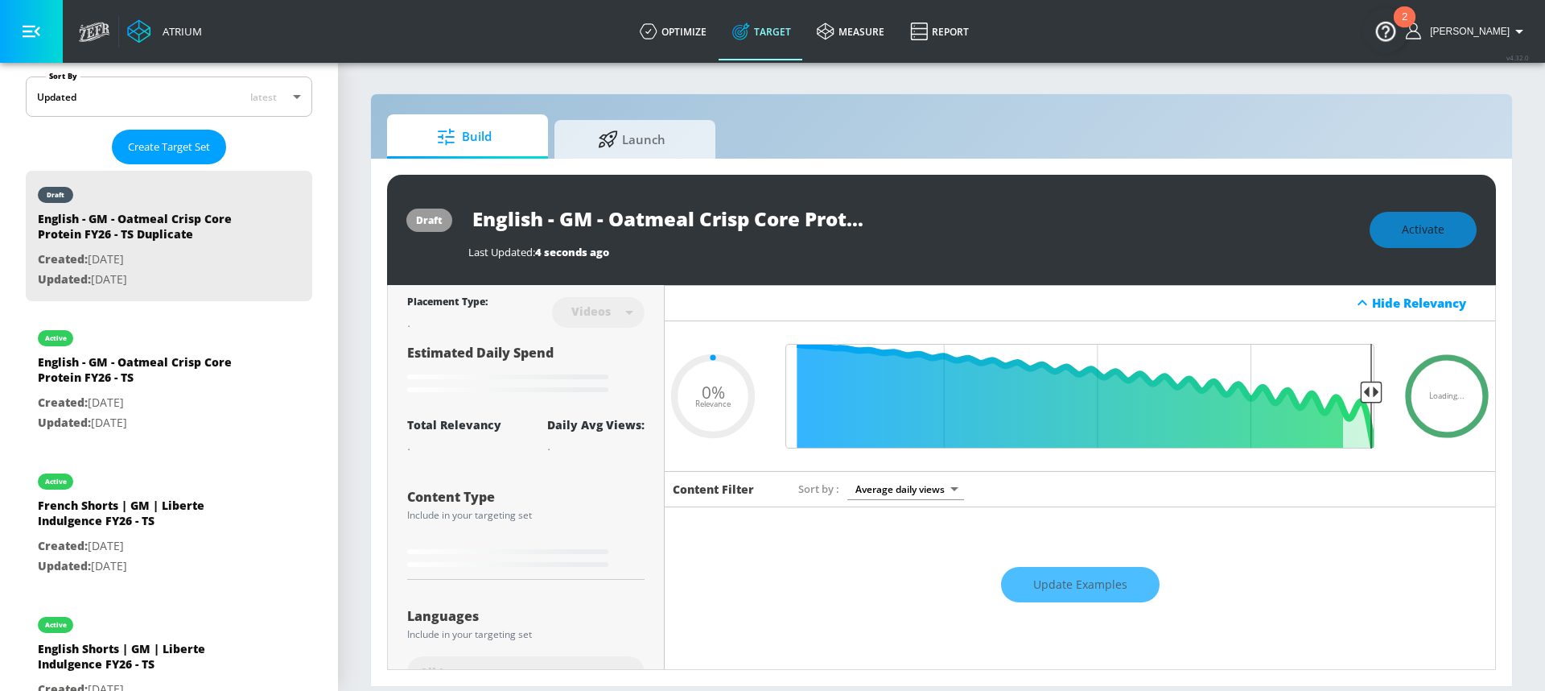
click at [637, 224] on input "English - GM - Oatmeal Crisp Core Protein FY26 - TS Duplicate" at bounding box center [669, 218] width 402 height 36
drag, startPoint x: 797, startPoint y: 218, endPoint x: 914, endPoint y: 221, distance: 116.7
click at [921, 221] on div "English - GM - Oatmeal Crisp Core Protein FY26 - TS Duplicate" at bounding box center [910, 218] width 885 height 36
click at [773, 220] on input "English - GM - Oatmeal Crisp Core Protein FY26 - TS Duplicate" at bounding box center [669, 218] width 402 height 36
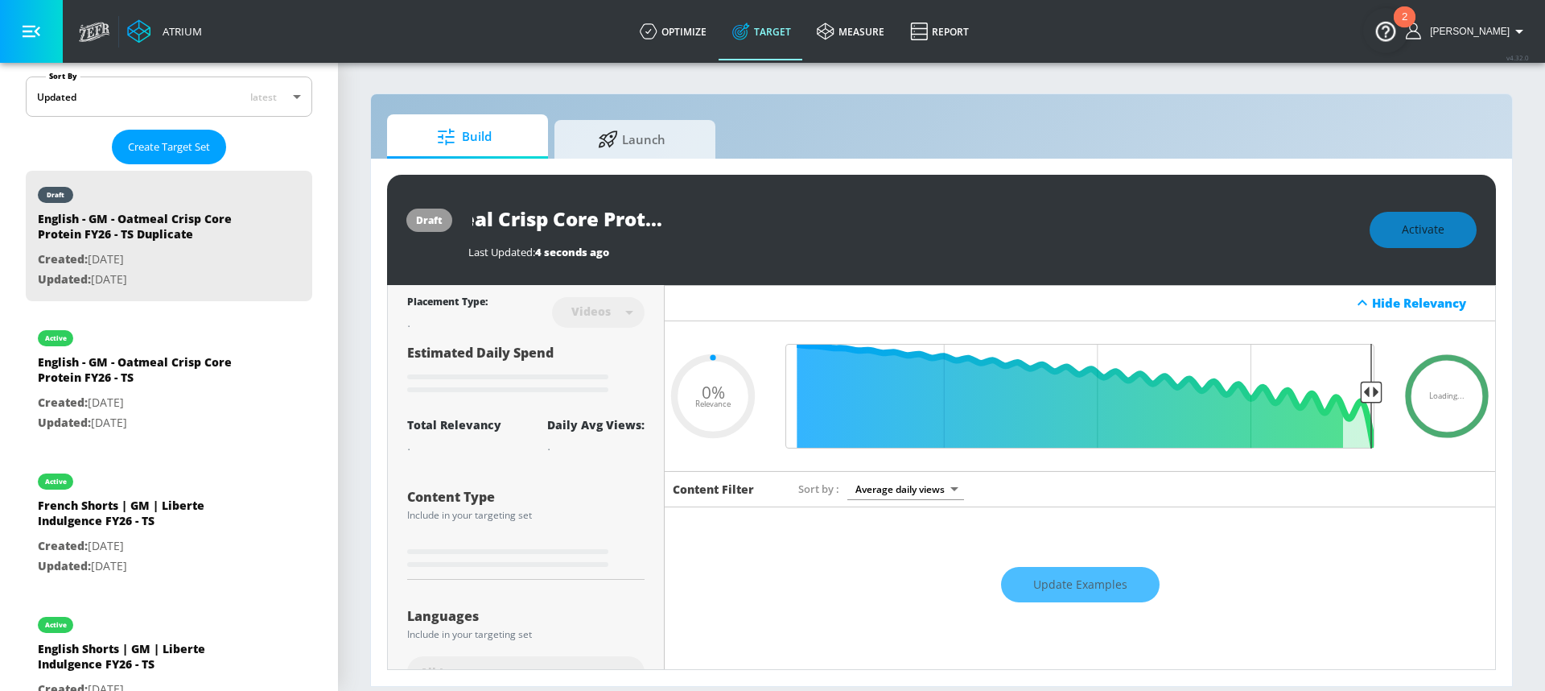
drag, startPoint x: 768, startPoint y: 220, endPoint x: 868, endPoint y: 225, distance: 100.7
click at [868, 225] on input "English - GM - Oatmeal Crisp Core Protein FY26 - TS Duplicate" at bounding box center [669, 218] width 402 height 36
type input "English - GM - Oatmeal Crisp Core Protein FY26 - TS"
type input "0.05"
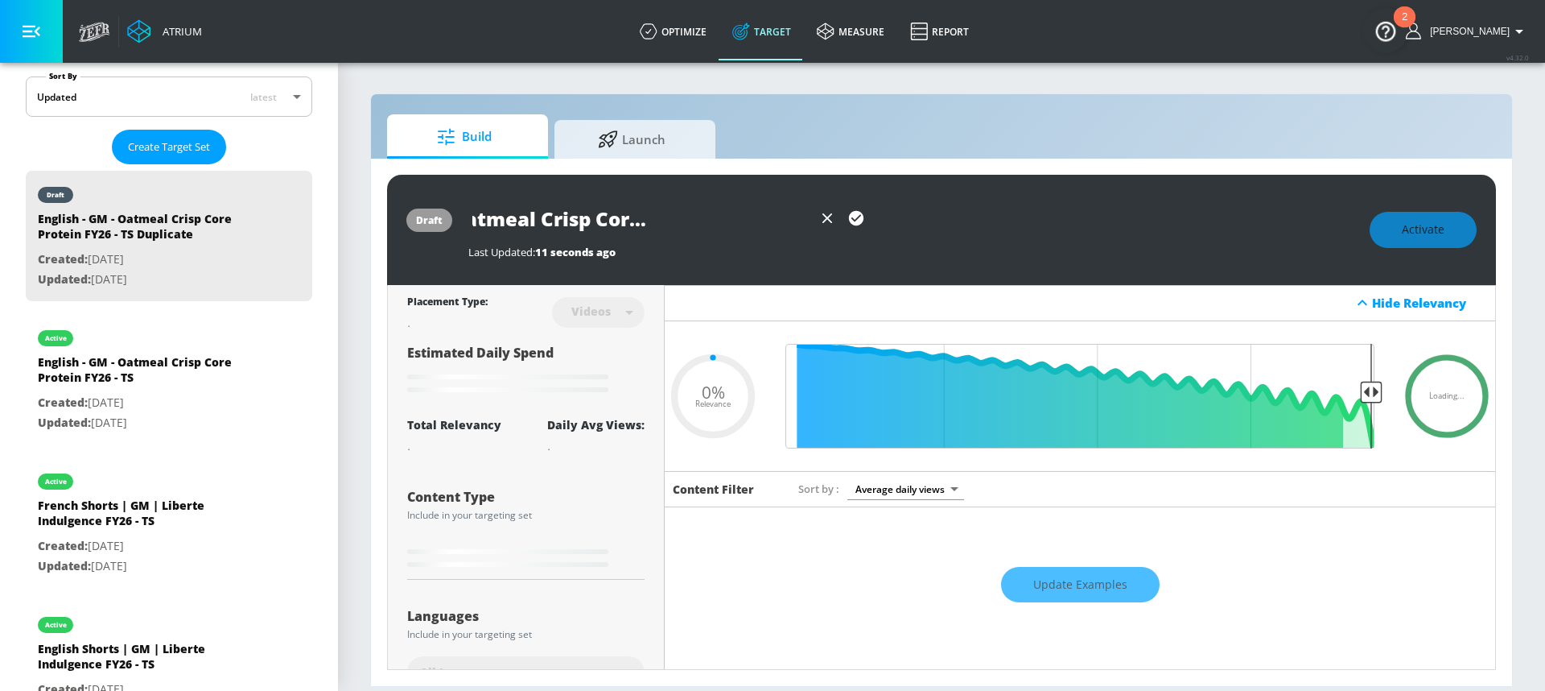
click at [670, 214] on input "English - GM - Oatmeal Crisp Core Protein FY26 - TS" at bounding box center [640, 218] width 344 height 36
drag, startPoint x: 557, startPoint y: 219, endPoint x: 452, endPoint y: 218, distance: 104.6
click at [452, 218] on div "draft English - GM - Oatmeal Crisp Core Protein FY26 - TS Last Updated: 11 seco…" at bounding box center [941, 230] width 1109 height 110
click at [472, 221] on input "English - GM - Oatmeal Crisp Core Protein FY26 - TS" at bounding box center [640, 218] width 344 height 36
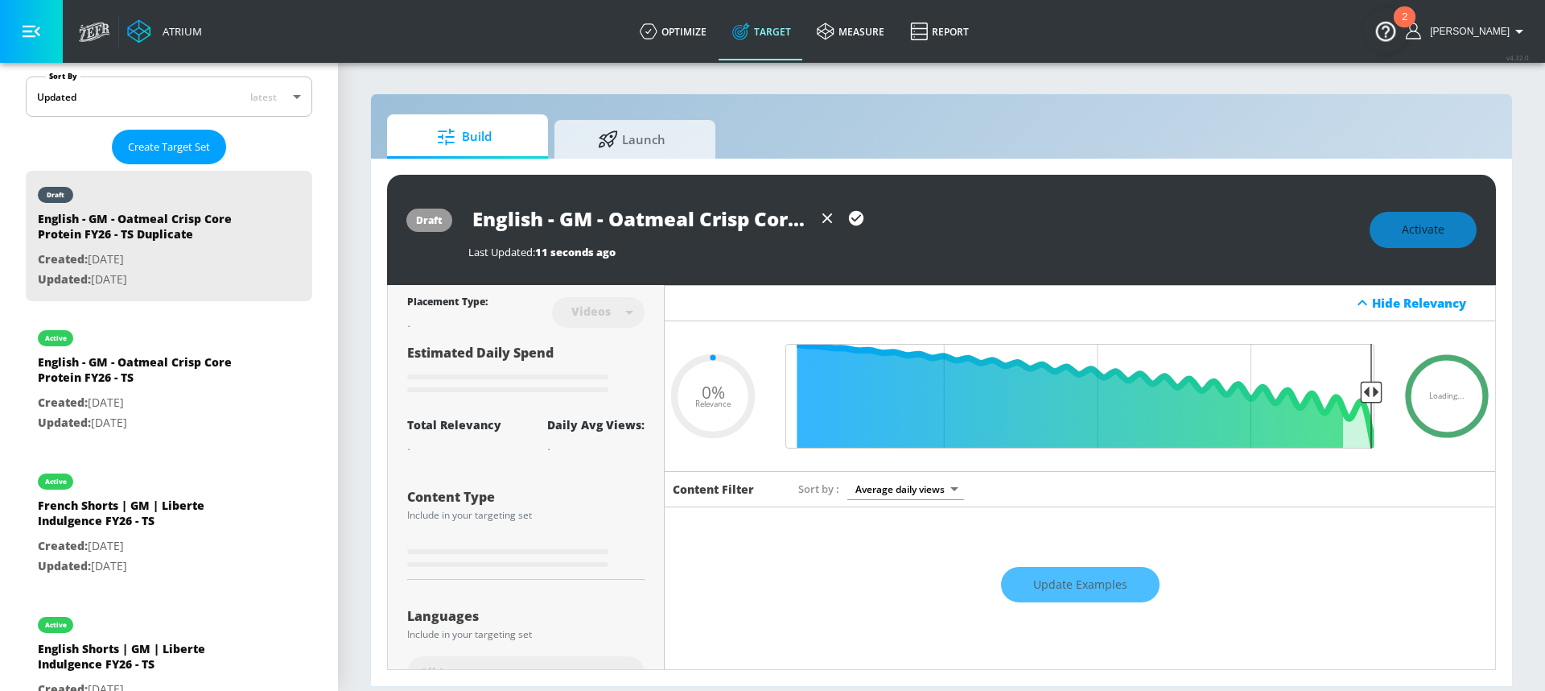
click at [545, 219] on input "English - GM - Oatmeal Crisp Core Protein FY26 - TS" at bounding box center [640, 218] width 344 height 36
drag, startPoint x: 545, startPoint y: 219, endPoint x: 471, endPoint y: 217, distance: 74.1
click at [471, 217] on input "English - GM - Oatmeal Crisp Core Protein FY26 - TS" at bounding box center [640, 218] width 344 height 36
type input "F - GM - Oatmeal Crisp Core Protein FY26 - TS"
type input "0.05"
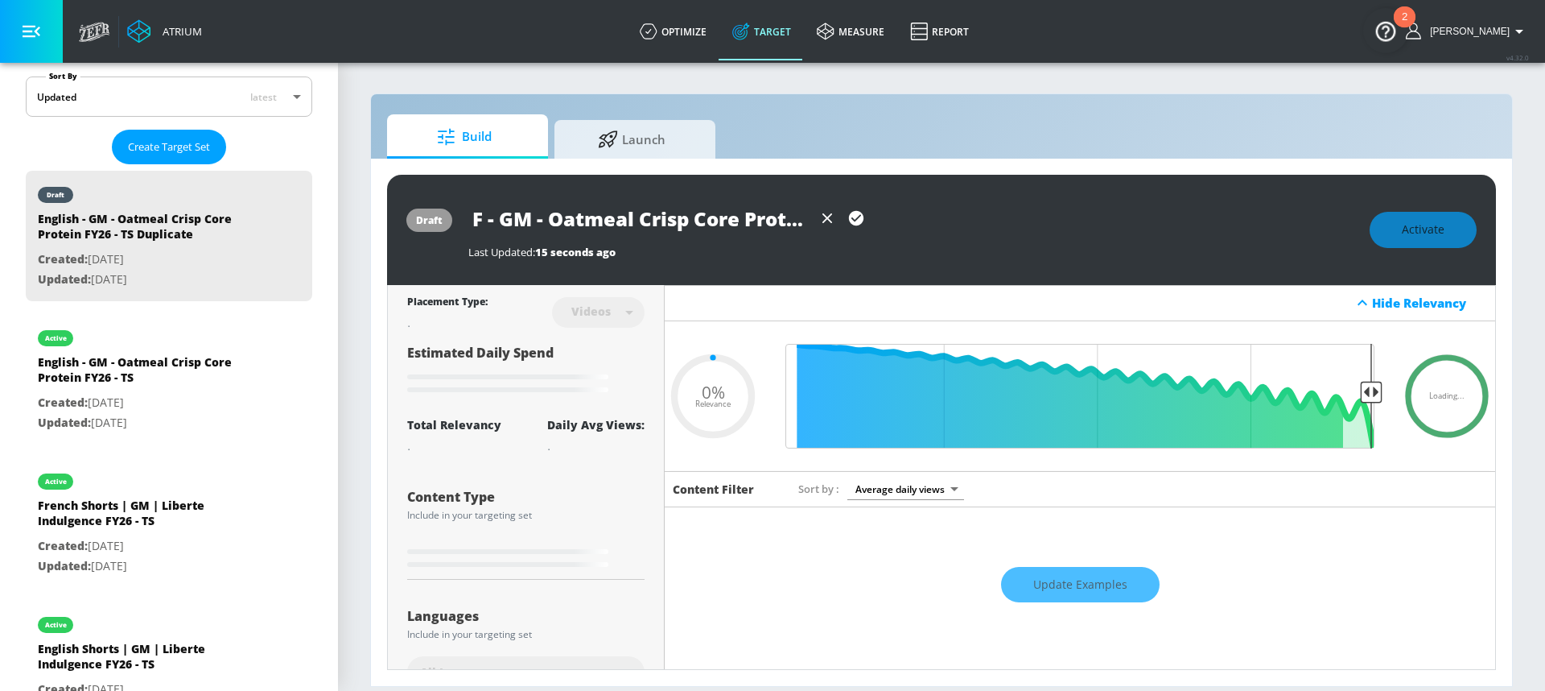
type input "Fr - GM - Oatmeal Crisp Core Protein FY26 - TS"
type input "0.05"
type input "Fre - GM - Oatmeal Crisp Core Protein FY26 - TS"
type input "0.05"
type input "Fren - GM - Oatmeal Crisp Core Protein FY26 - TS"
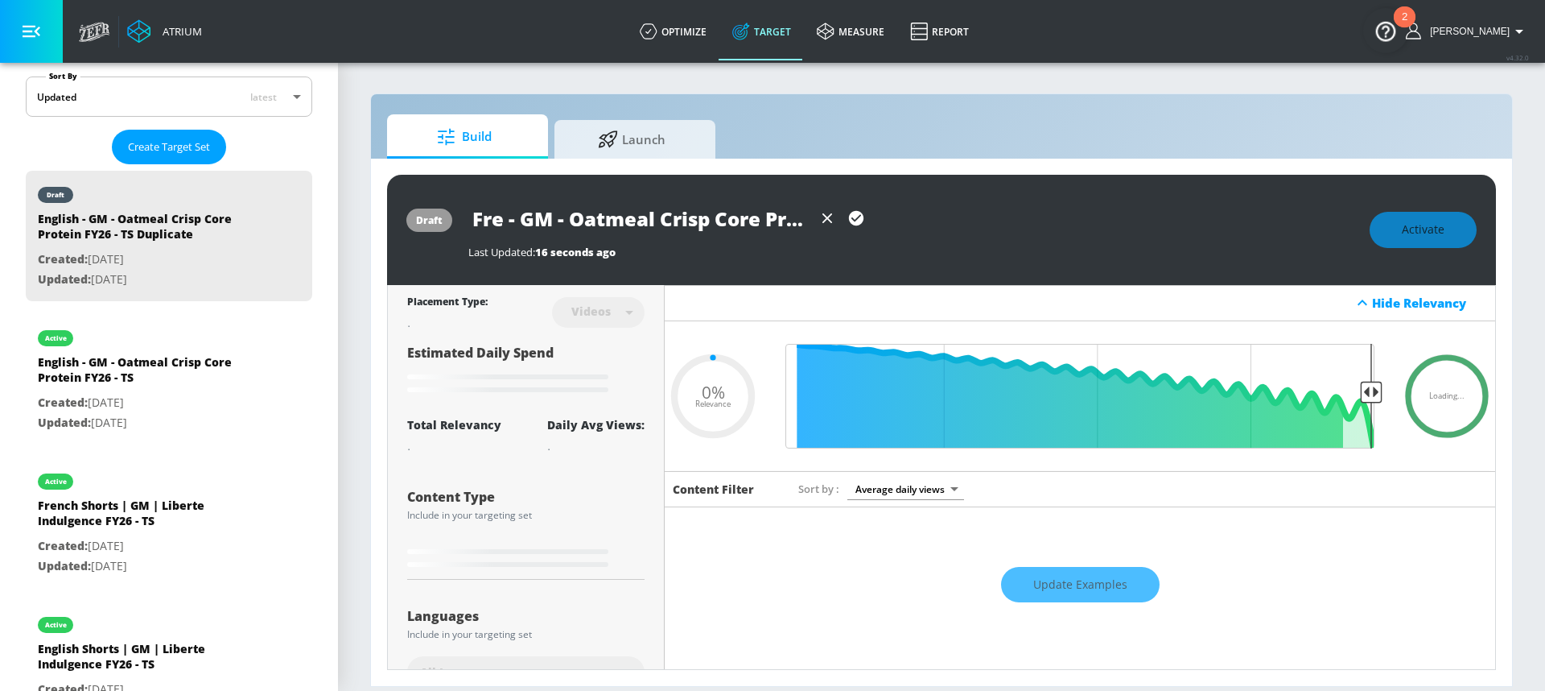
type input "0.05"
type input "Frenc - GM - Oatmeal Crisp Core Protein FY26 - TS"
type input "0.05"
type input "French - GM - Oatmeal Crisp Core Protein FY26 - TS"
type input "0.05"
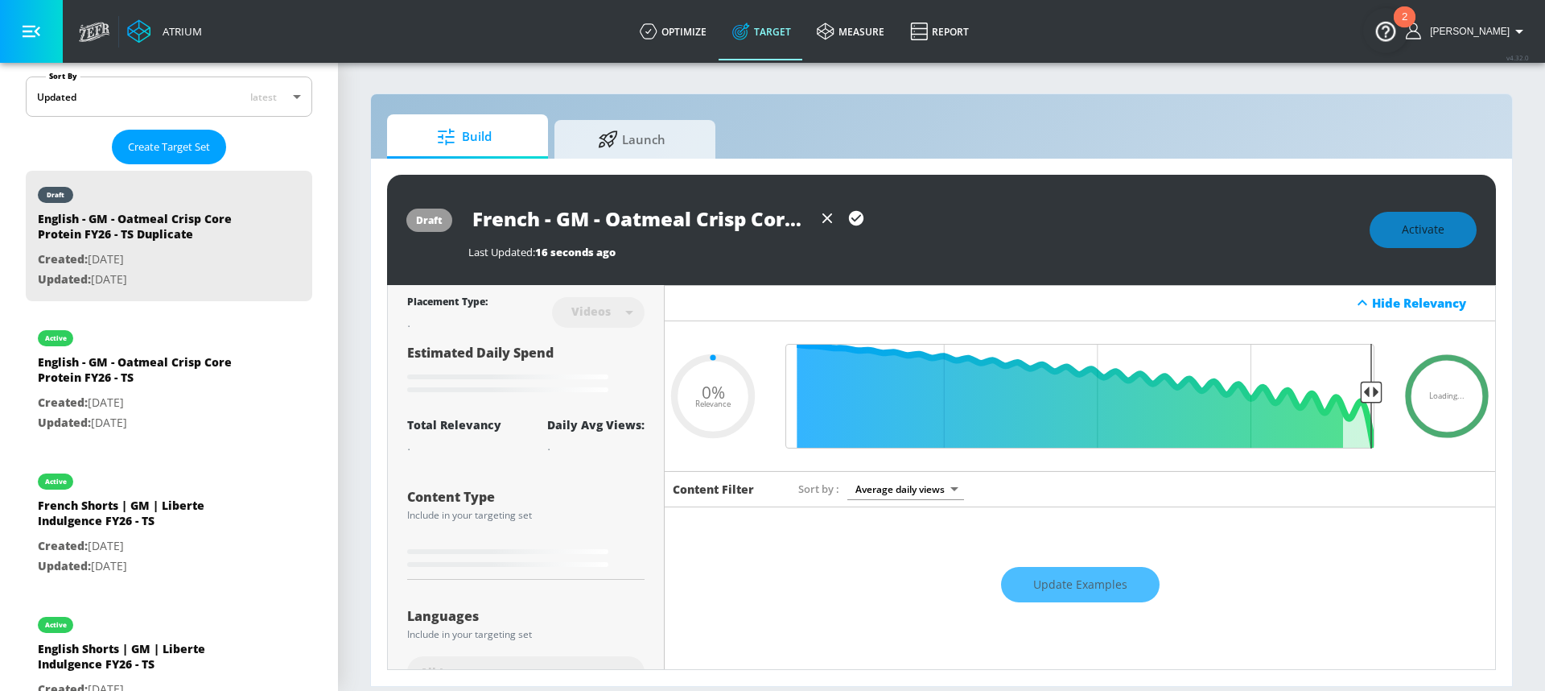
type input "French - GM - Oatmeal Crisp Core Protein FY26 - TS"
click at [951, 253] on div "Last Updated: 16 seconds ago" at bounding box center [910, 252] width 885 height 14
type input "0.05"
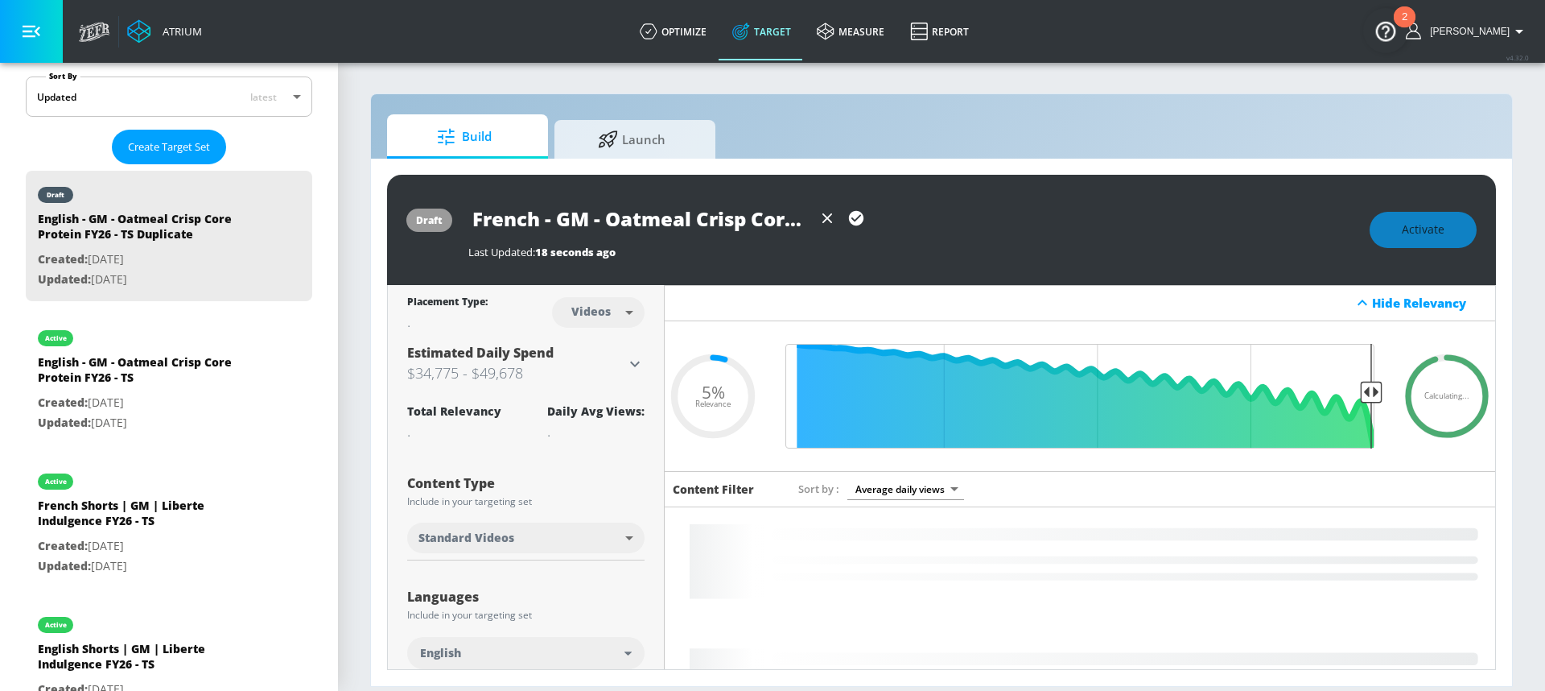
click at [854, 217] on icon "button" at bounding box center [856, 218] width 14 height 14
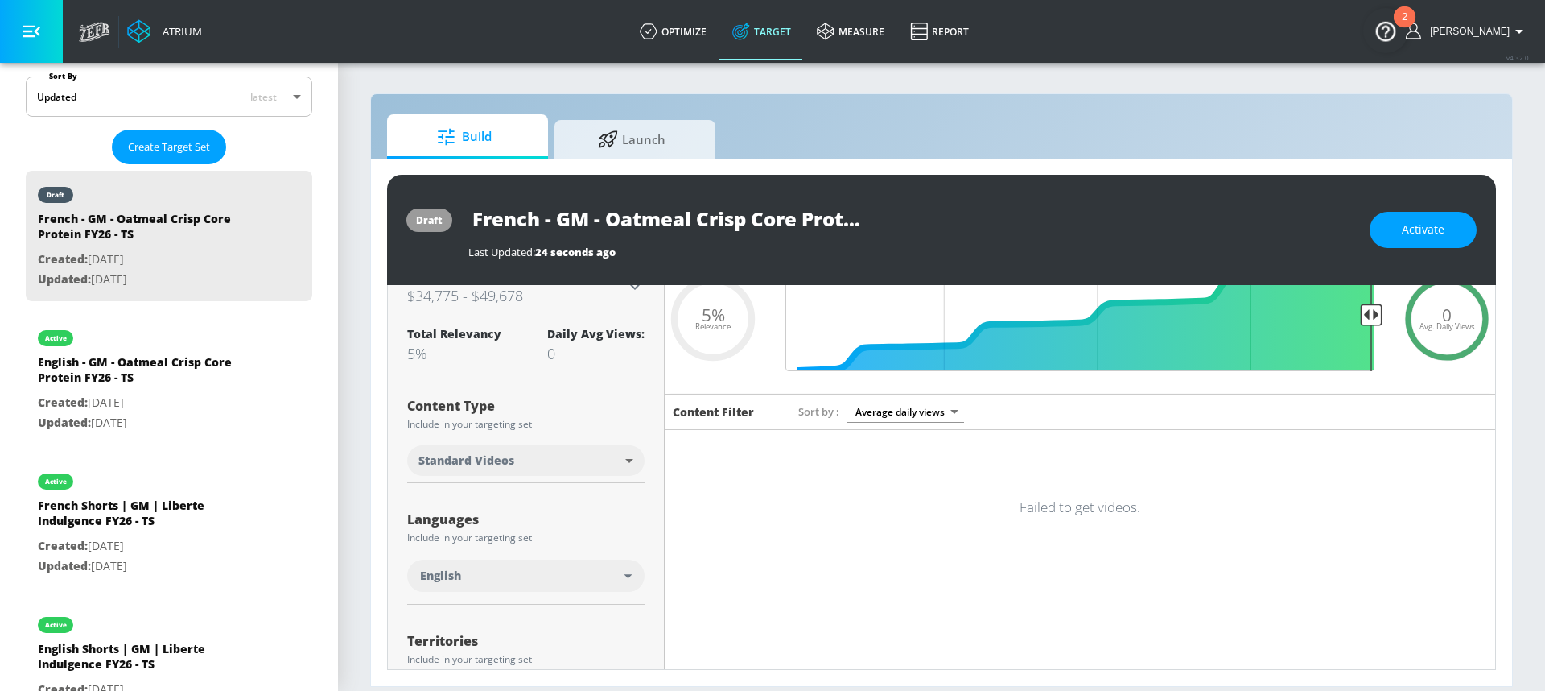
scroll to position [106, 0]
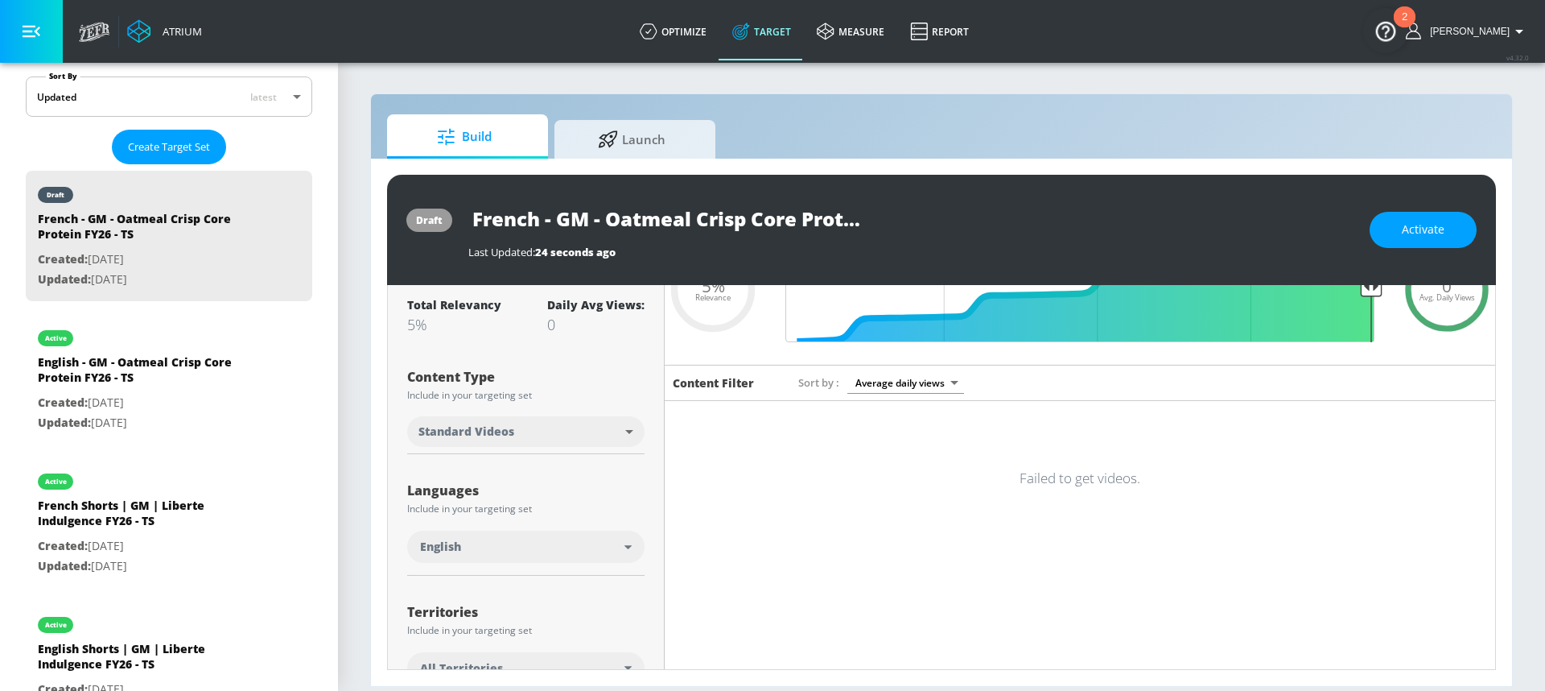
click at [545, 540] on div "English" at bounding box center [522, 546] width 204 height 16
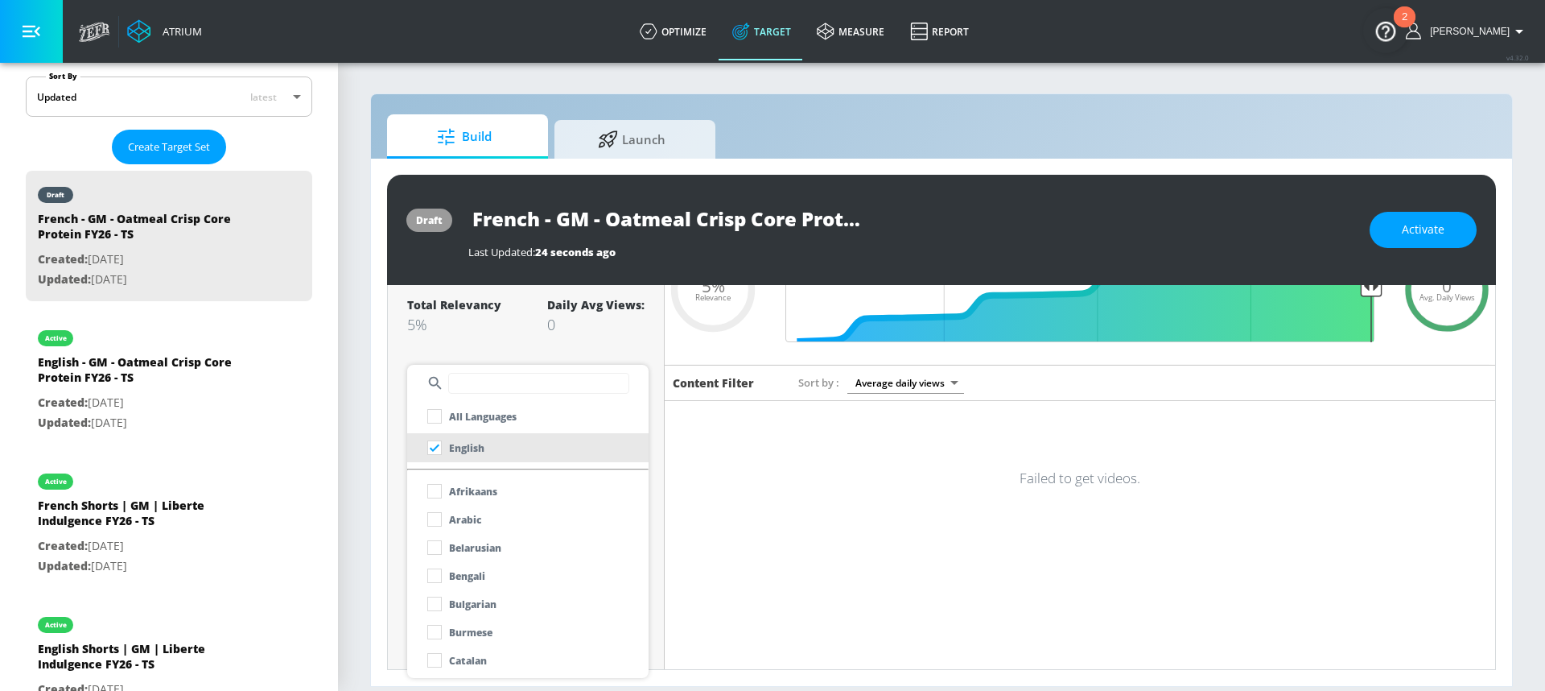
click at [514, 378] on input "text" at bounding box center [538, 383] width 181 height 21
type input "fre"
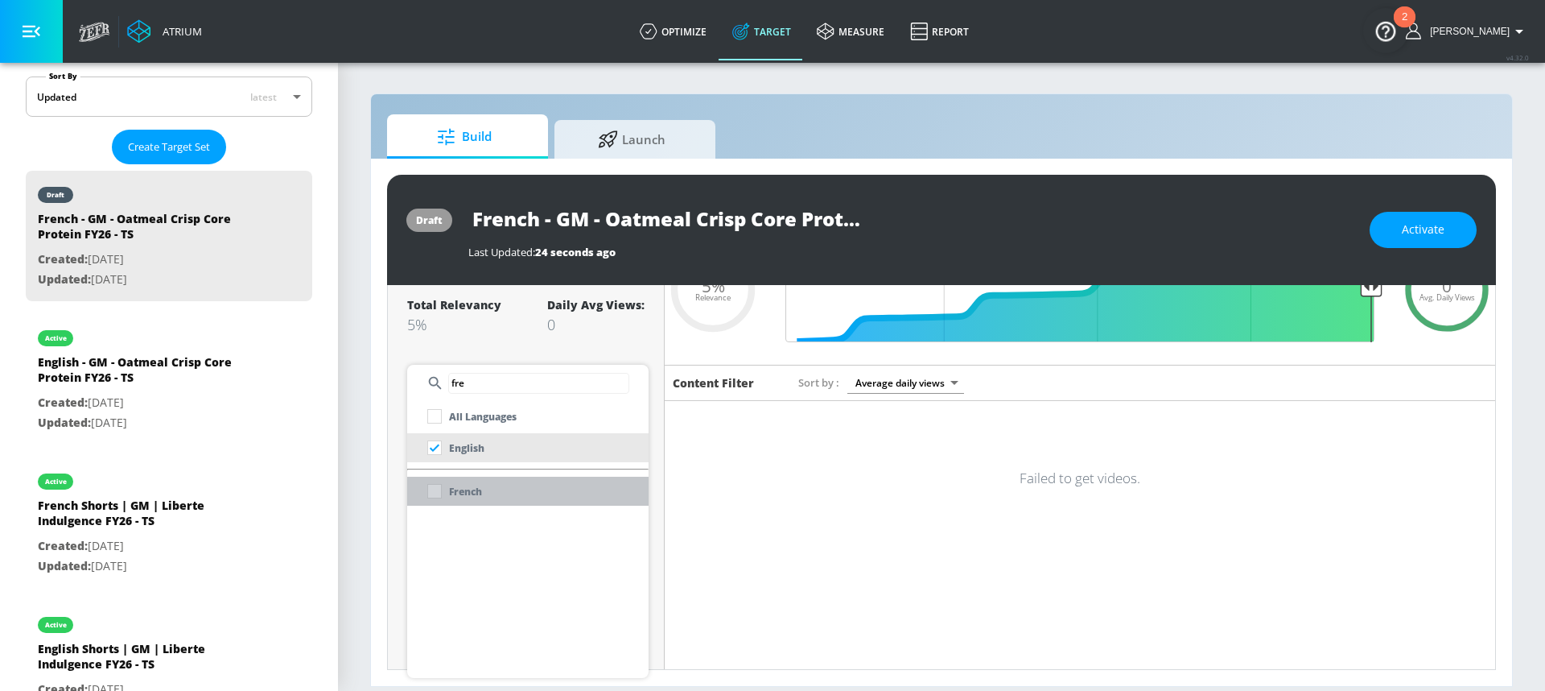
click at [504, 486] on li "French" at bounding box center [527, 490] width 241 height 29
click at [482, 328] on div at bounding box center [772, 345] width 1545 height 691
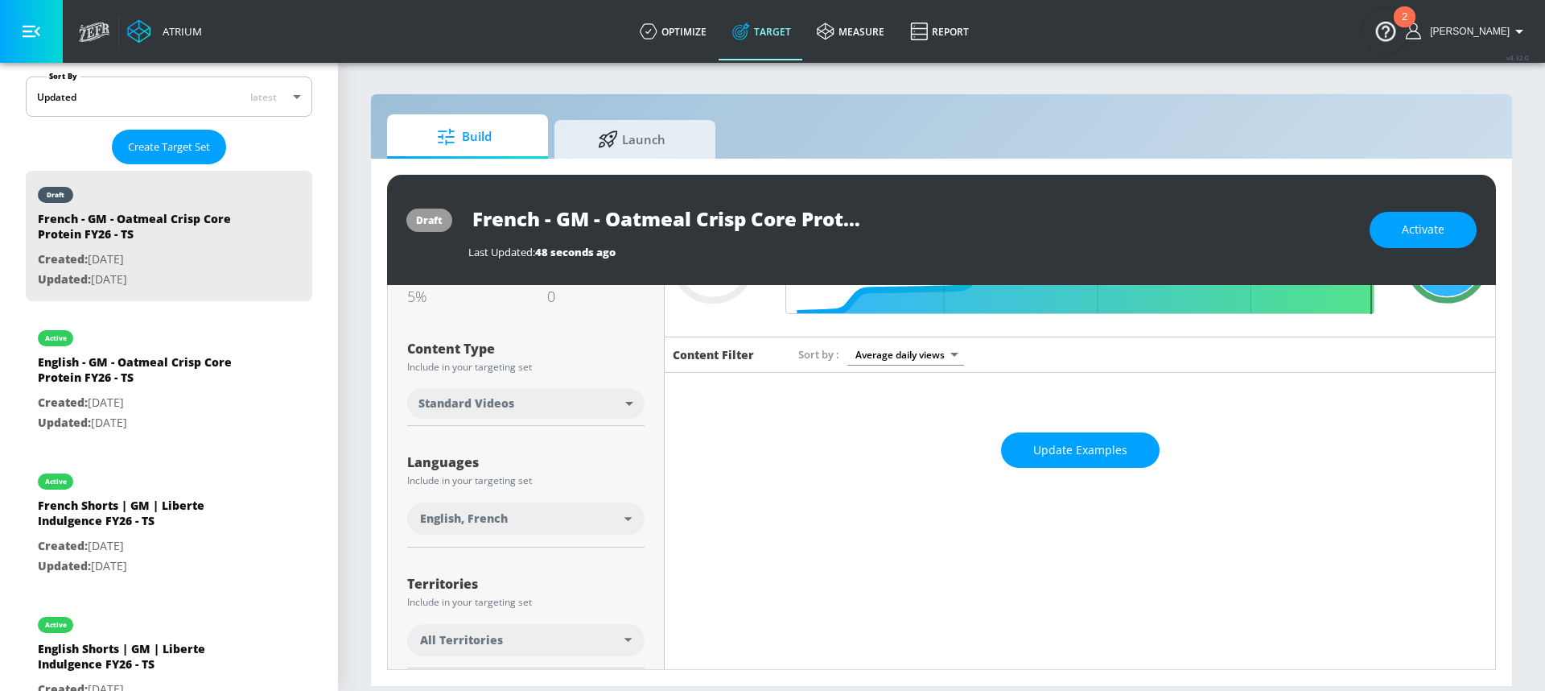
scroll to position [143, 0]
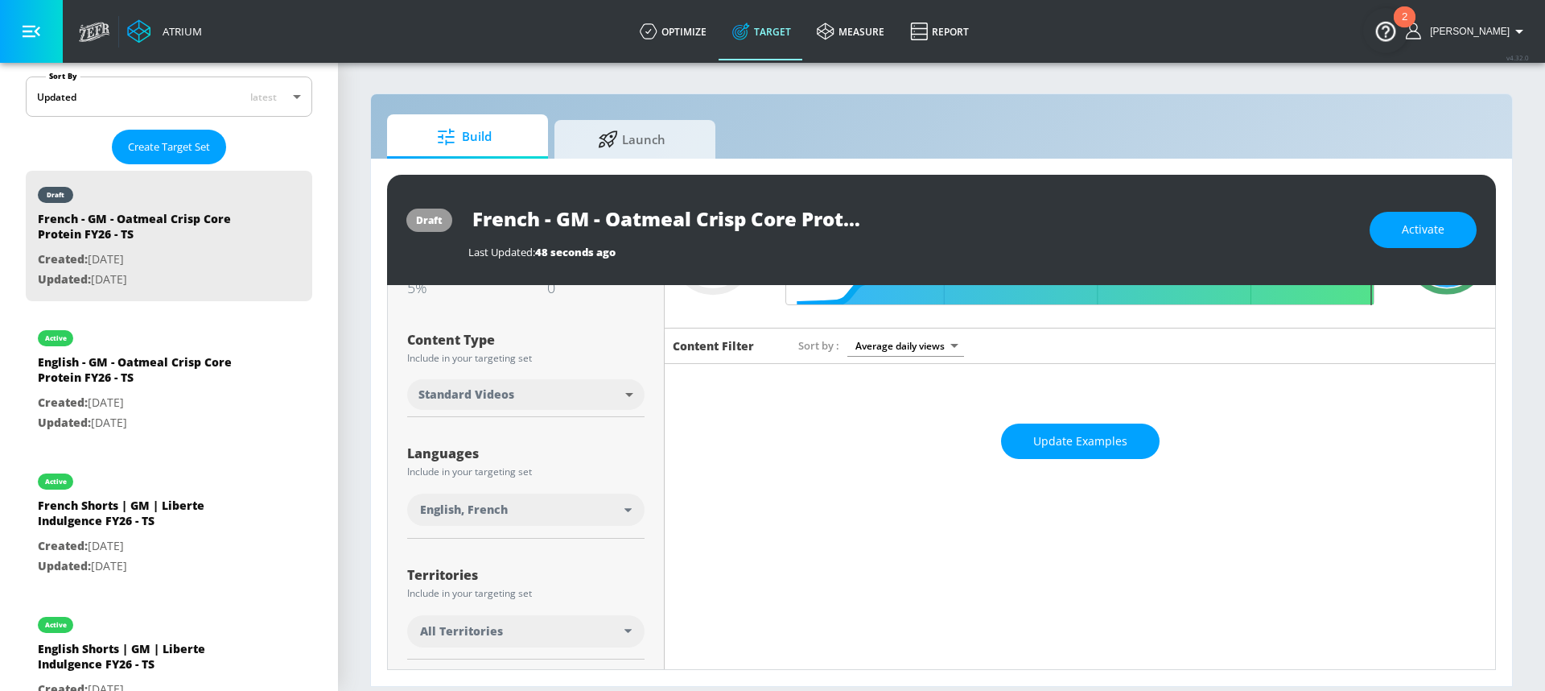
click at [514, 642] on div "All Territories" at bounding box center [525, 631] width 237 height 32
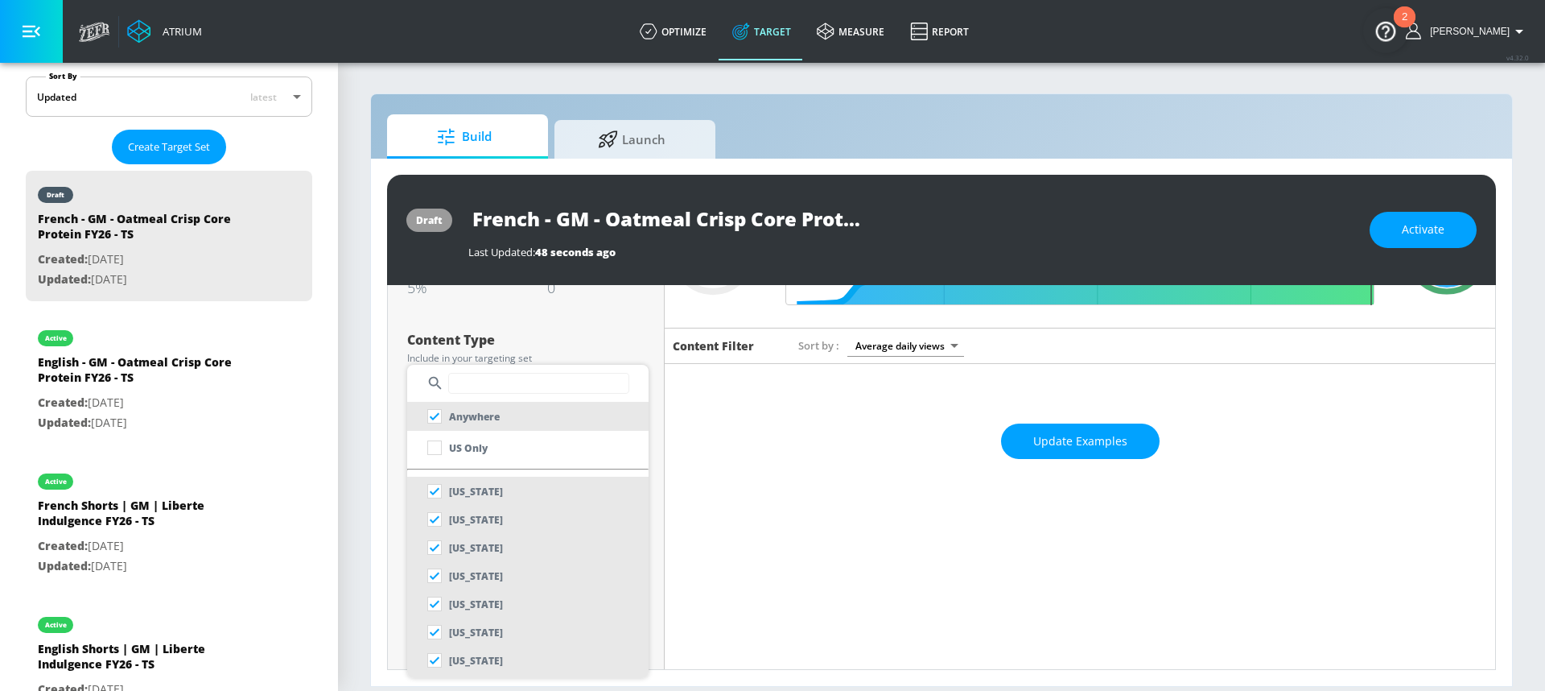
click at [493, 377] on input "text" at bounding box center [538, 383] width 181 height 21
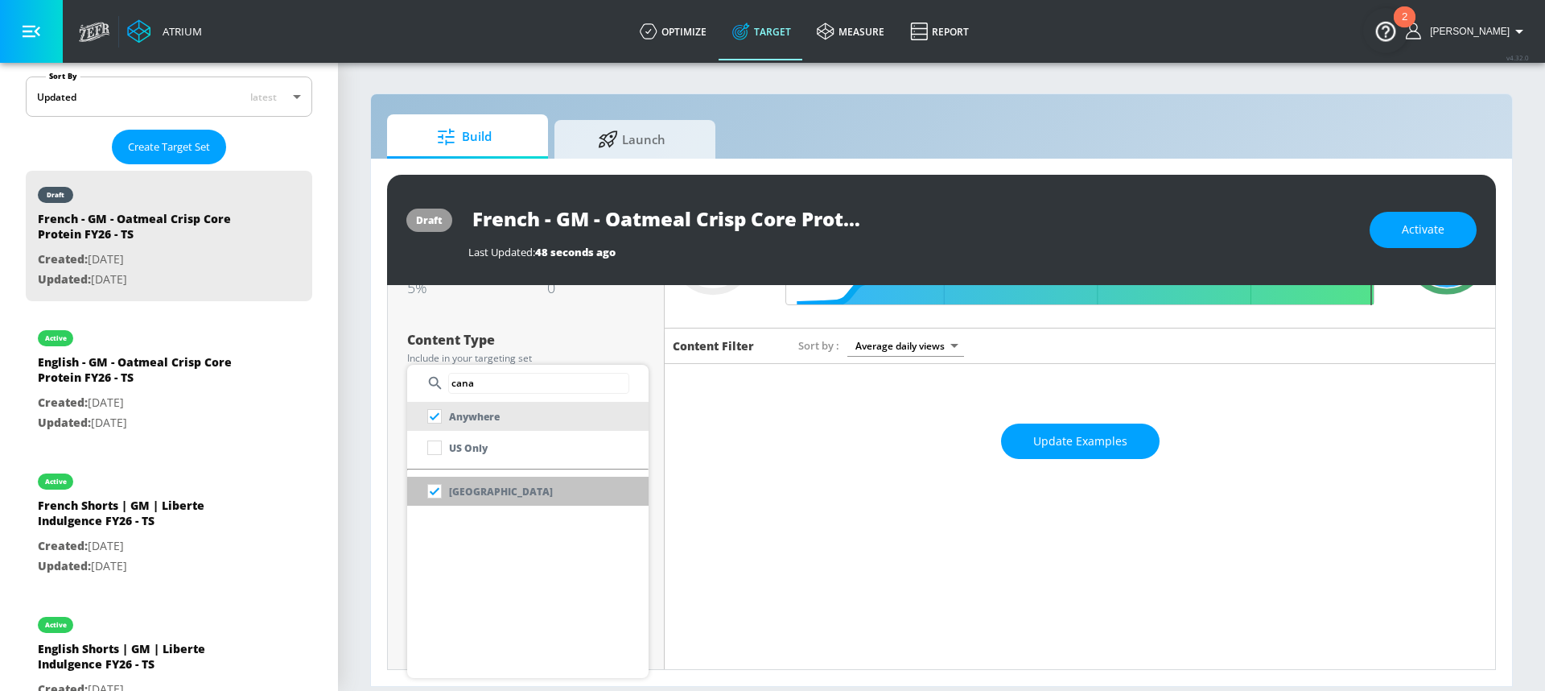
type input "cana"
click at [529, 494] on li "[GEOGRAPHIC_DATA]" at bounding box center [527, 490] width 241 height 29
checkbox input "false"
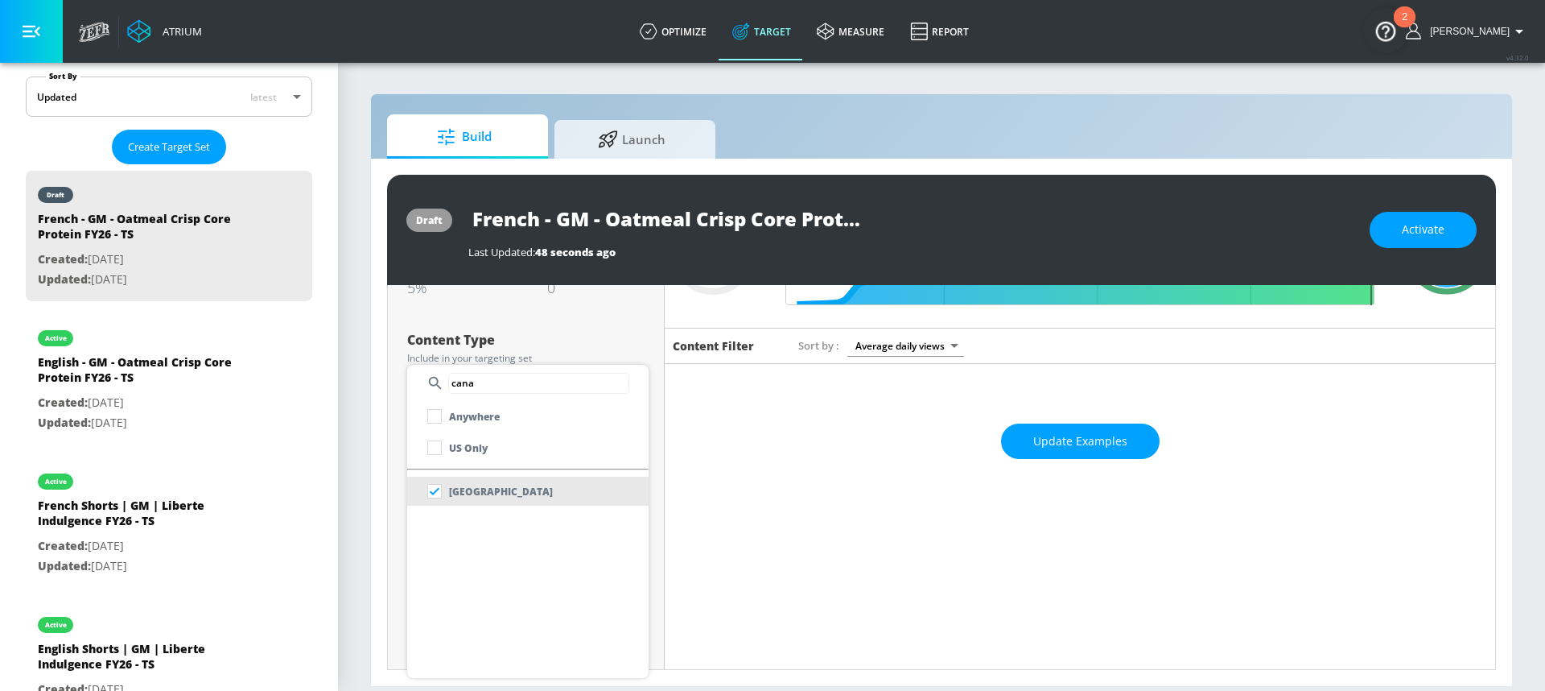
click at [609, 334] on div at bounding box center [772, 345] width 1545 height 691
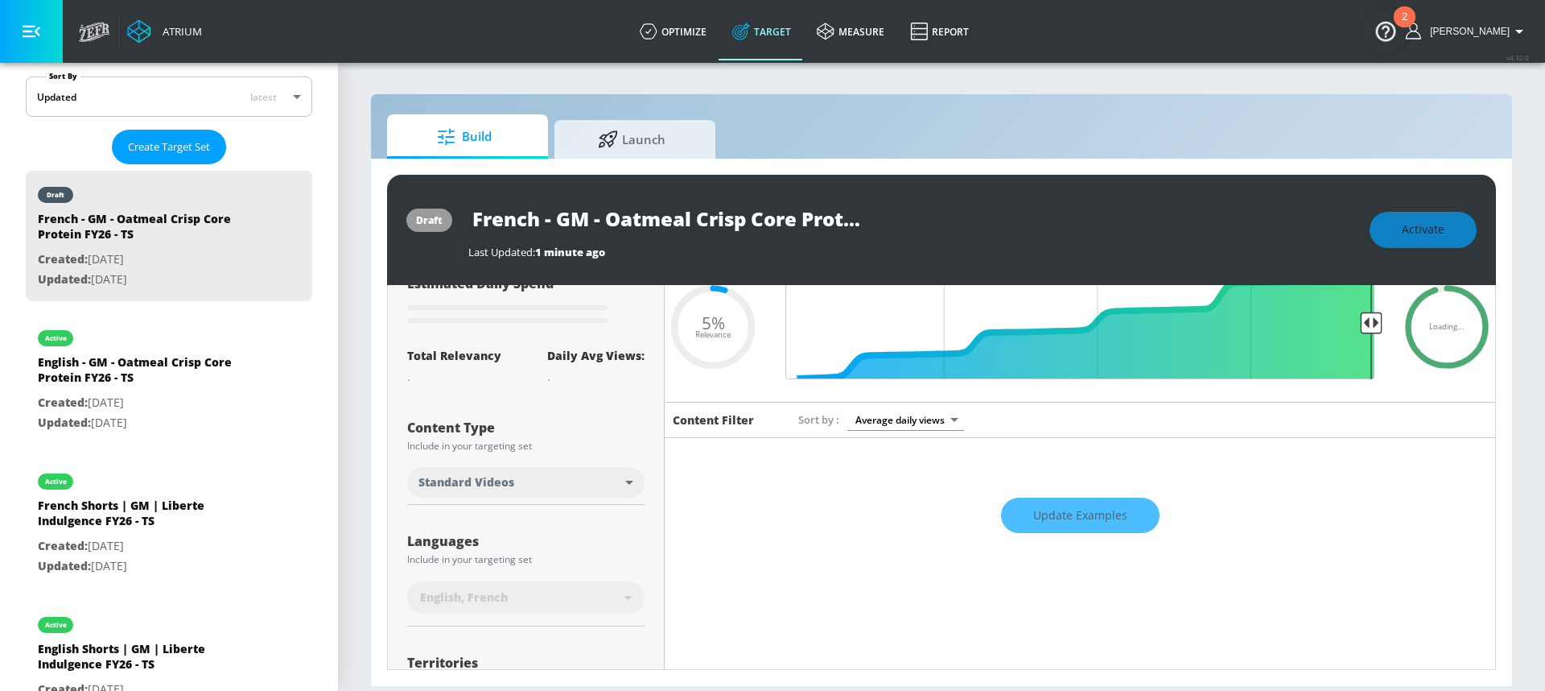
scroll to position [0, 0]
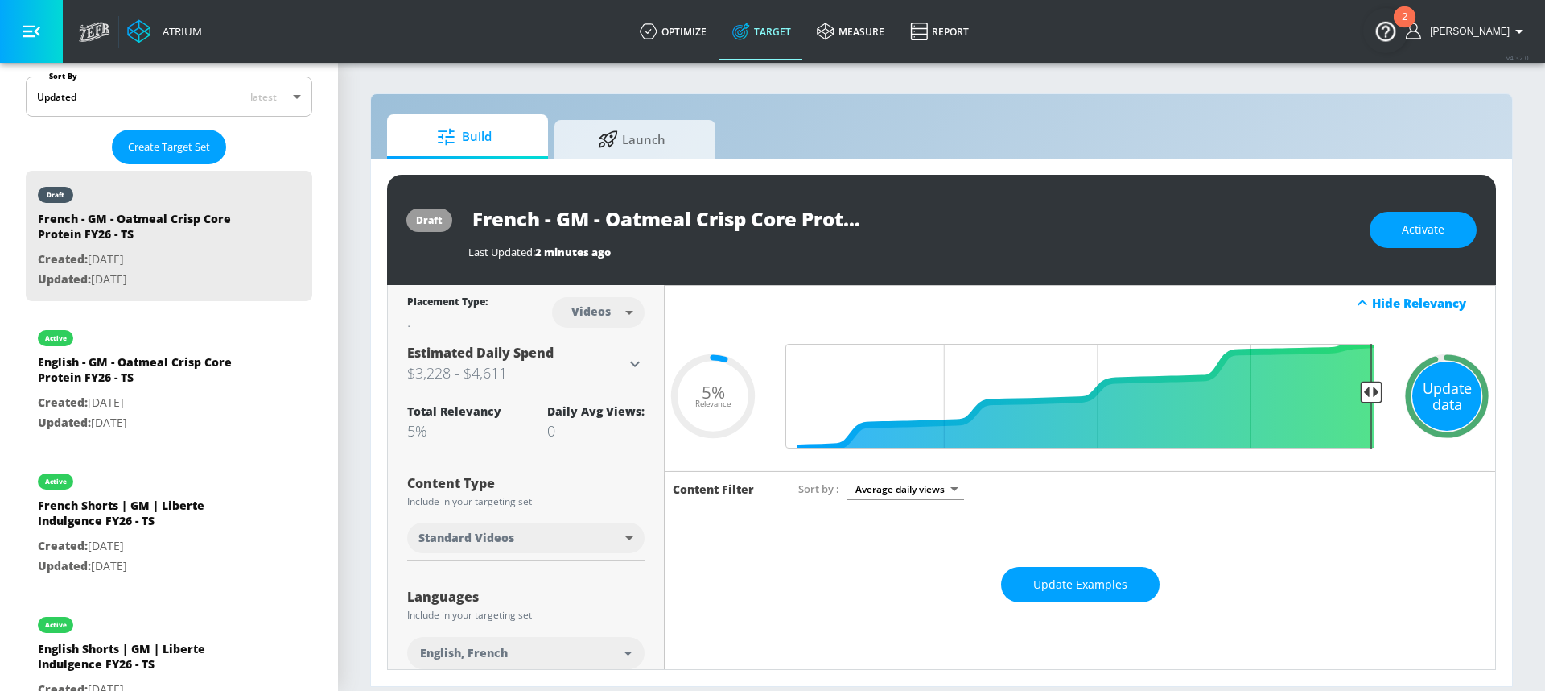
click at [1447, 390] on div "Update data" at bounding box center [1447, 395] width 69 height 69
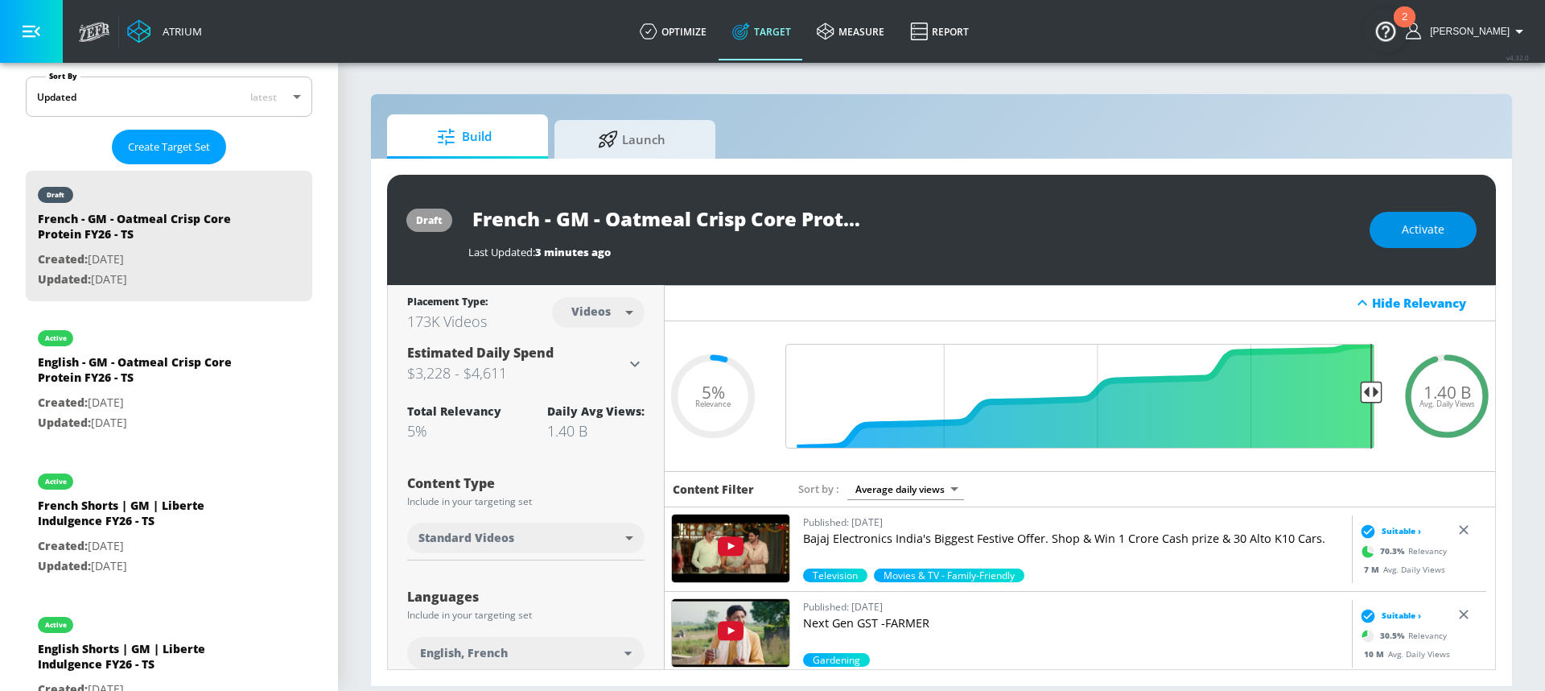
click at [1414, 245] on button "Activate" at bounding box center [1423, 230] width 107 height 36
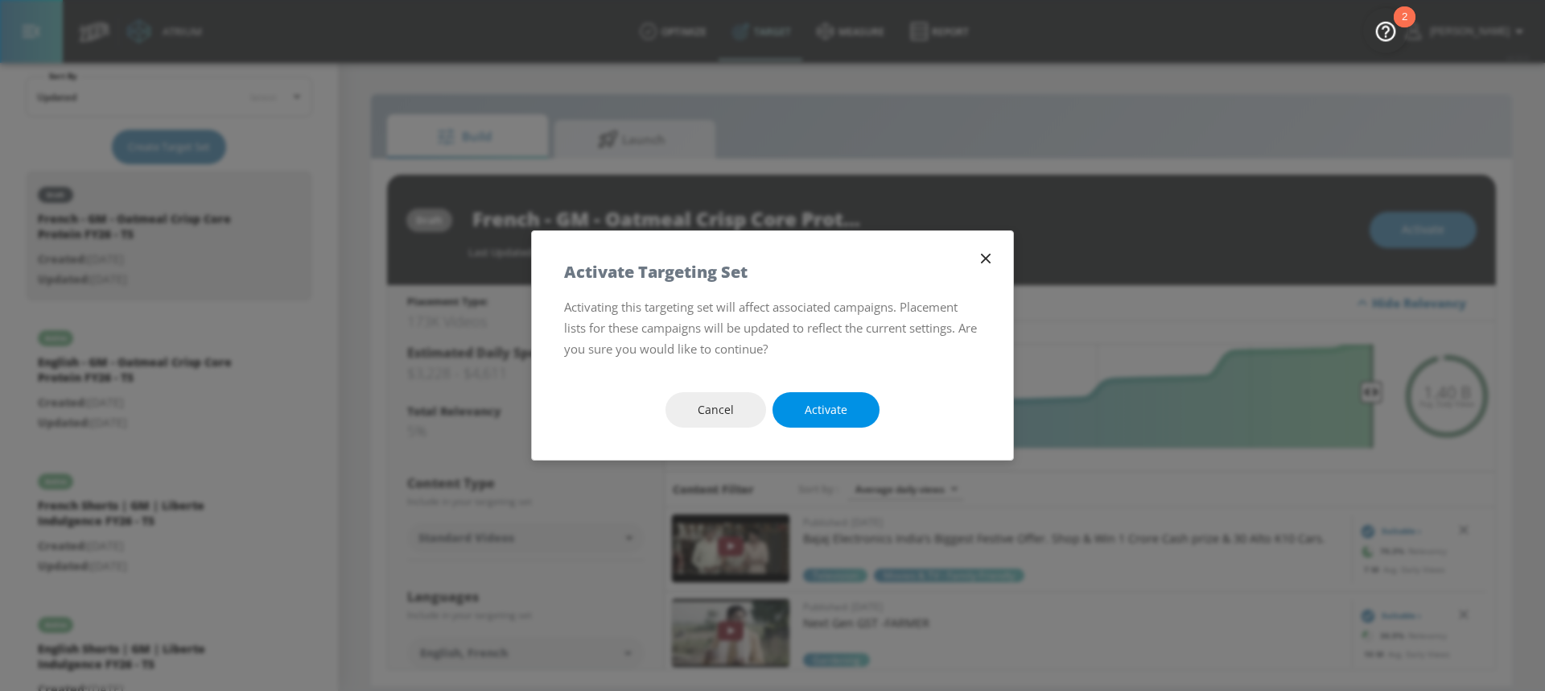
click at [848, 410] on button "Activate" at bounding box center [826, 410] width 107 height 36
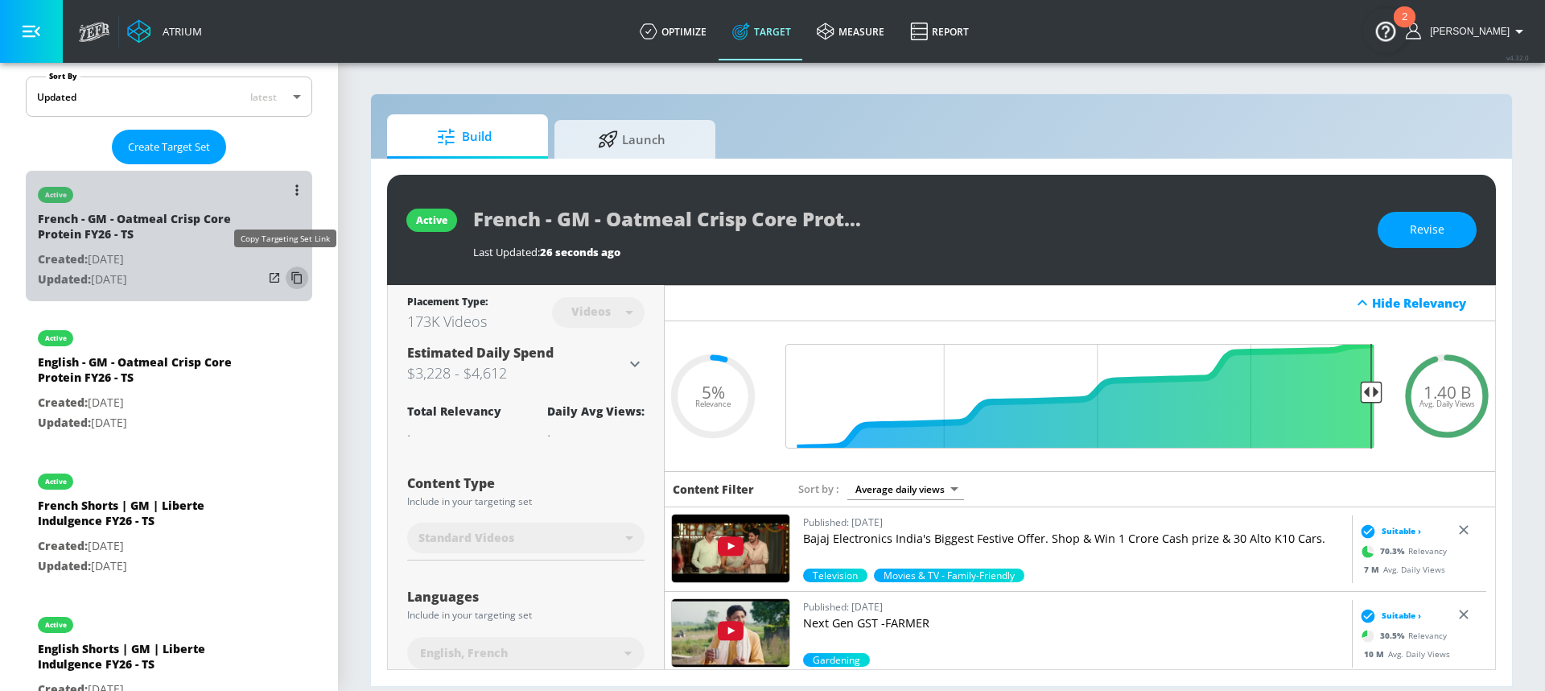
click at [287, 280] on icon "list of Target Set" at bounding box center [297, 278] width 26 height 26
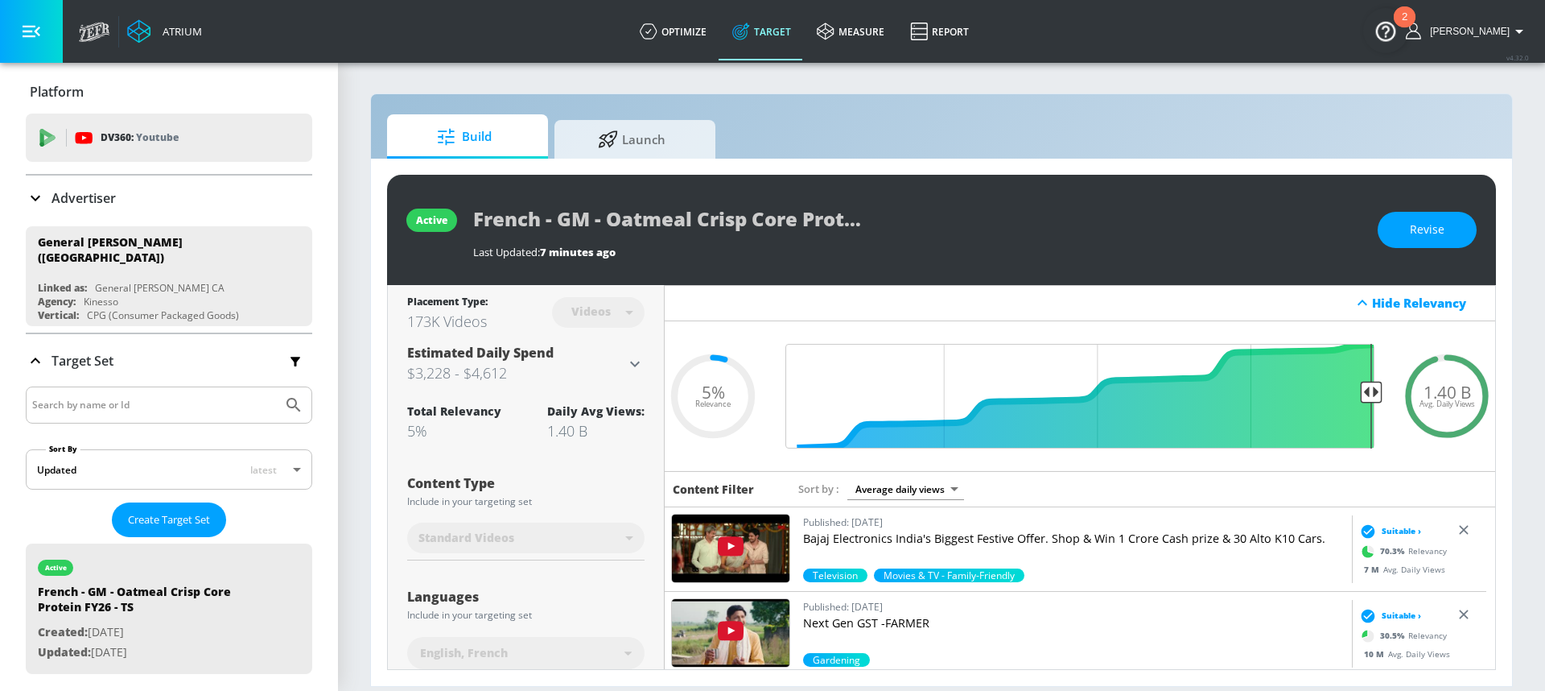
click at [128, 200] on div "Advertiser" at bounding box center [169, 197] width 287 height 19
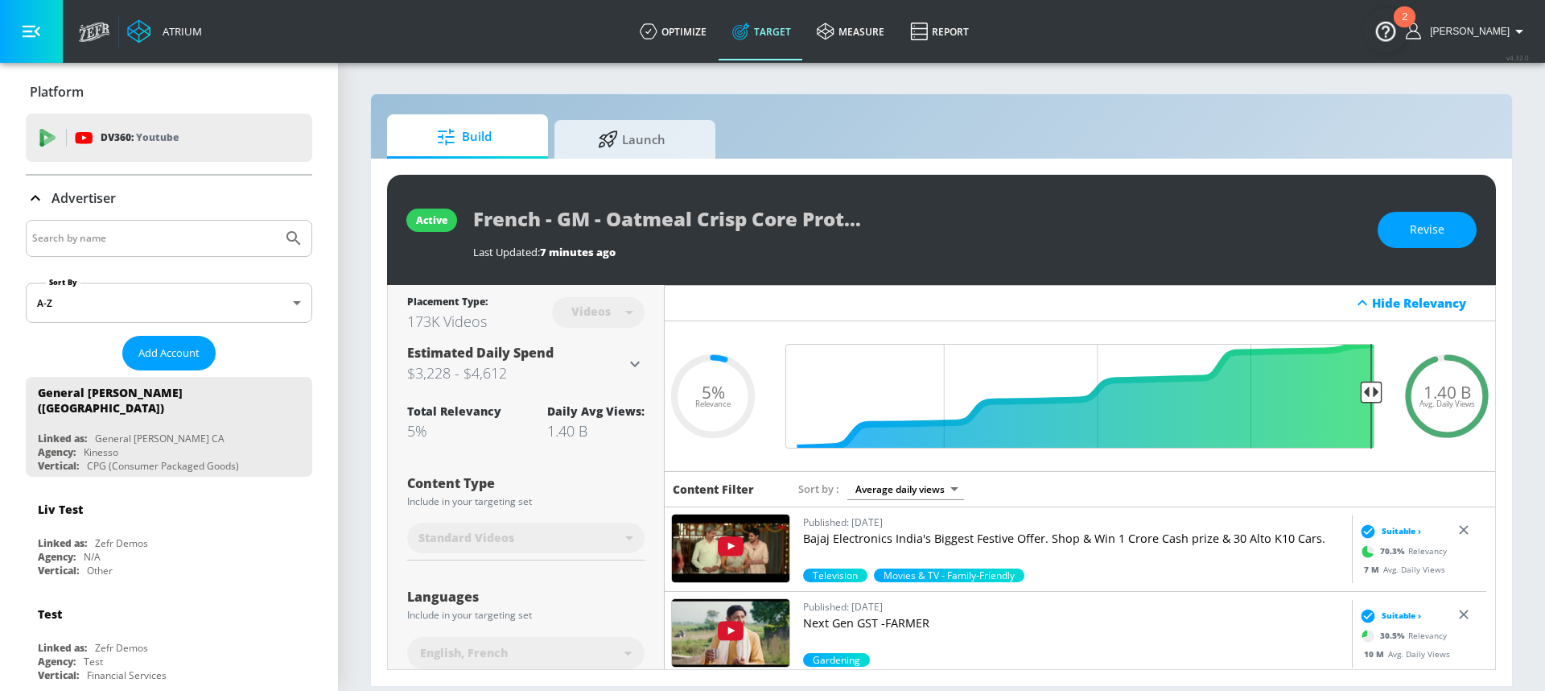
click at [119, 240] on input "Search by name" at bounding box center [154, 238] width 244 height 21
type input "nintendo"
click at [276, 221] on button "Submit Search" at bounding box center [293, 238] width 35 height 35
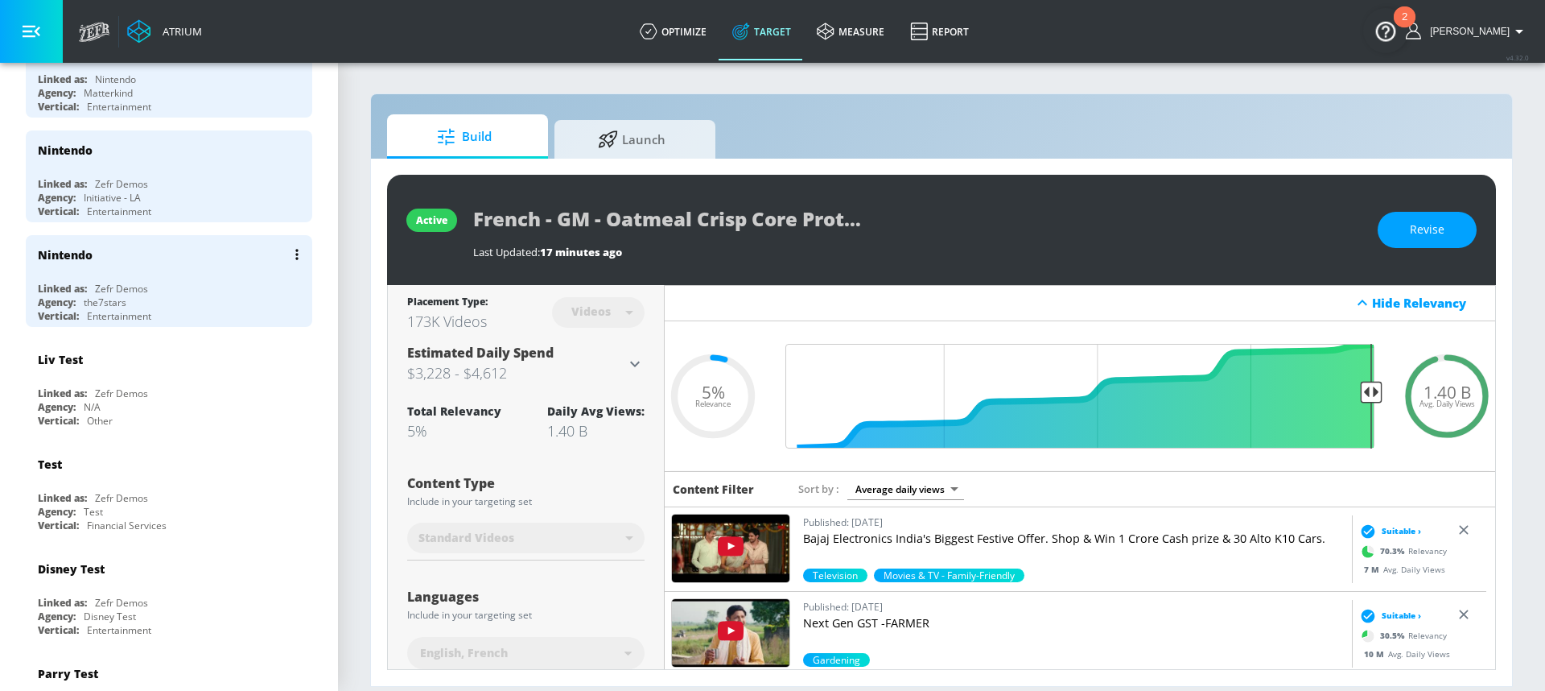
scroll to position [171, 0]
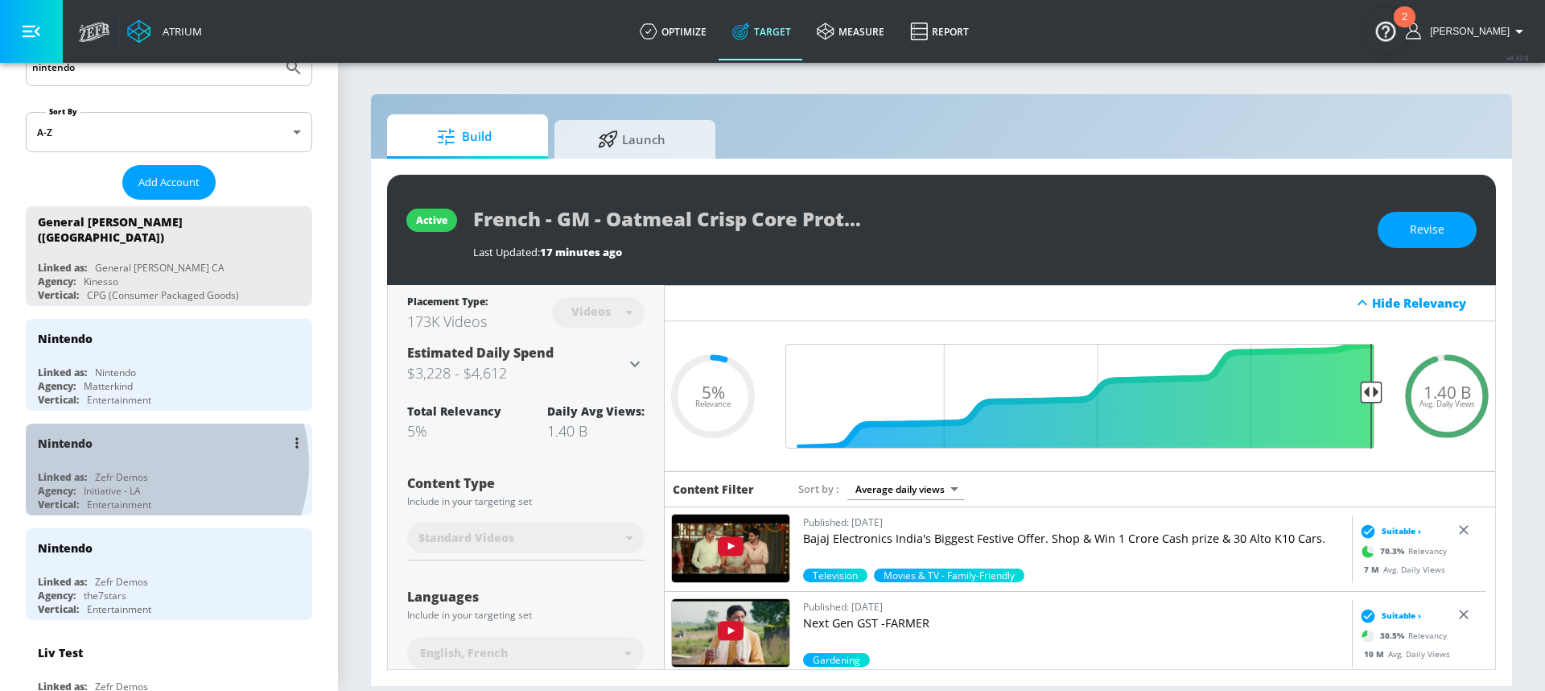
click at [142, 456] on div "Nintendo Linked as: Zefr Demos Agency: Initiative - LA Vertical: Entertainment" at bounding box center [169, 469] width 287 height 92
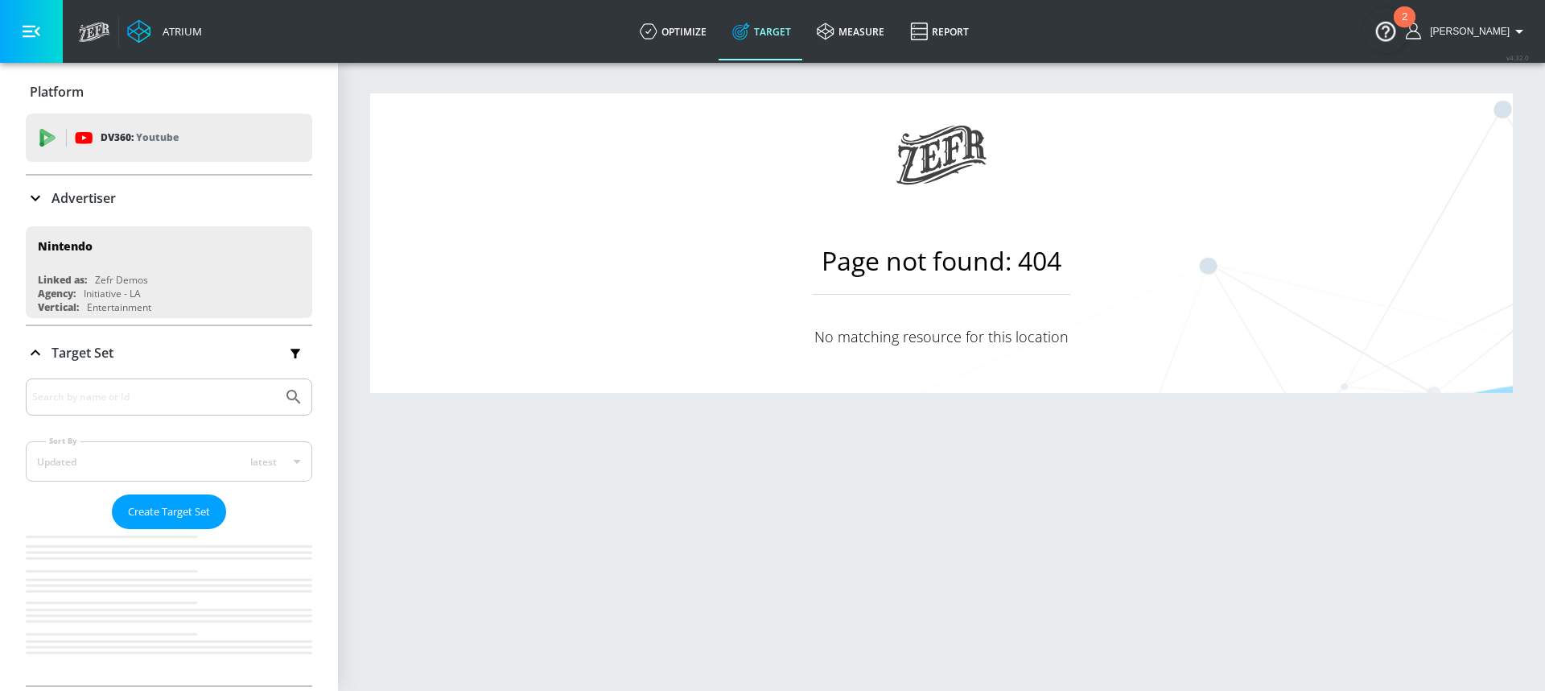
click at [123, 186] on div "Advertiser" at bounding box center [169, 197] width 287 height 45
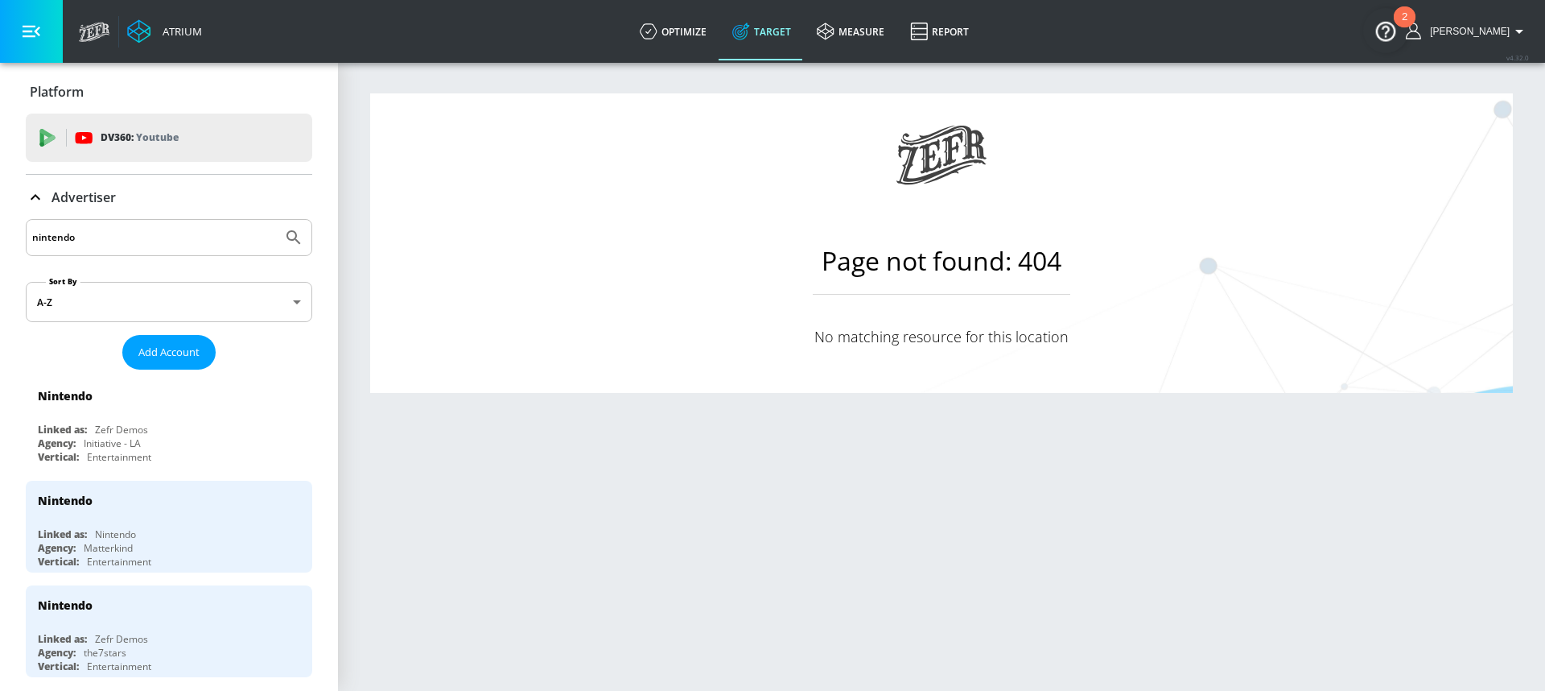
click at [287, 239] on icon "Submit Search" at bounding box center [294, 237] width 14 height 14
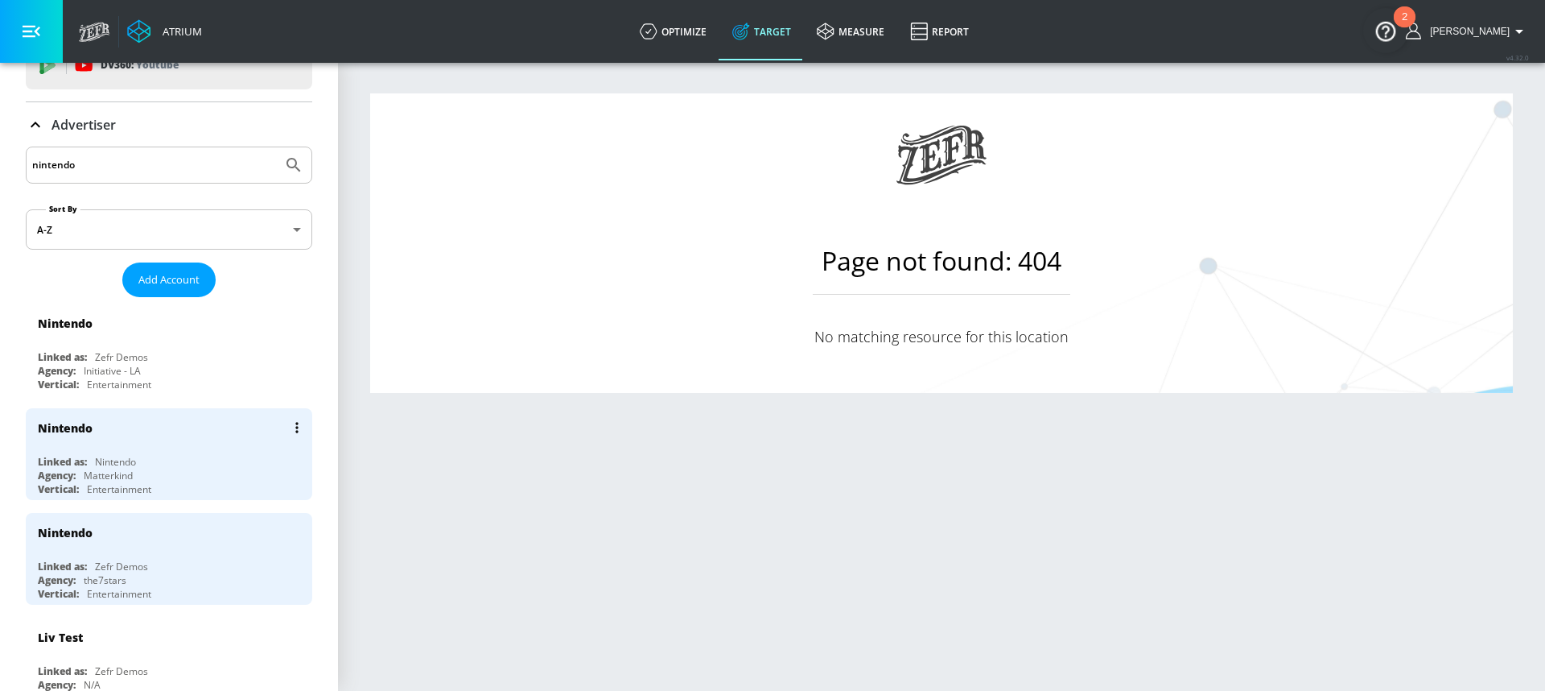
scroll to position [101, 0]
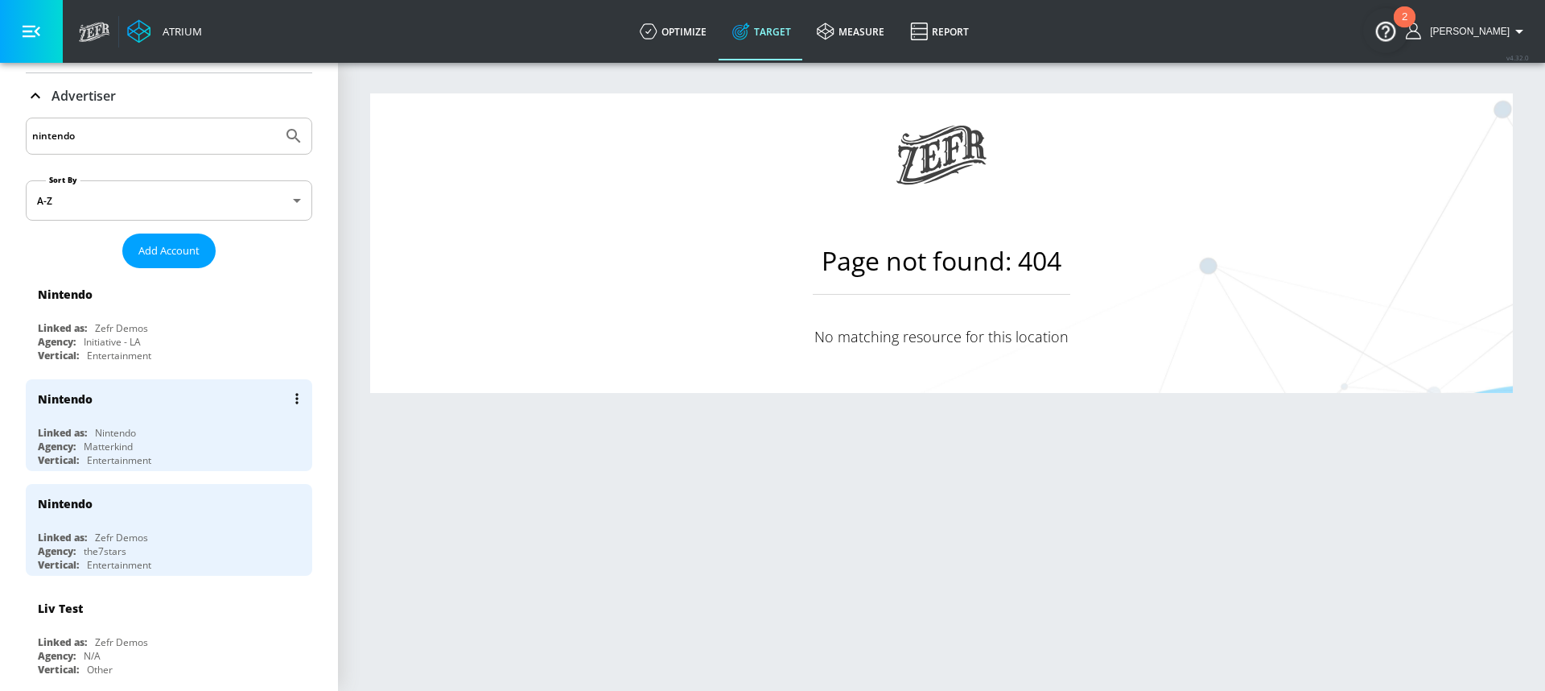
click at [145, 408] on div "Nintendo" at bounding box center [173, 398] width 270 height 39
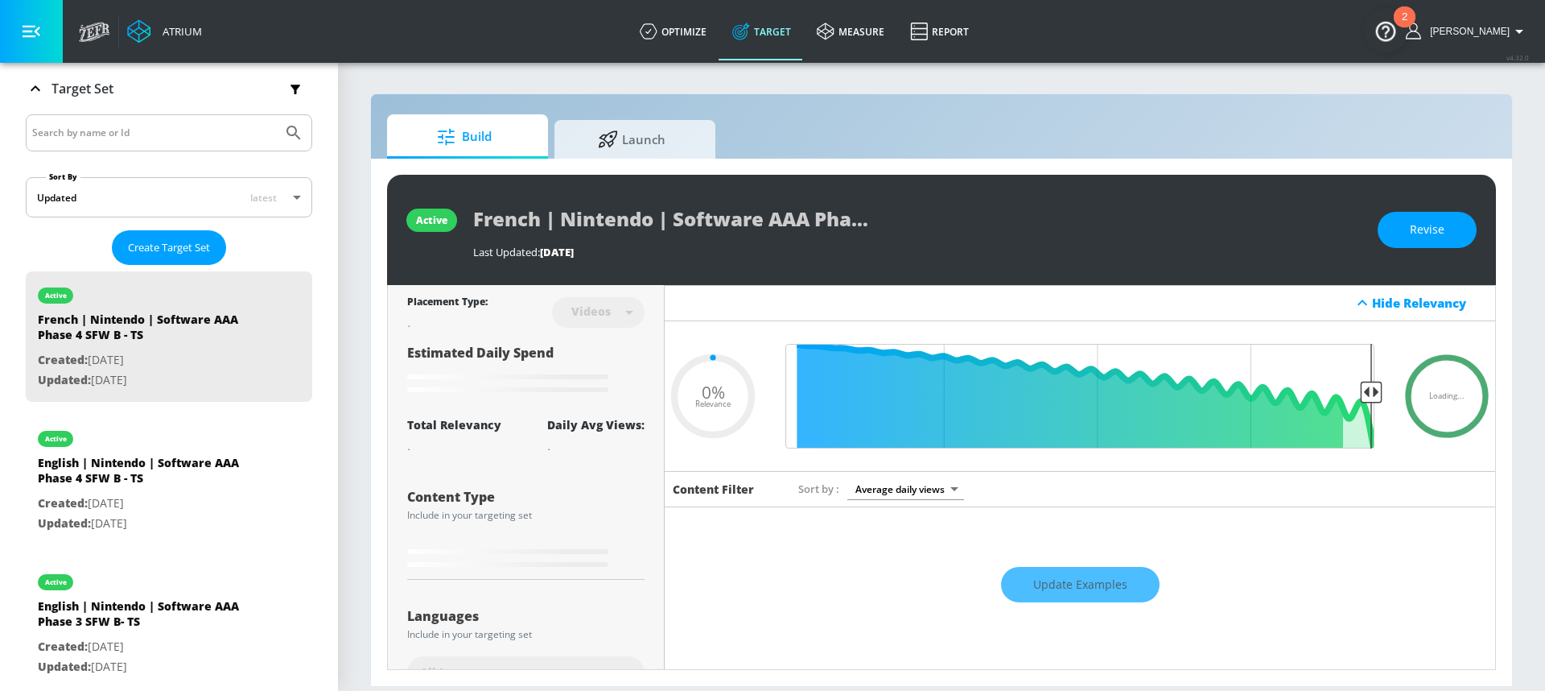
scroll to position [269, 0]
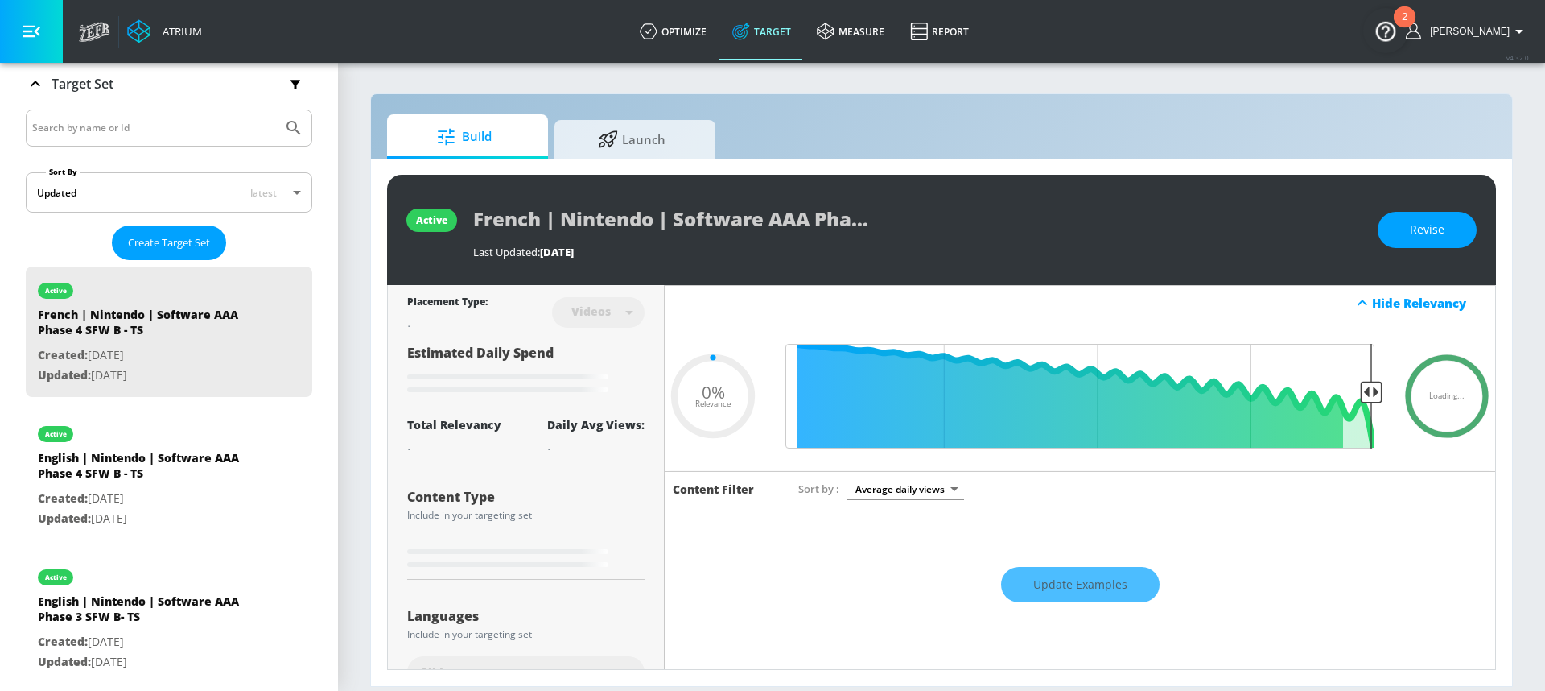
type input "0.4"
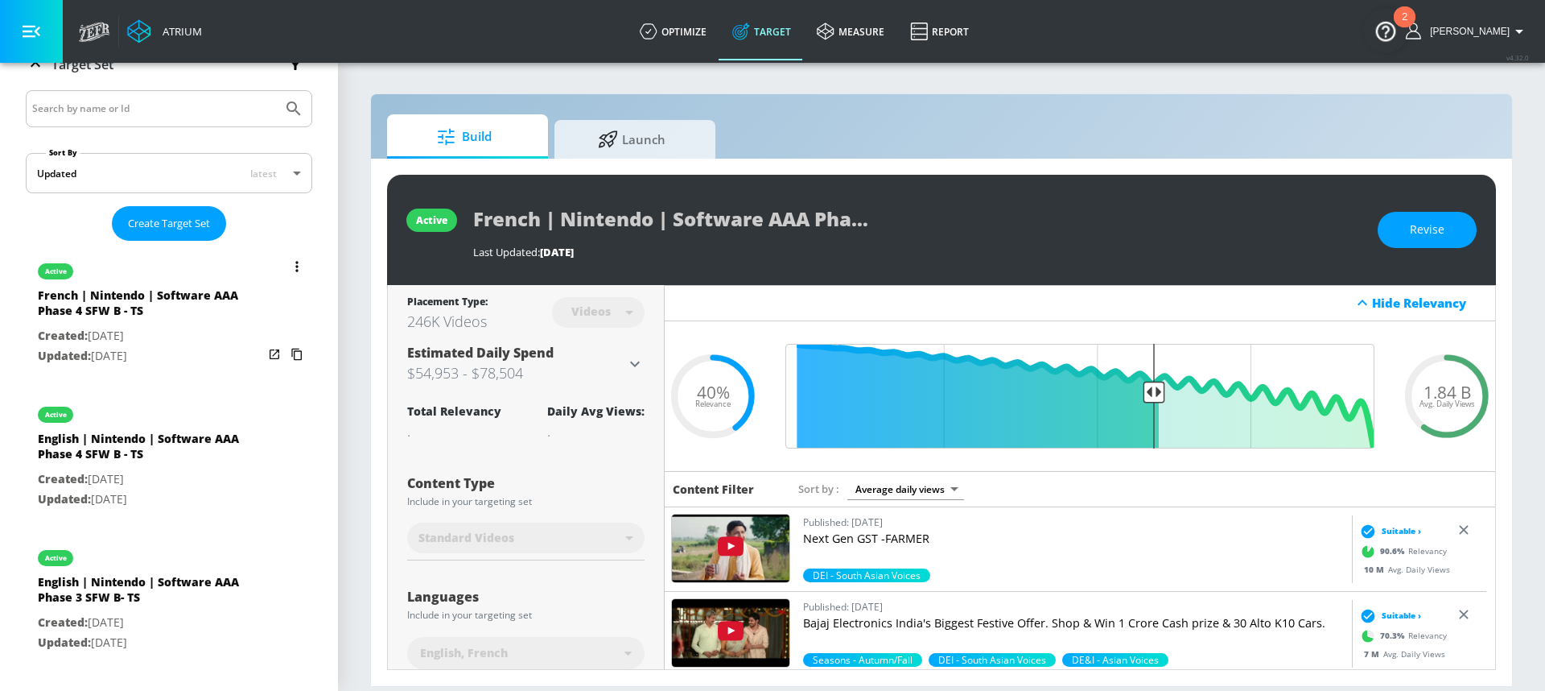
scroll to position [292, 0]
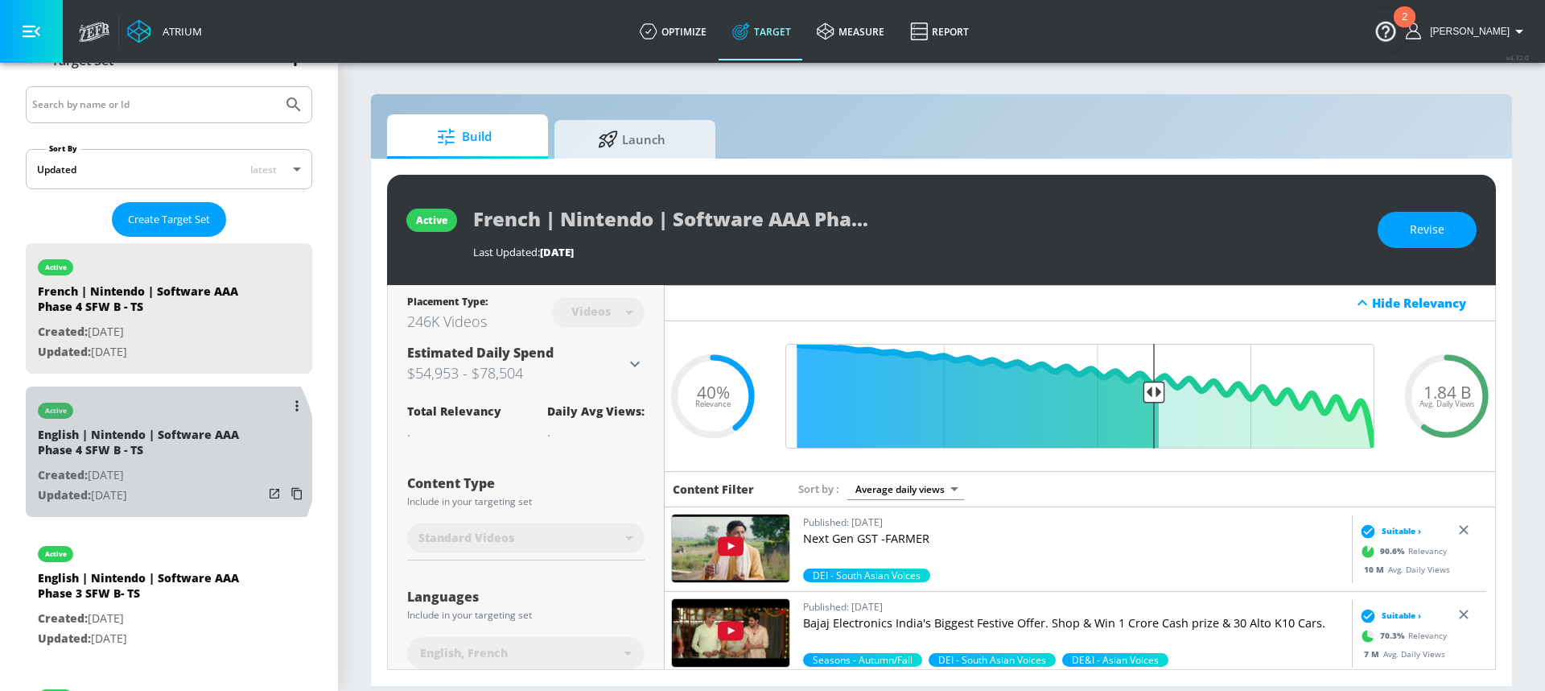
click at [158, 458] on div "English | Nintendo | Software AAA Phase 4 SFW B - TS" at bounding box center [150, 446] width 225 height 39
type input "English | Nintendo | Software AAA Phase 4 SFW B - TS"
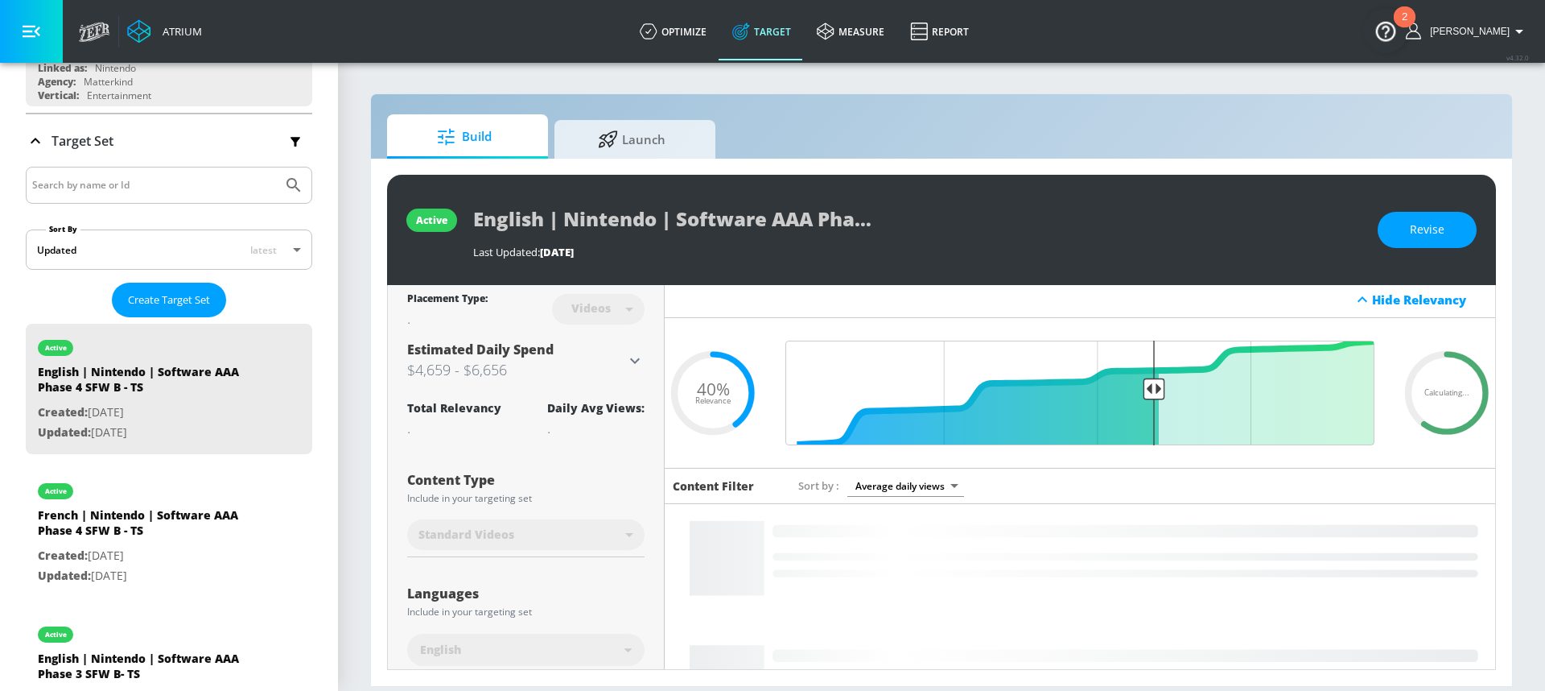
scroll to position [29, 0]
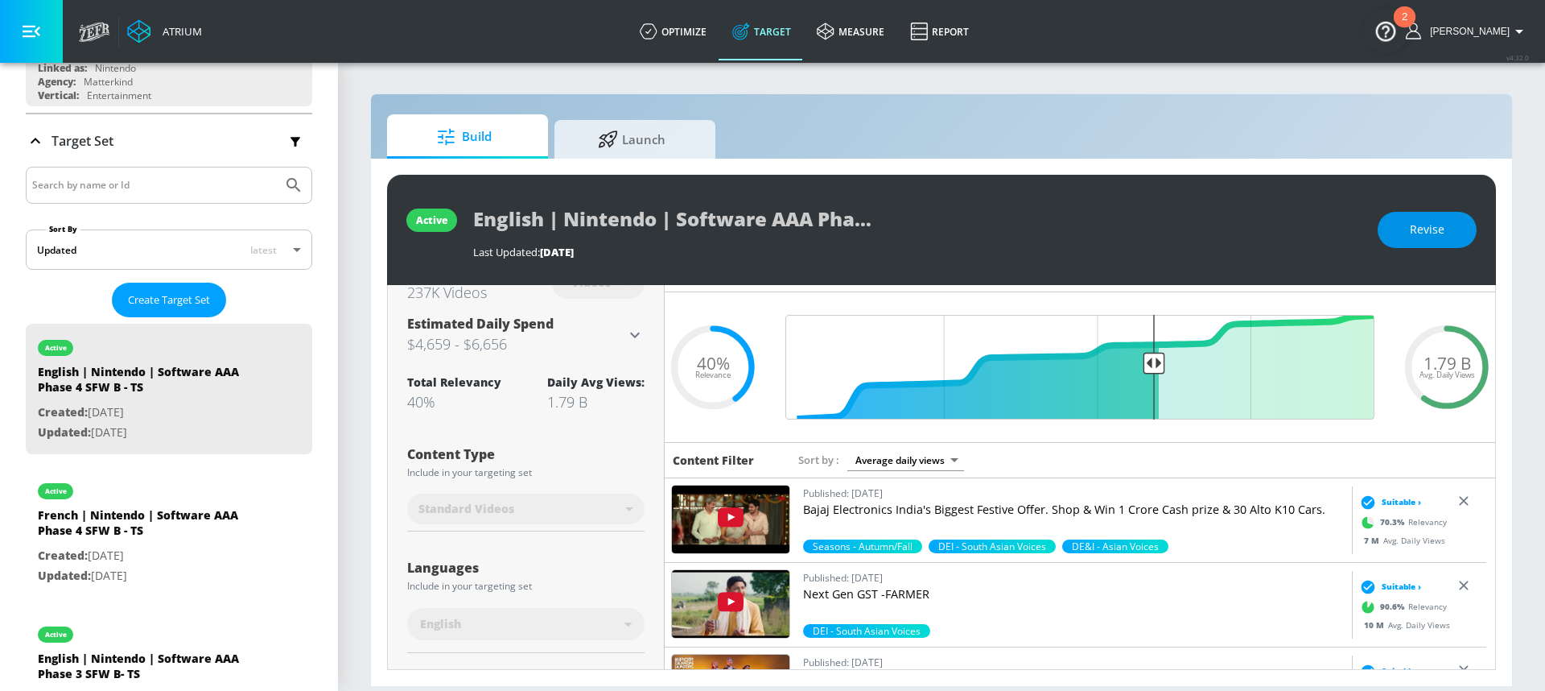
click at [1424, 229] on span "Revise" at bounding box center [1427, 230] width 35 height 20
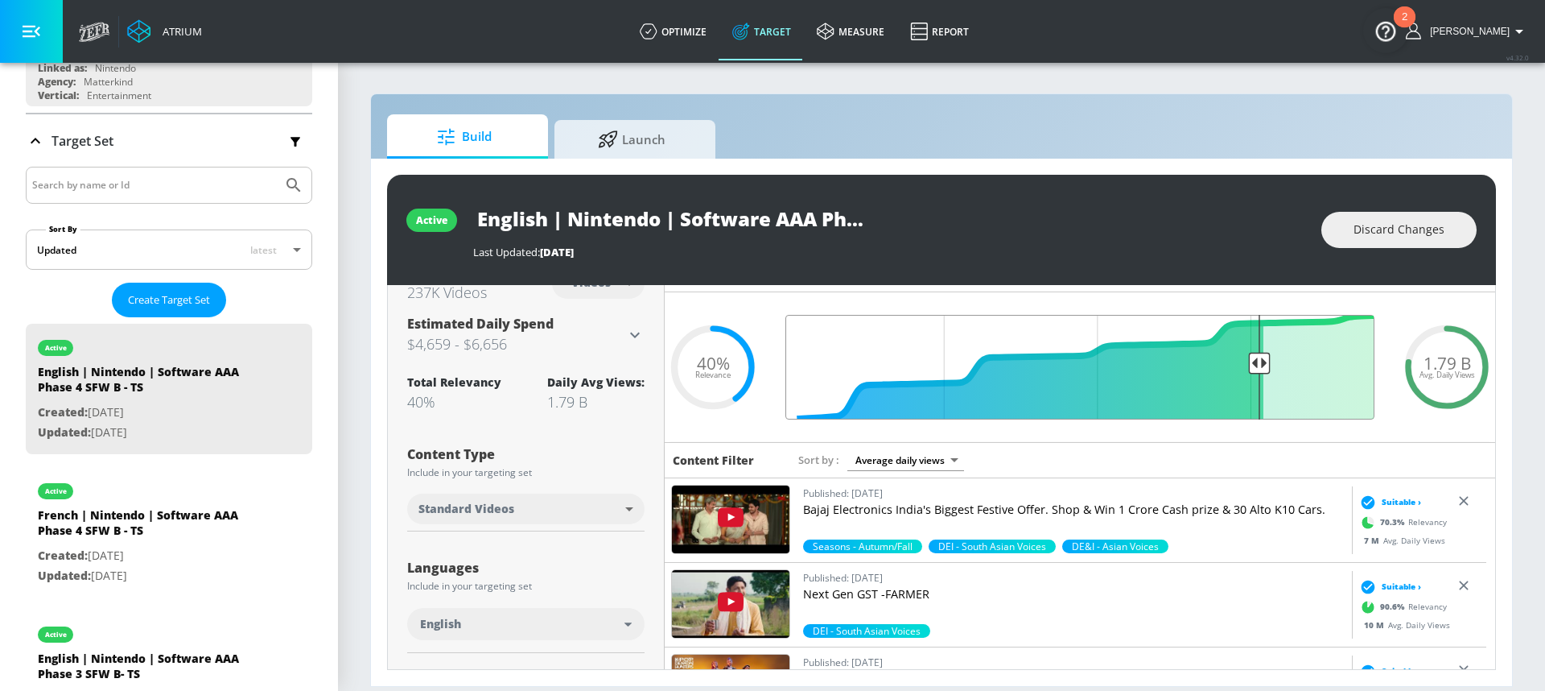
drag, startPoint x: 1144, startPoint y: 363, endPoint x: 1252, endPoint y: 359, distance: 107.9
type input "0.23"
click at [1252, 359] on input "Final Threshold" at bounding box center [1079, 367] width 605 height 105
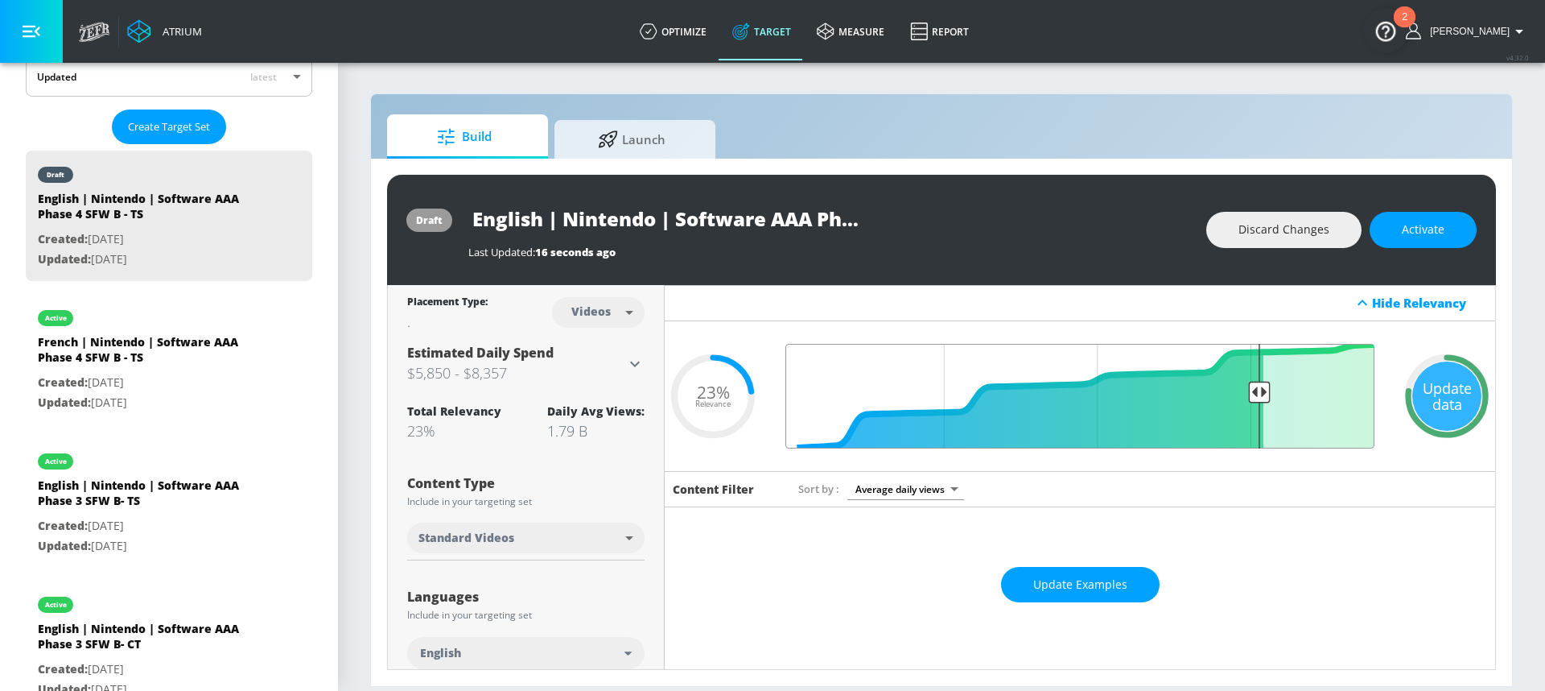
scroll to position [387, 0]
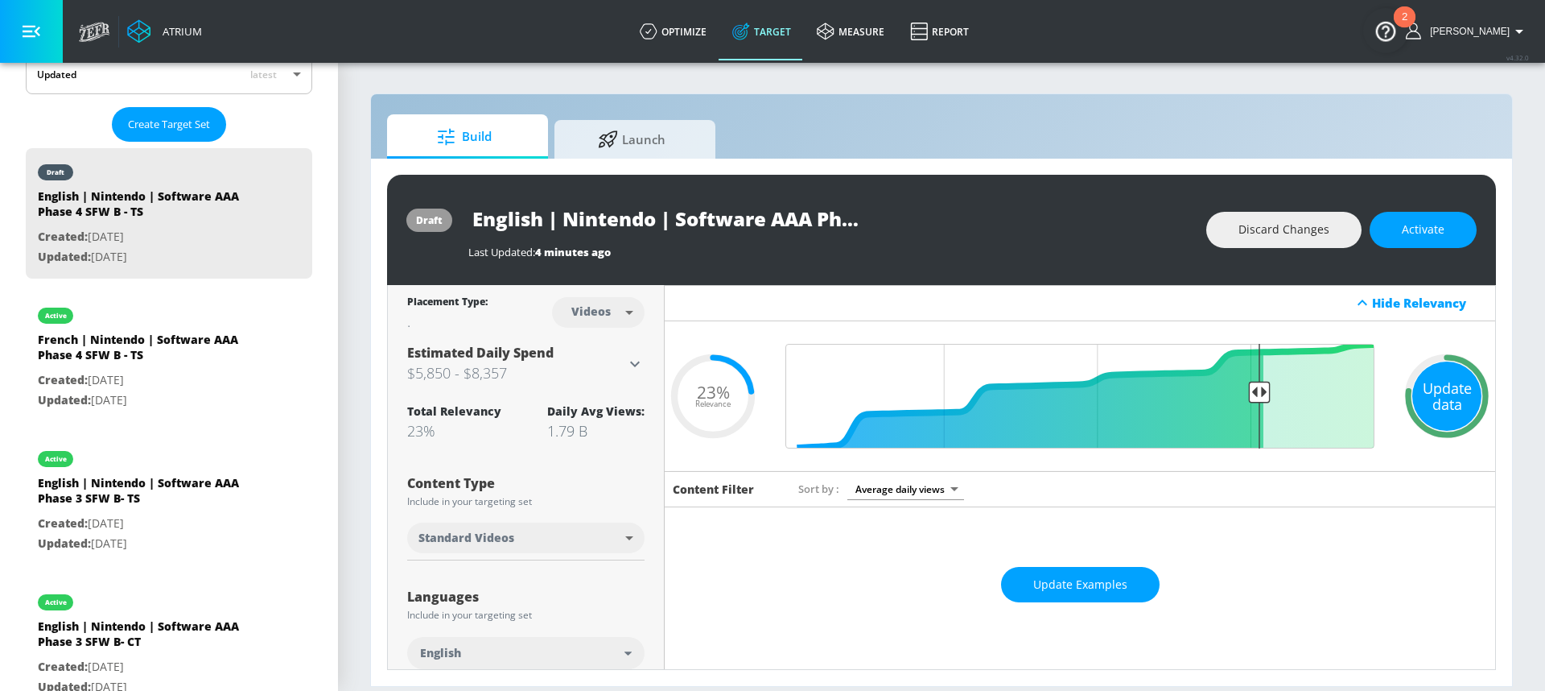
click at [1431, 394] on div "Update data" at bounding box center [1447, 395] width 69 height 69
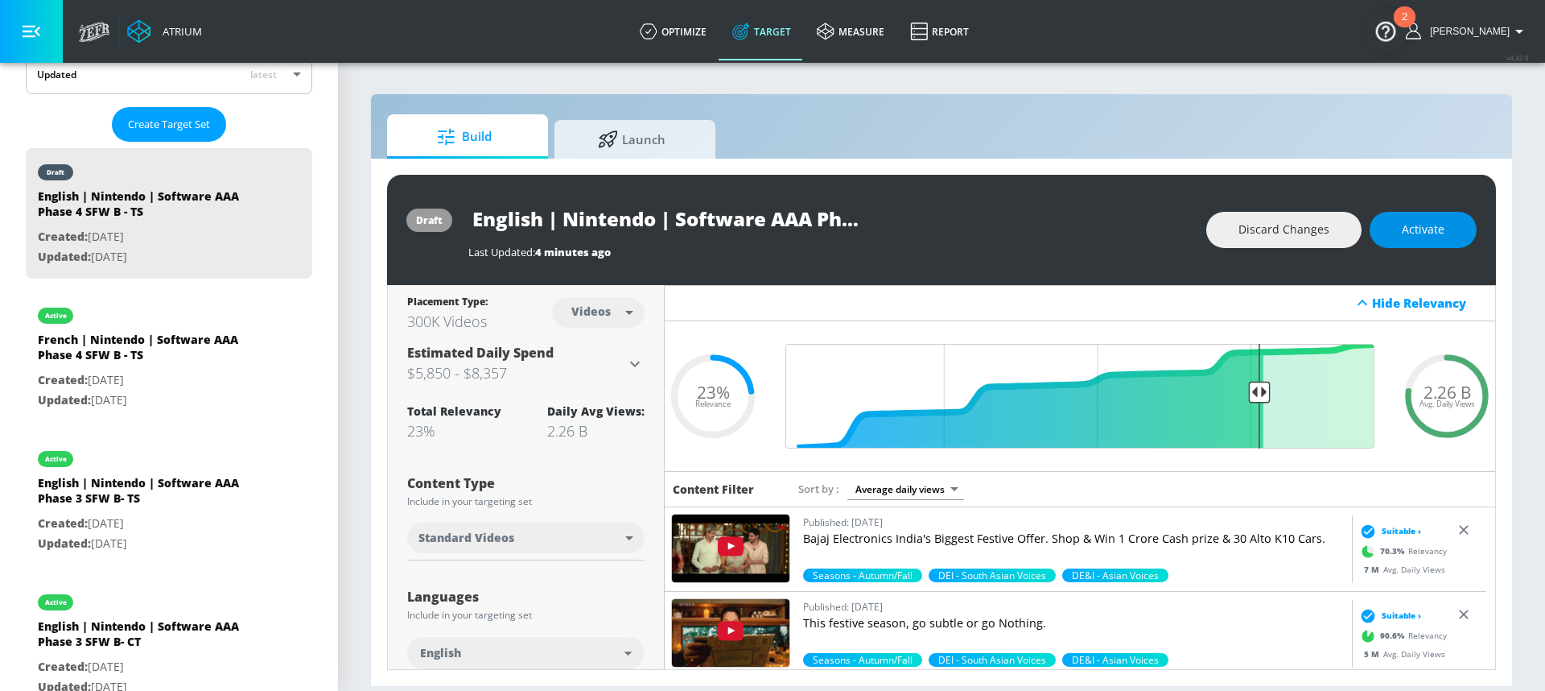
click at [1433, 233] on span "Activate" at bounding box center [1423, 230] width 43 height 20
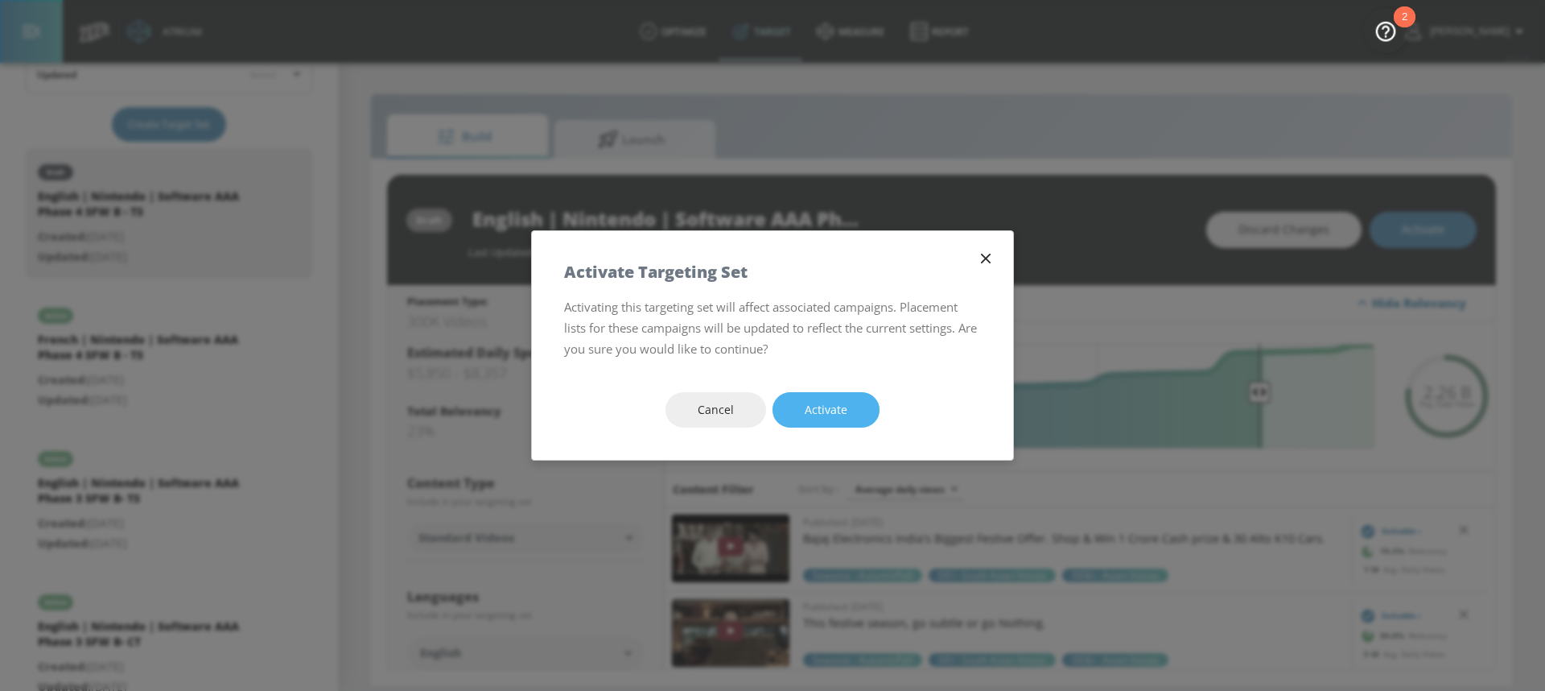
click at [840, 398] on button "Activate" at bounding box center [826, 410] width 107 height 36
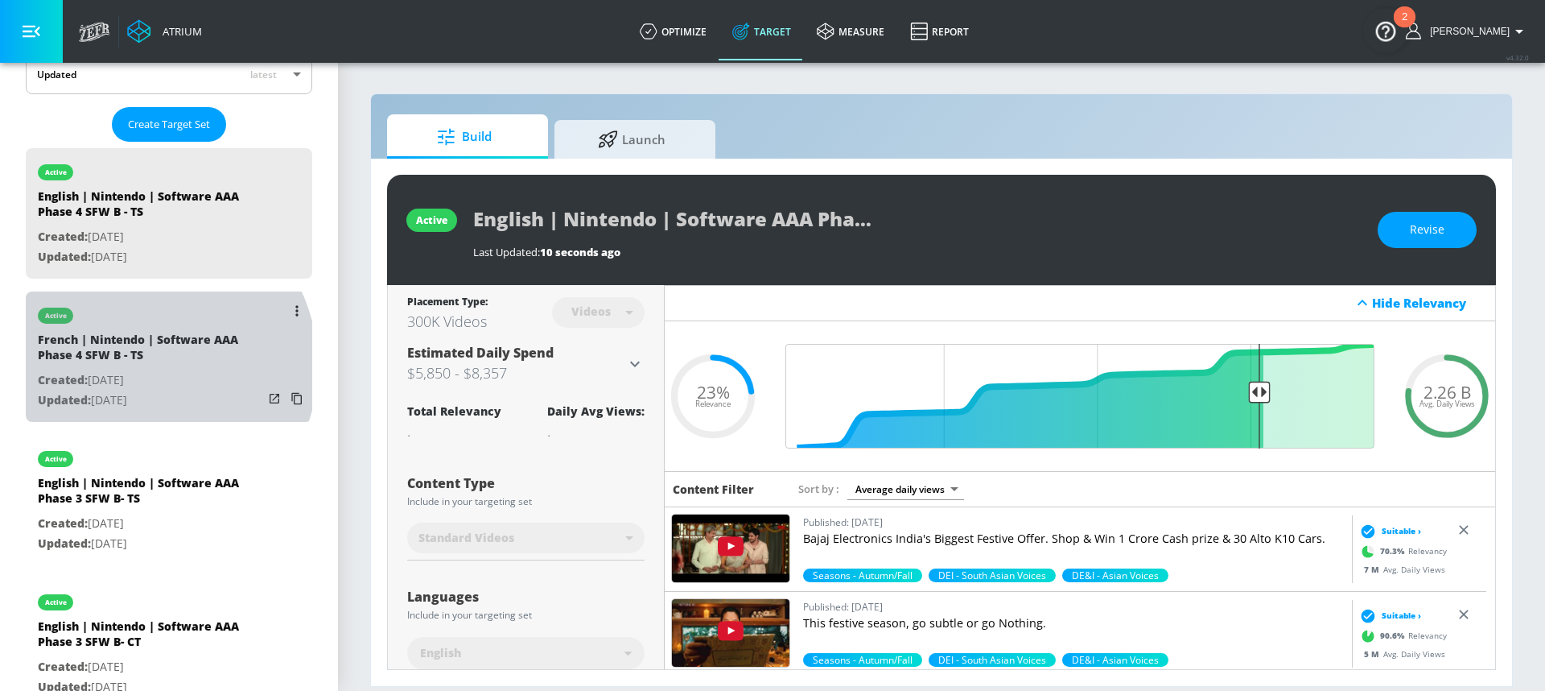
click at [142, 365] on div "French | Nintendo | Software AAA Phase 4 SFW B - TS" at bounding box center [150, 351] width 225 height 39
type input "French | Nintendo | Software AAA Phase 4 SFW B - TS"
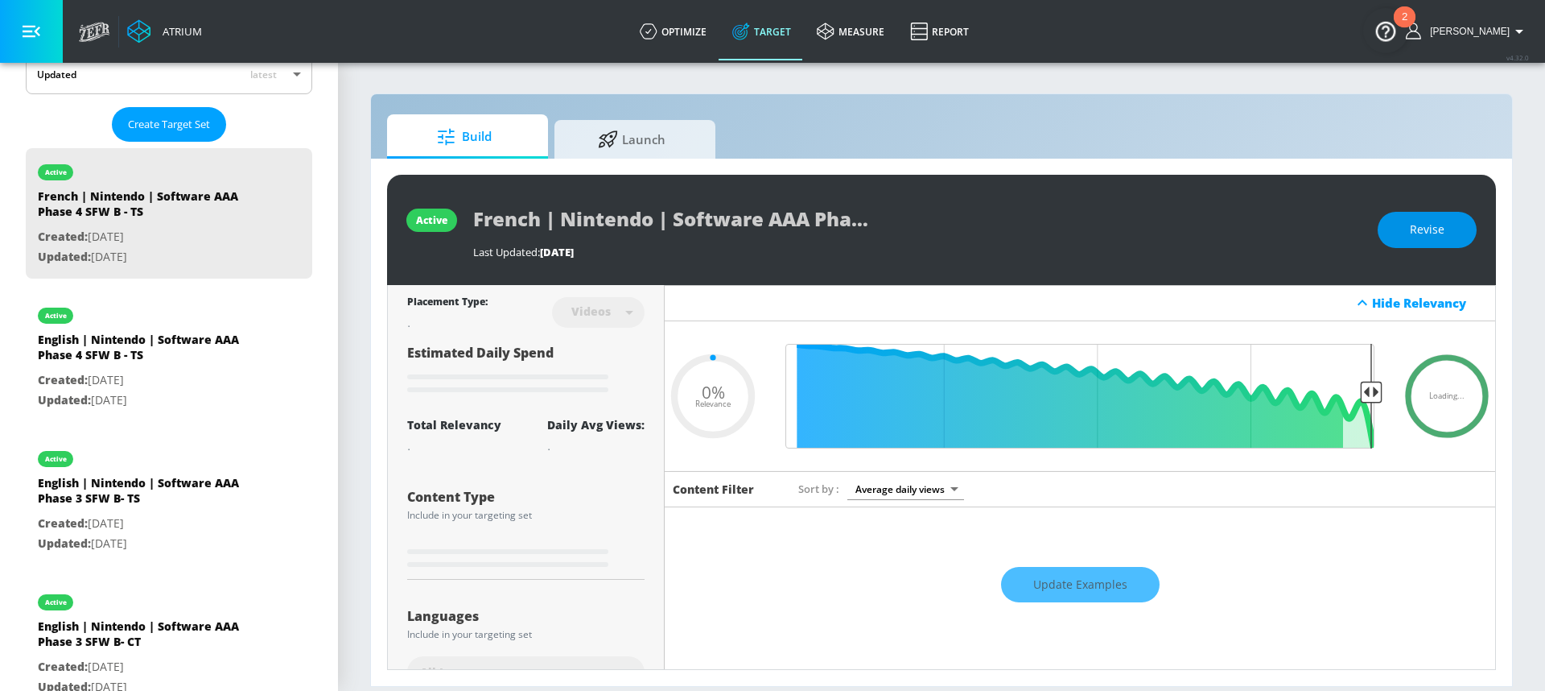
click at [1422, 232] on span "Revise" at bounding box center [1427, 230] width 35 height 20
click at [1384, 238] on span "Discard Changes" at bounding box center [1399, 230] width 91 height 20
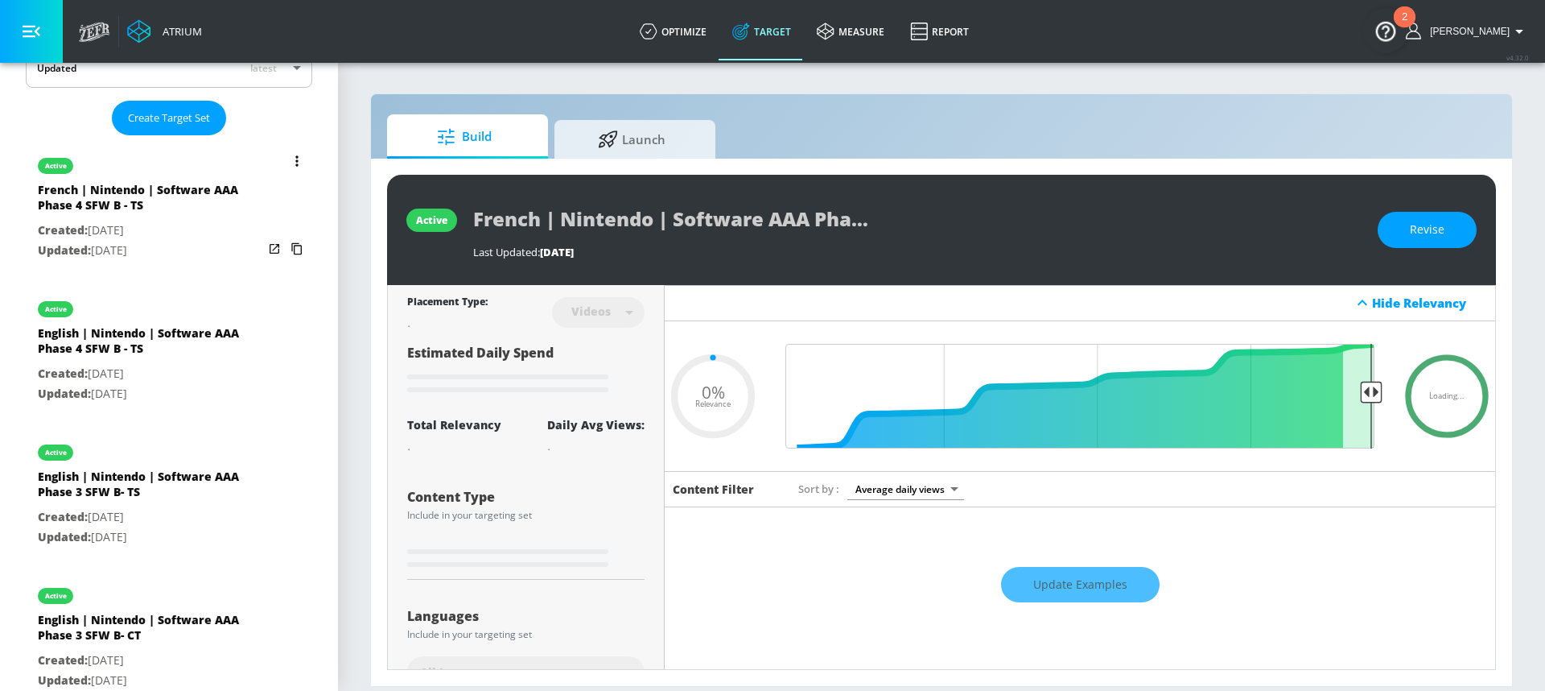
type input "0.4"
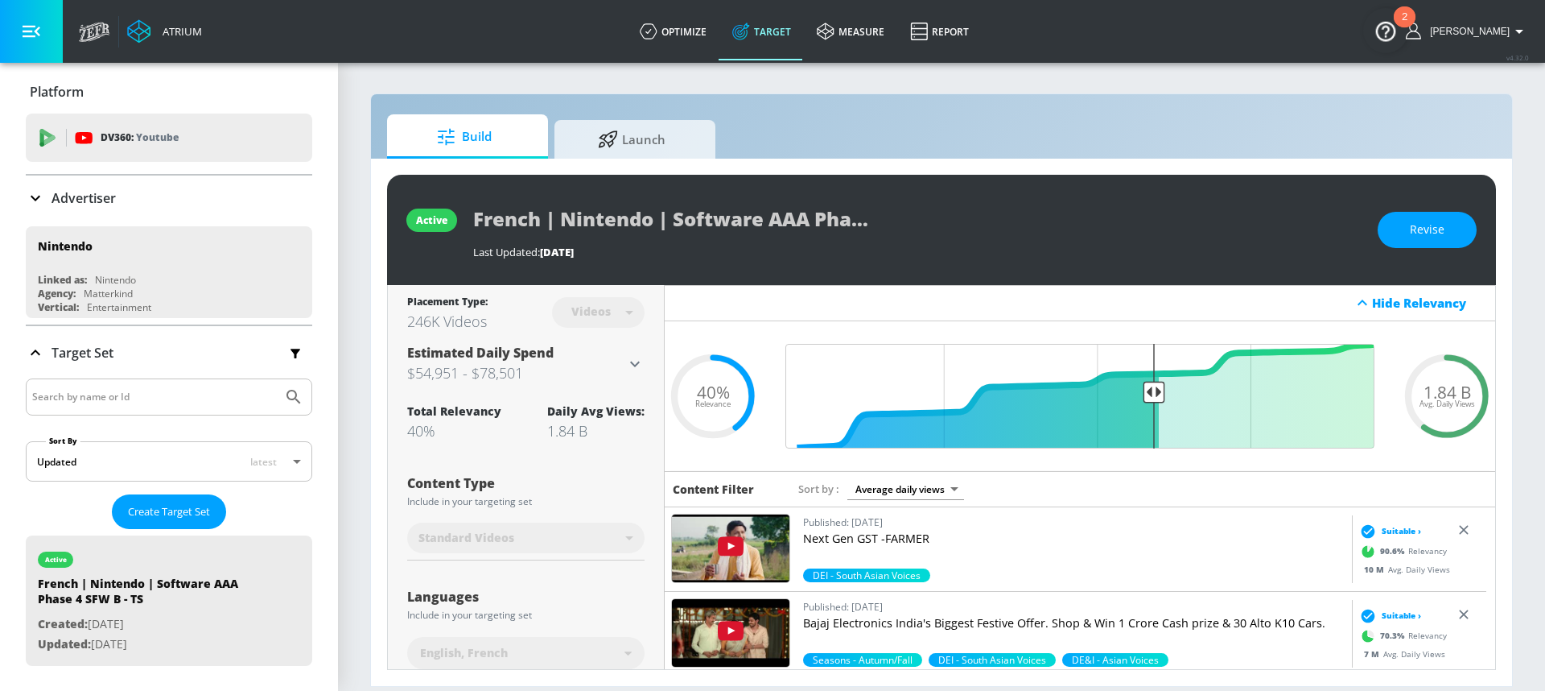
click at [93, 398] on input "Search by name or Id" at bounding box center [154, 396] width 244 height 21
paste input "Software AAA Phase 3 Kids"
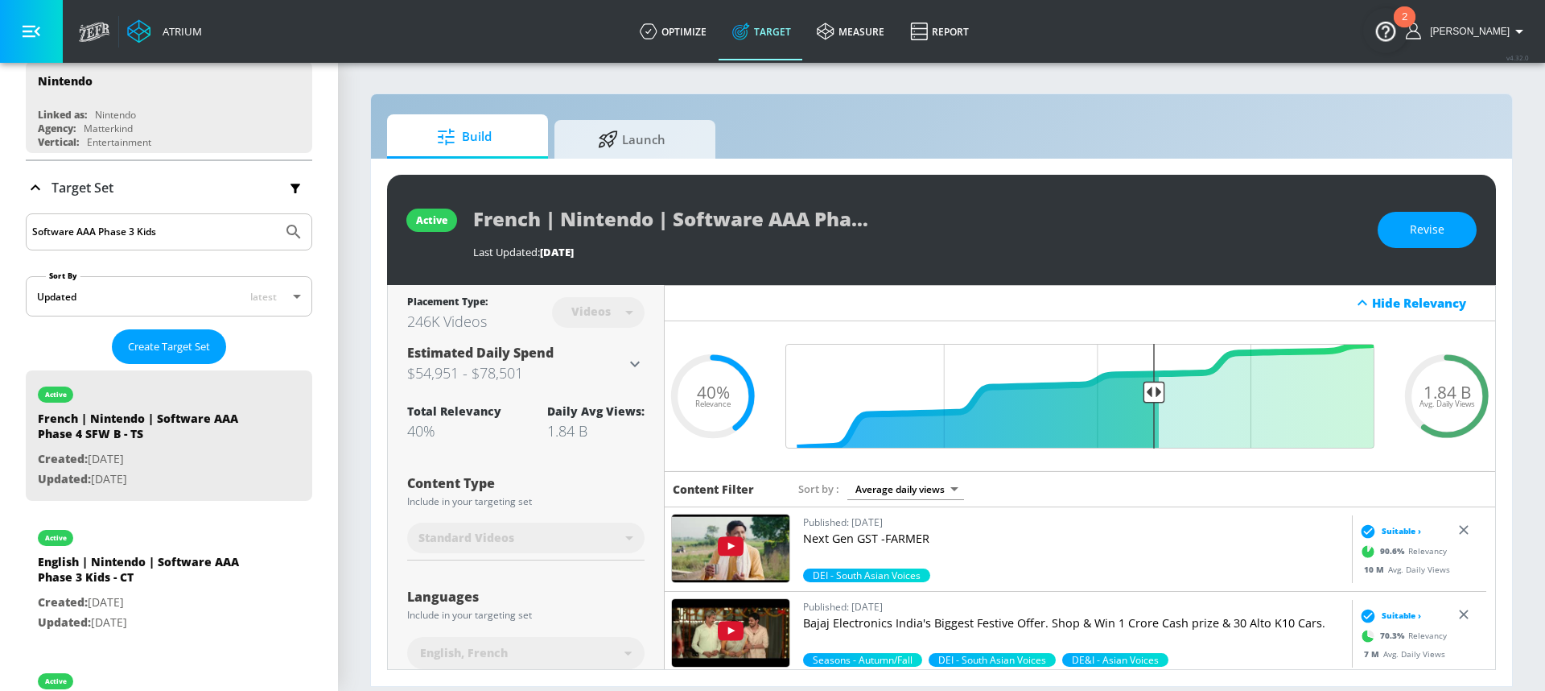
scroll to position [167, 0]
type input "Software AAA Phase 3 Kids"
click at [284, 226] on icon "Submit Search" at bounding box center [293, 230] width 19 height 19
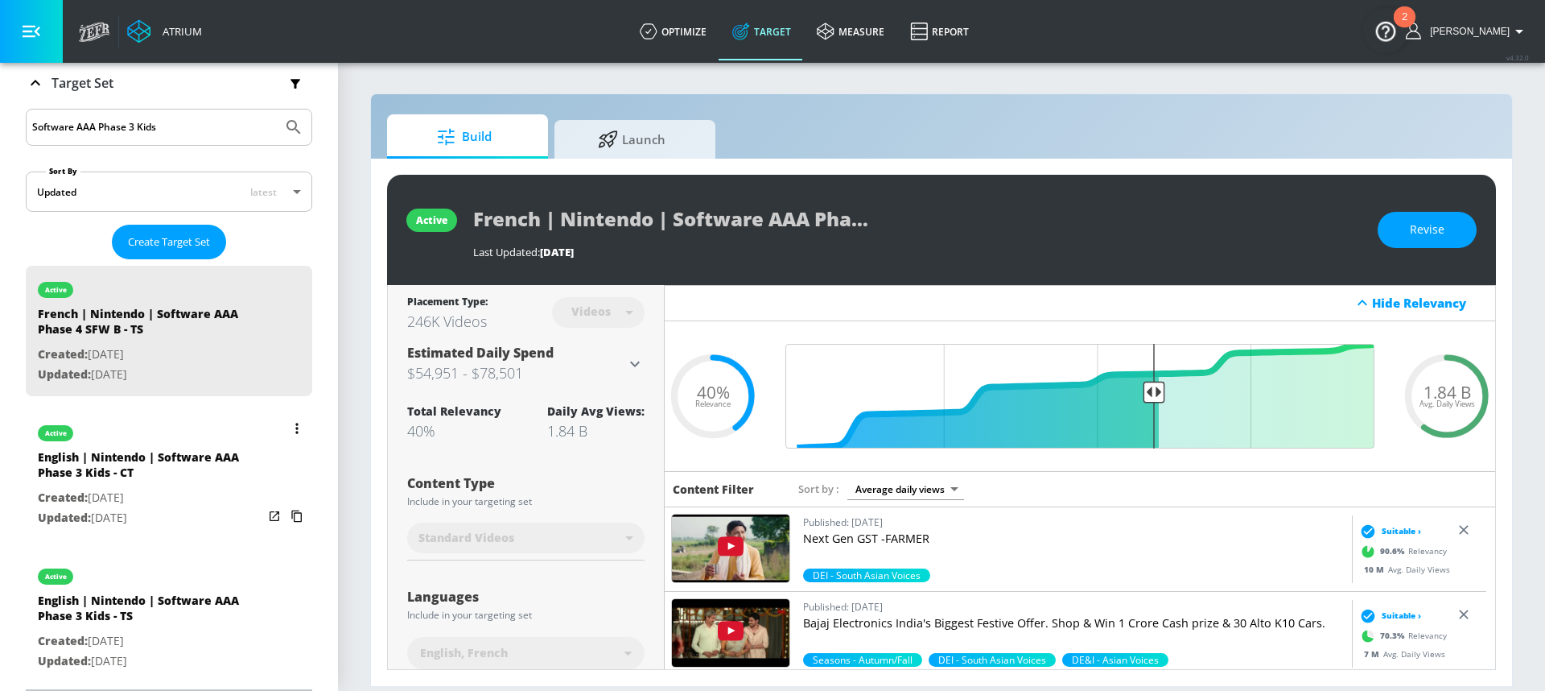
scroll to position [276, 0]
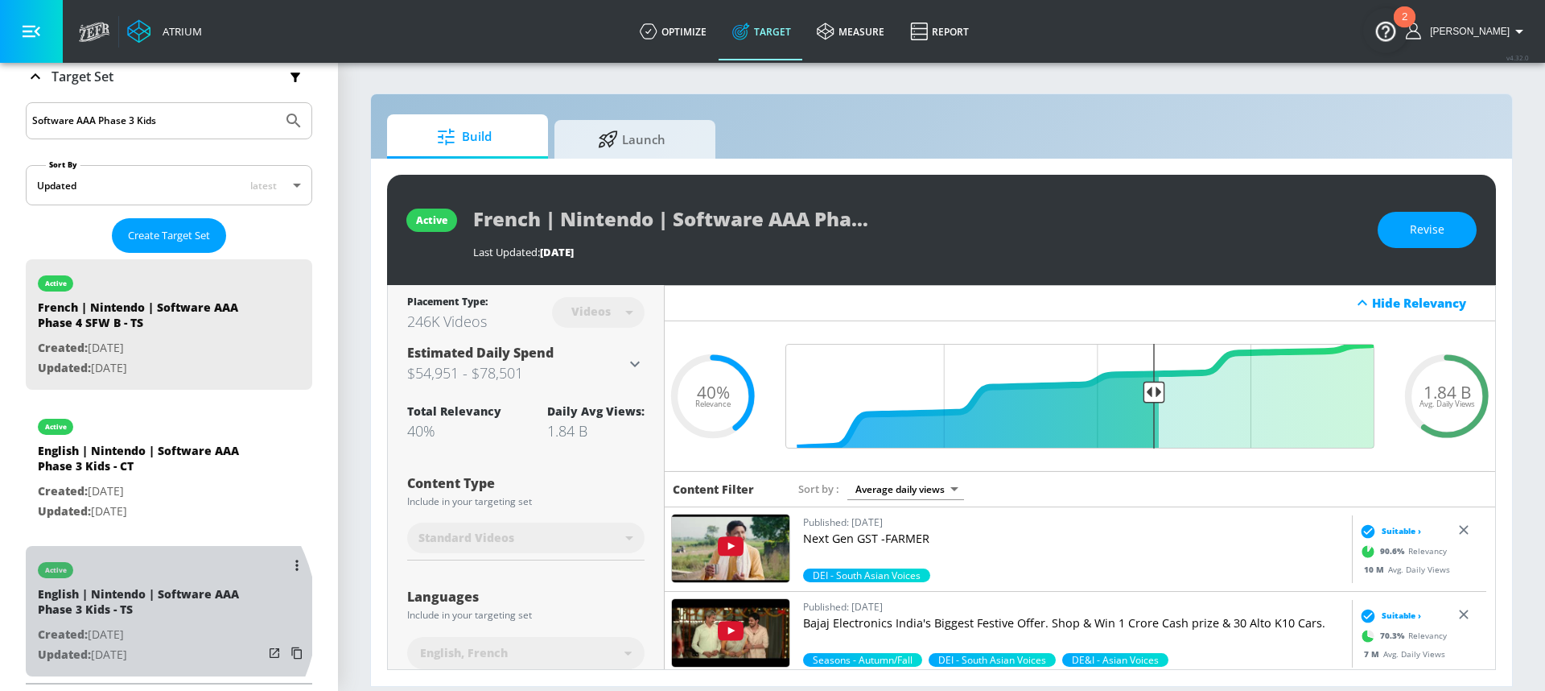
click at [156, 616] on div "English | Nintendo | Software AAA Phase 3 Kids - TS" at bounding box center [150, 605] width 225 height 39
type input "English | Nintendo | Software AAA Phase 3 Kids - TS"
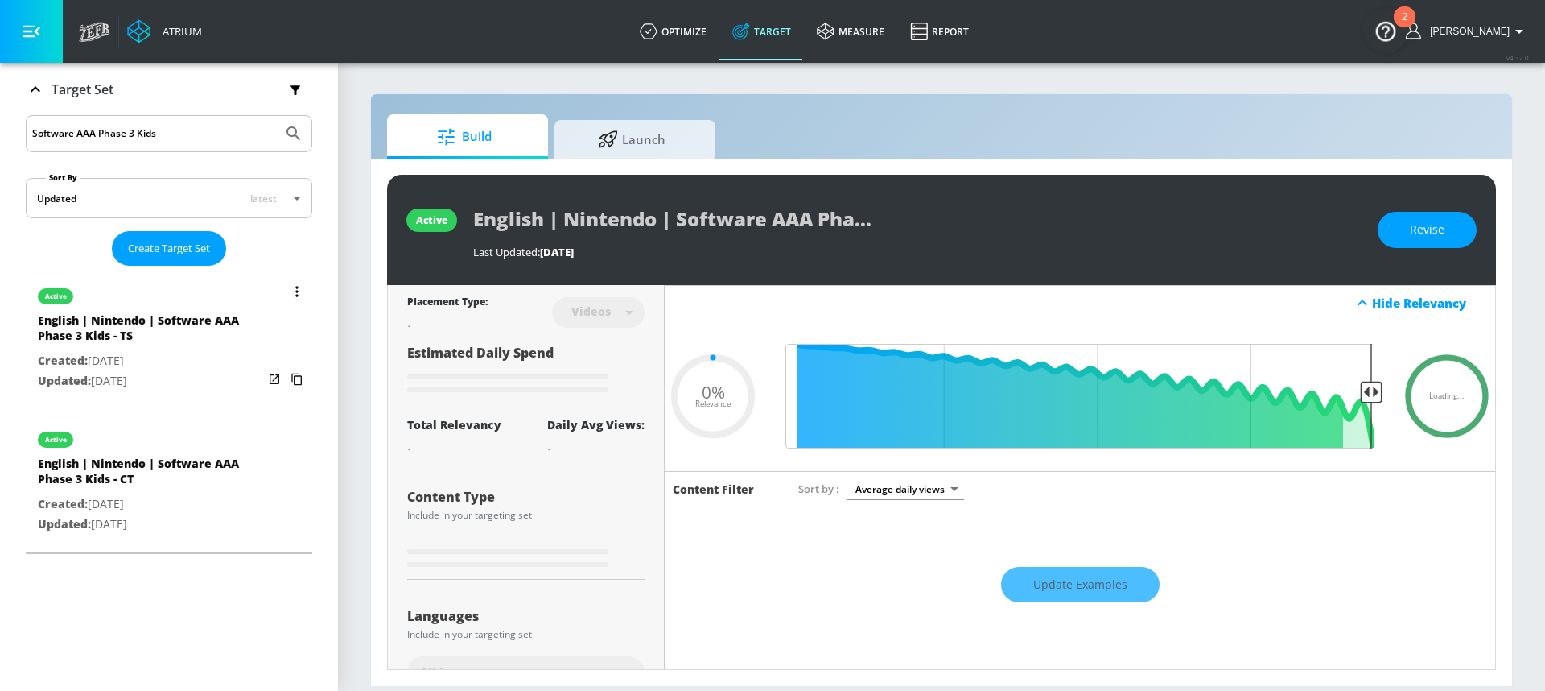
scroll to position [133, 0]
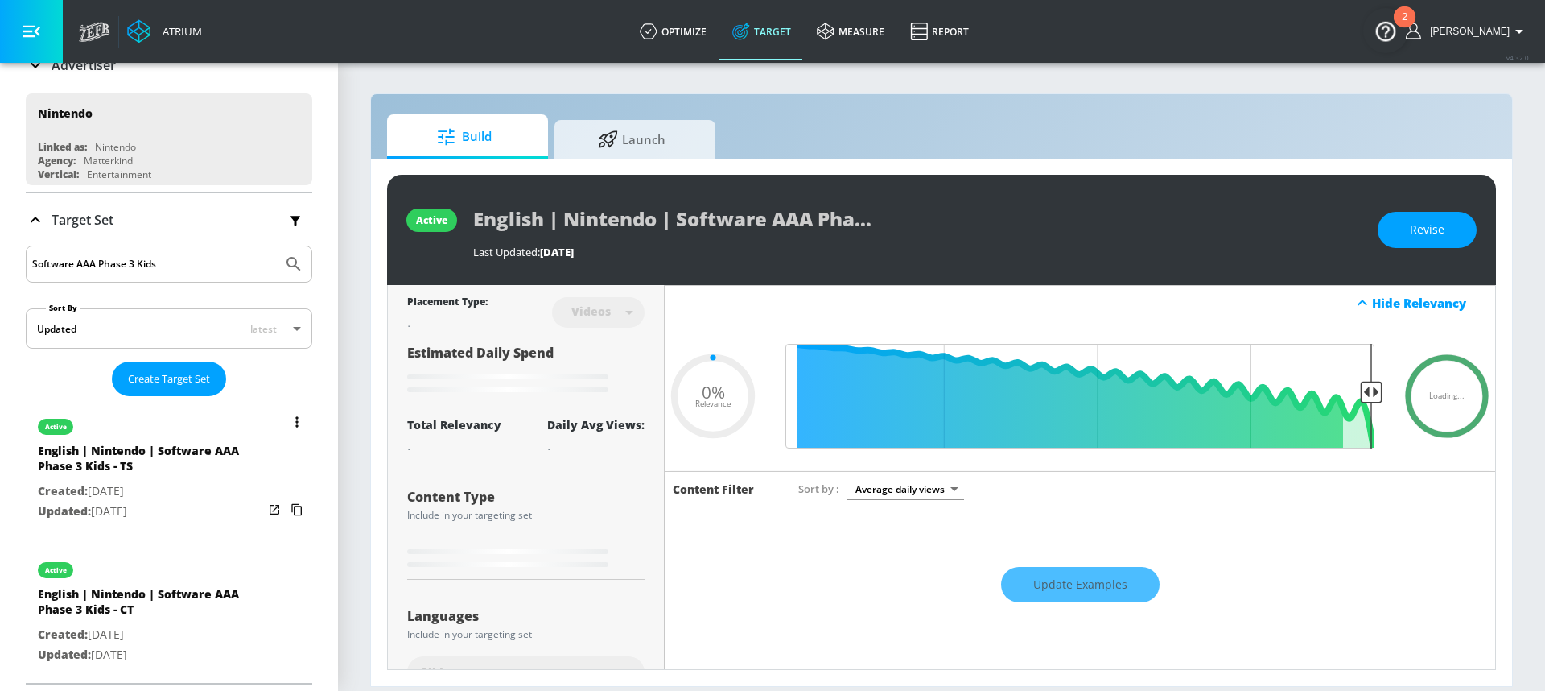
type input "0.05"
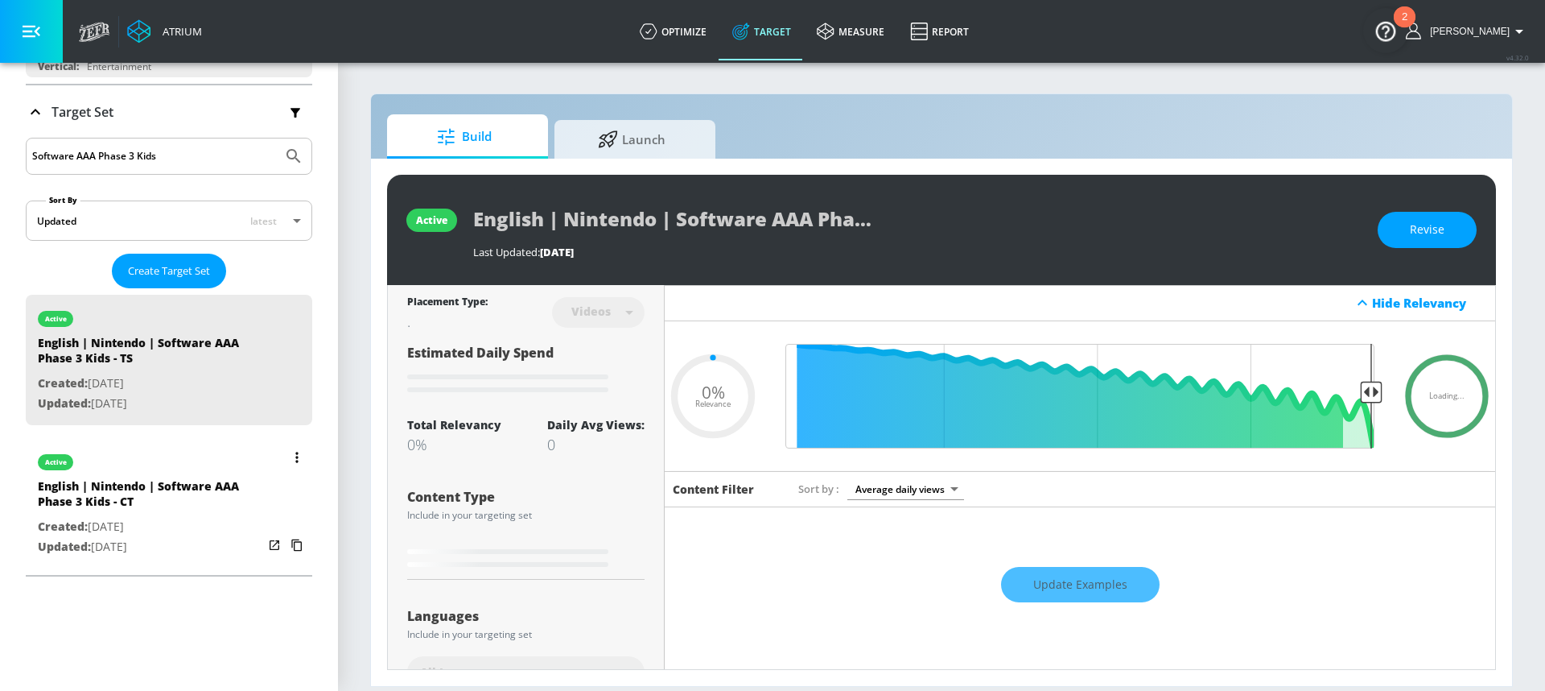
scroll to position [214, 0]
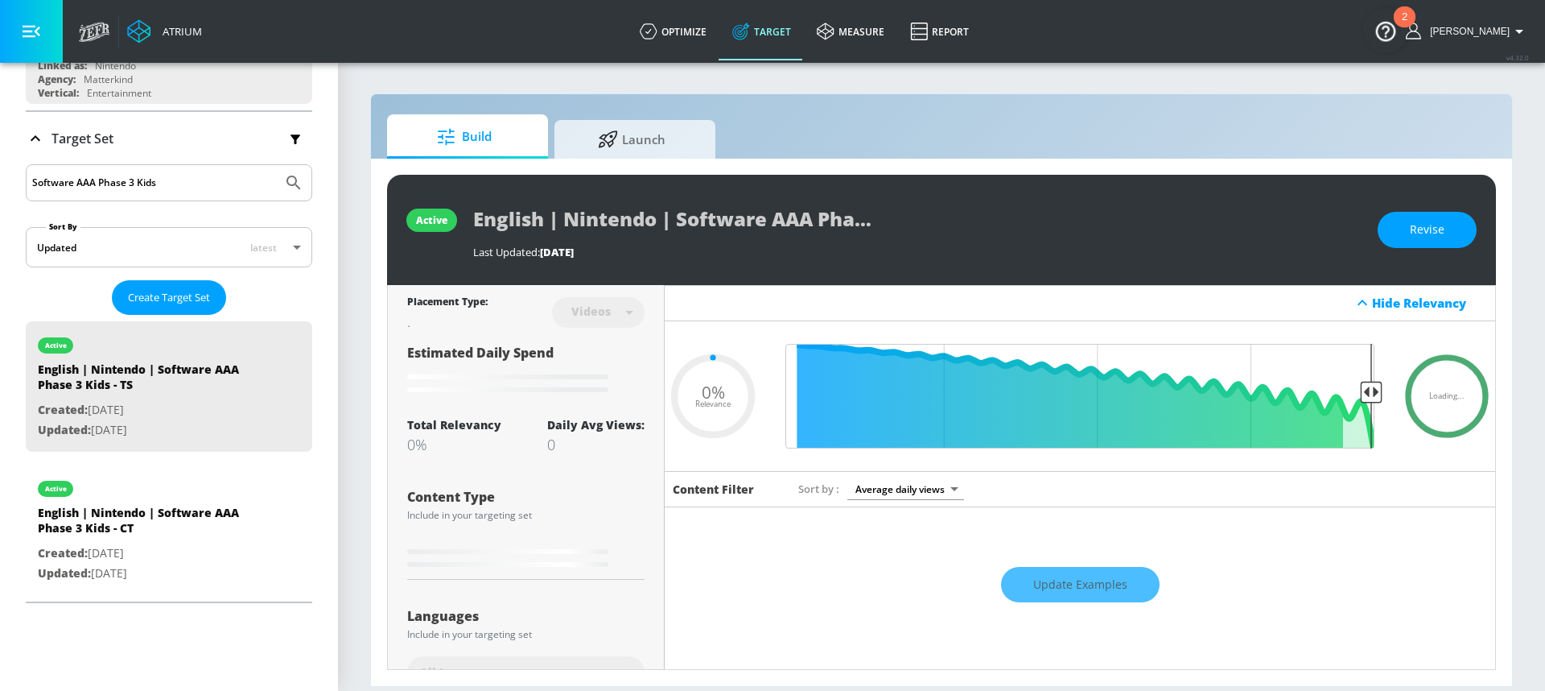
click at [185, 188] on input "Software AAA Phase 3 Kids" at bounding box center [154, 182] width 244 height 21
paste input "Adults - TS"
type input "Software AAA Phase 3 Adults - TS"
click at [284, 179] on icon "Submit Search" at bounding box center [293, 182] width 19 height 19
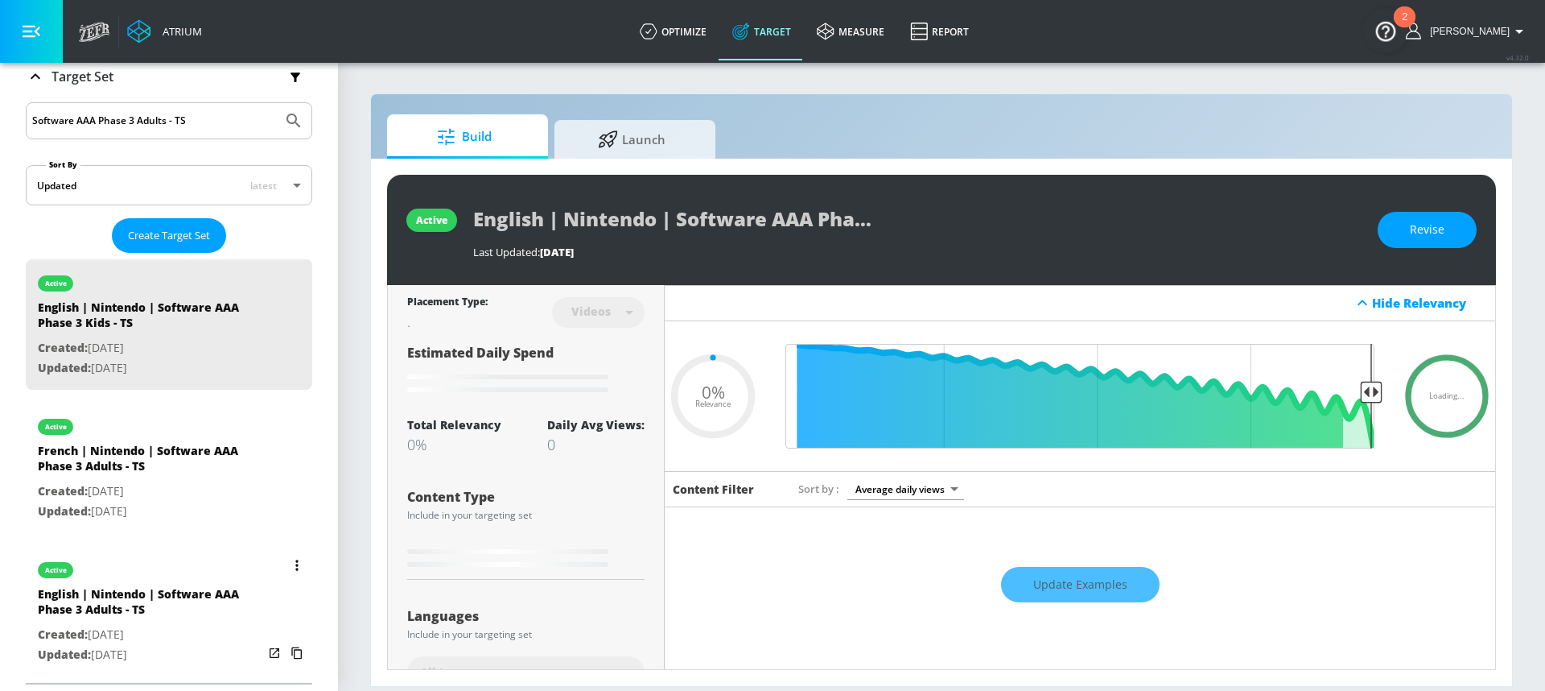
click at [181, 610] on div "English | Nintendo | Software AAA Phase 3 Adults - TS" at bounding box center [150, 605] width 225 height 39
type input "English | Nintendo | Software AAA Phase 3 Adults - TS"
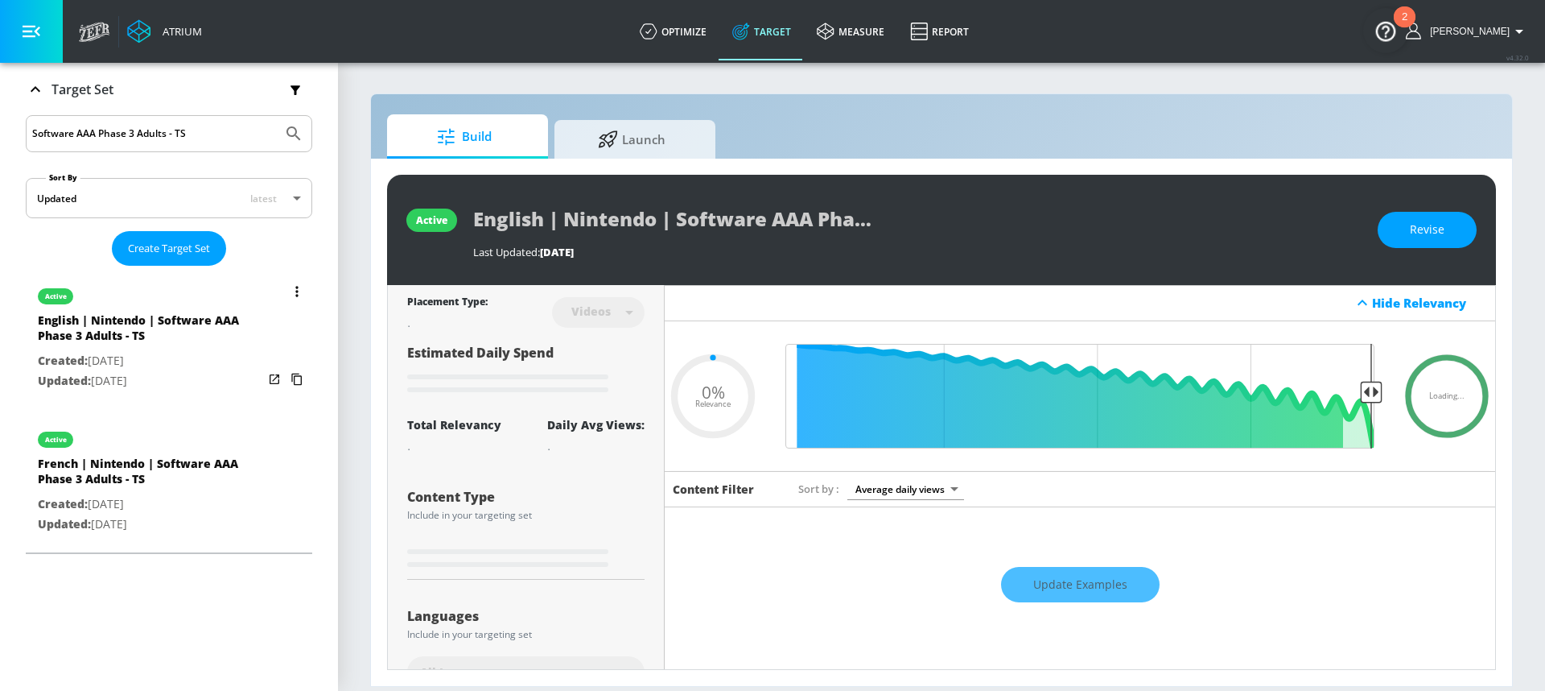
scroll to position [133, 0]
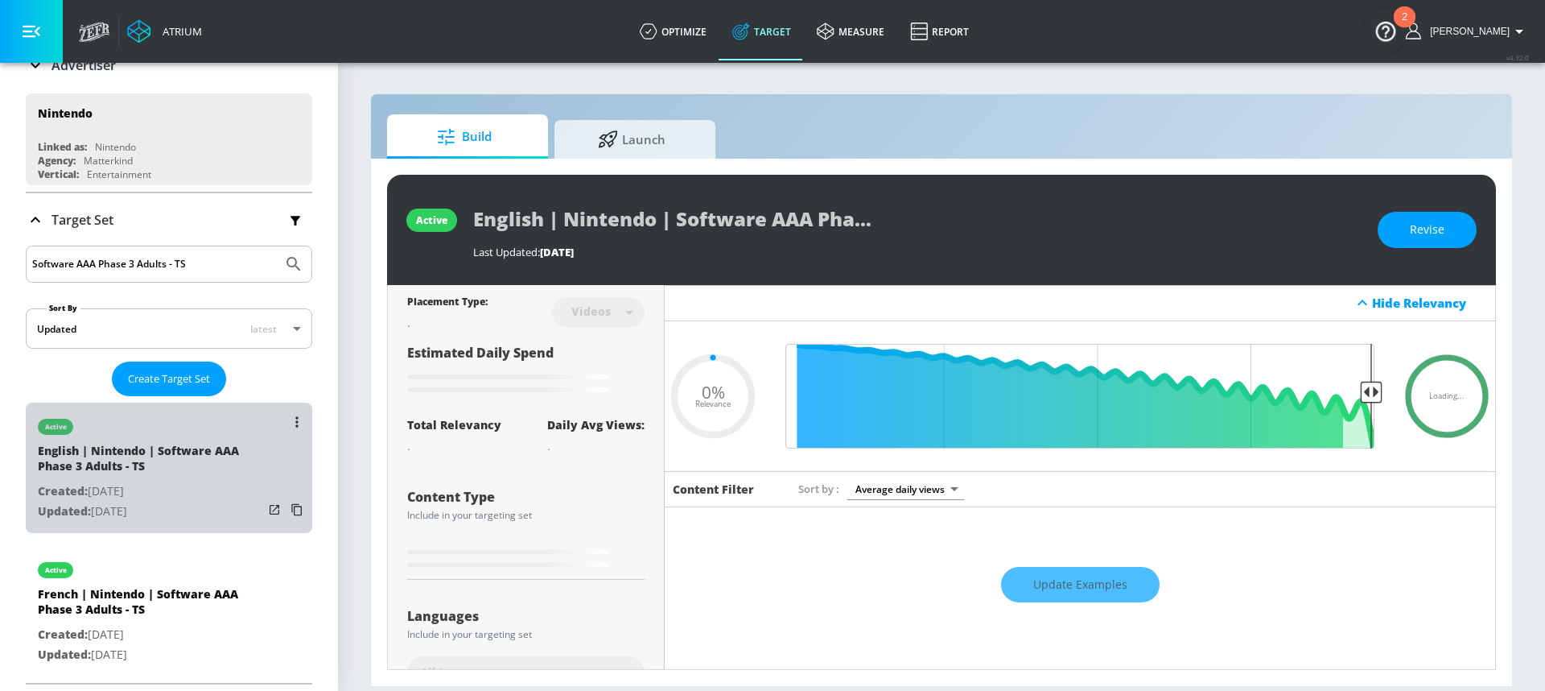
click at [216, 443] on div "English | Nintendo | Software AAA Phase 3 Adults - TS" at bounding box center [150, 462] width 225 height 39
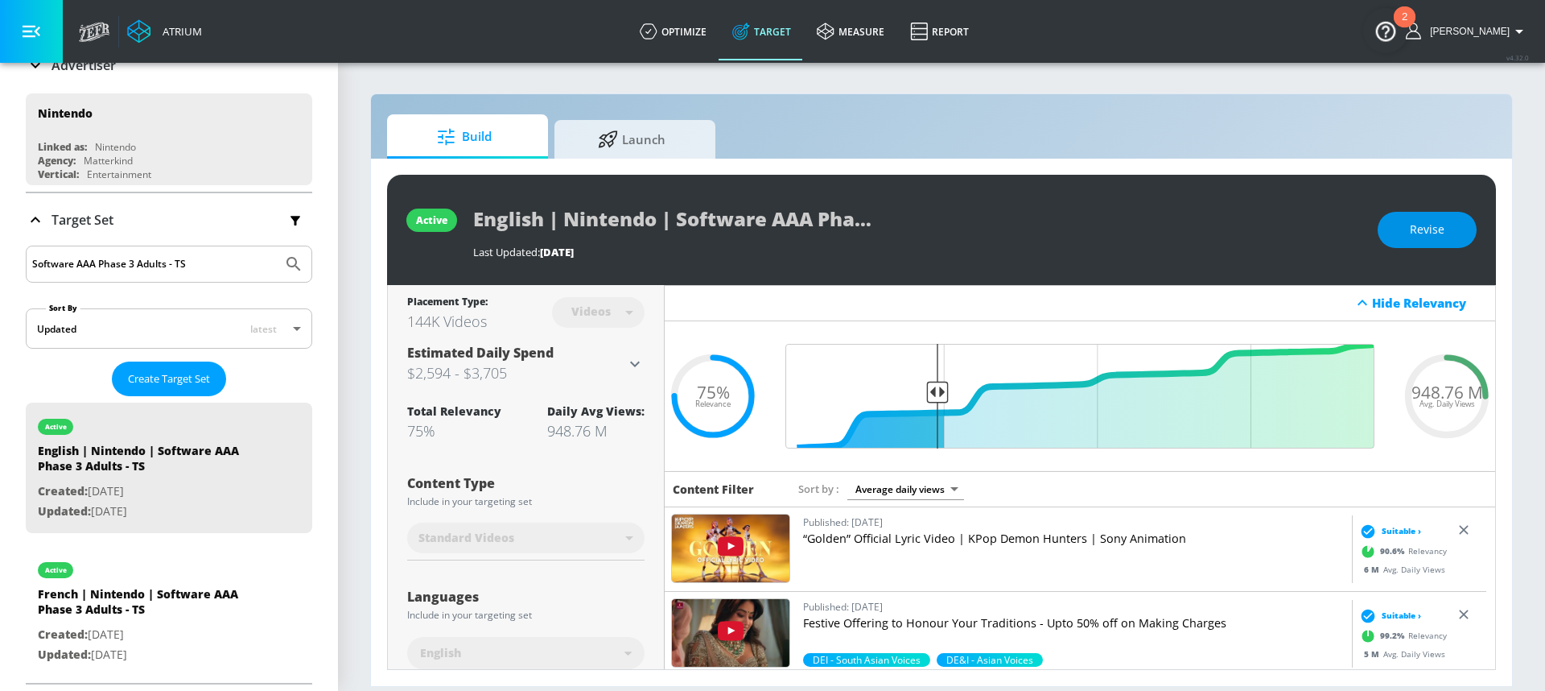
click at [1429, 225] on span "Revise" at bounding box center [1427, 230] width 35 height 20
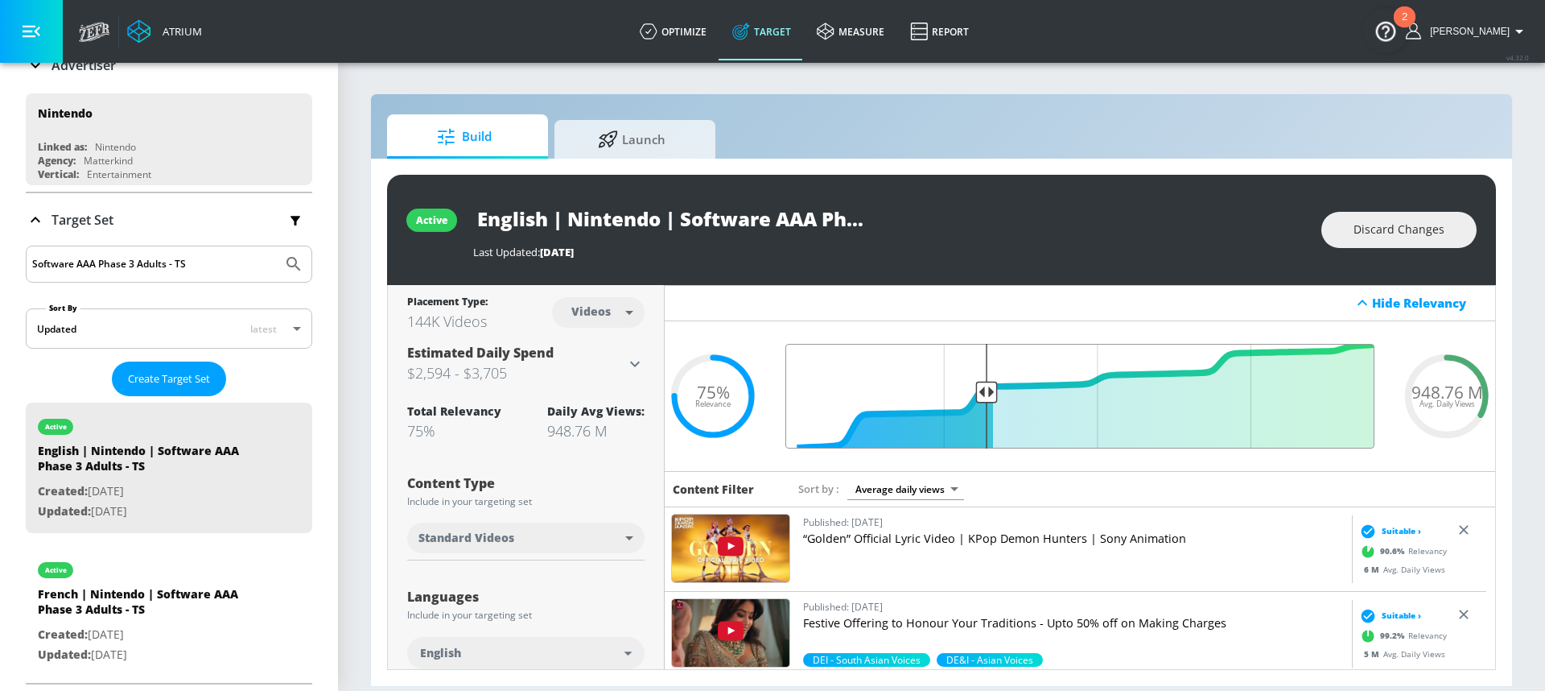
drag, startPoint x: 943, startPoint y: 394, endPoint x: 980, endPoint y: 390, distance: 37.2
type input "0.67"
click at [980, 390] on input "Final Threshold" at bounding box center [1079, 396] width 605 height 105
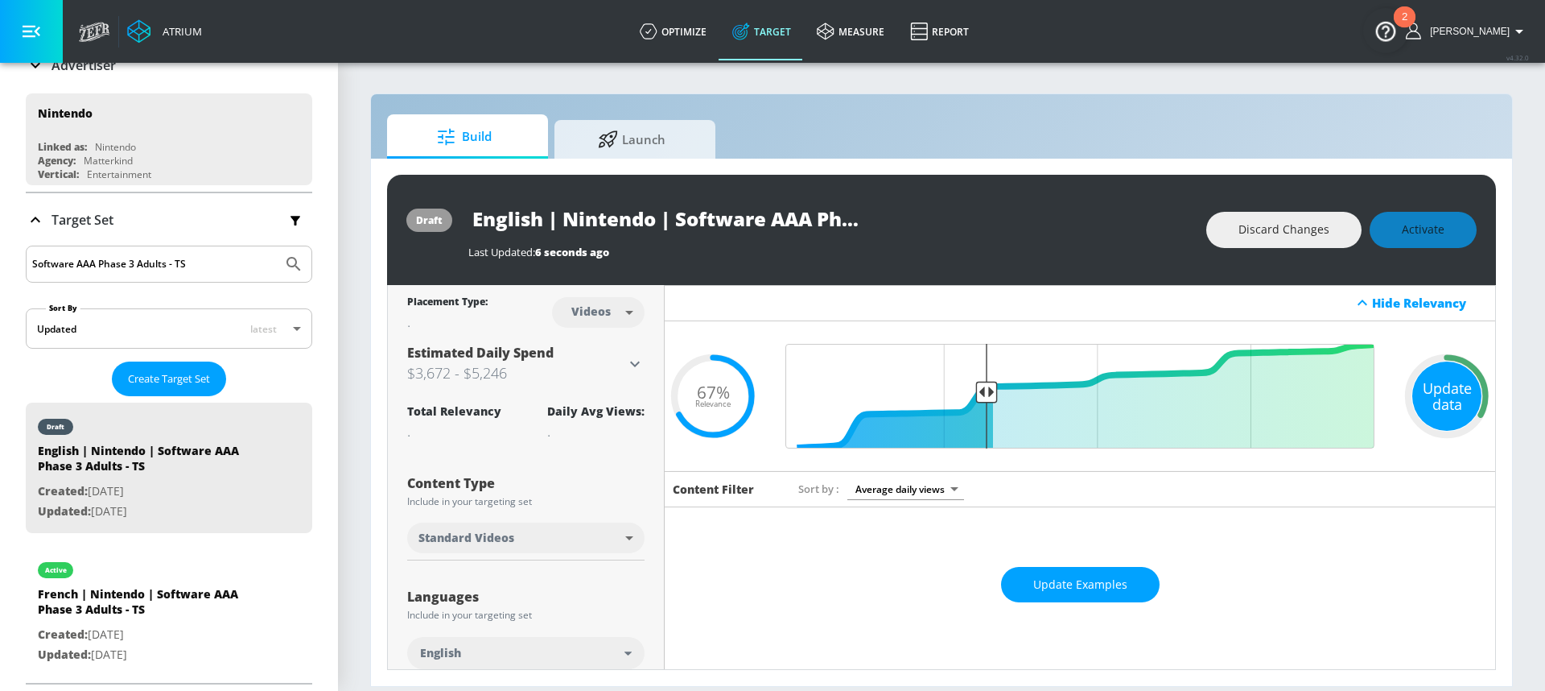
click at [1421, 398] on div "Update data" at bounding box center [1447, 395] width 69 height 69
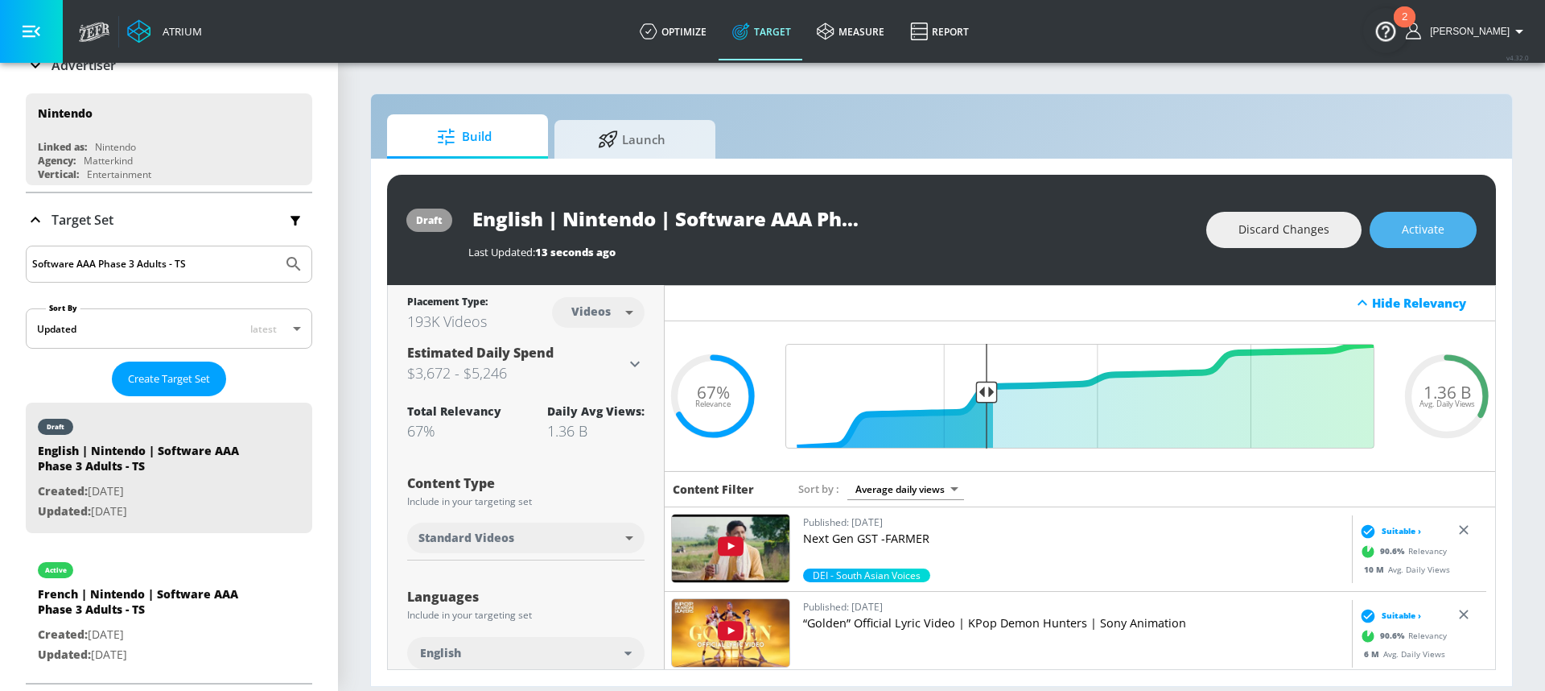
click at [1397, 229] on button "Activate" at bounding box center [1423, 230] width 107 height 36
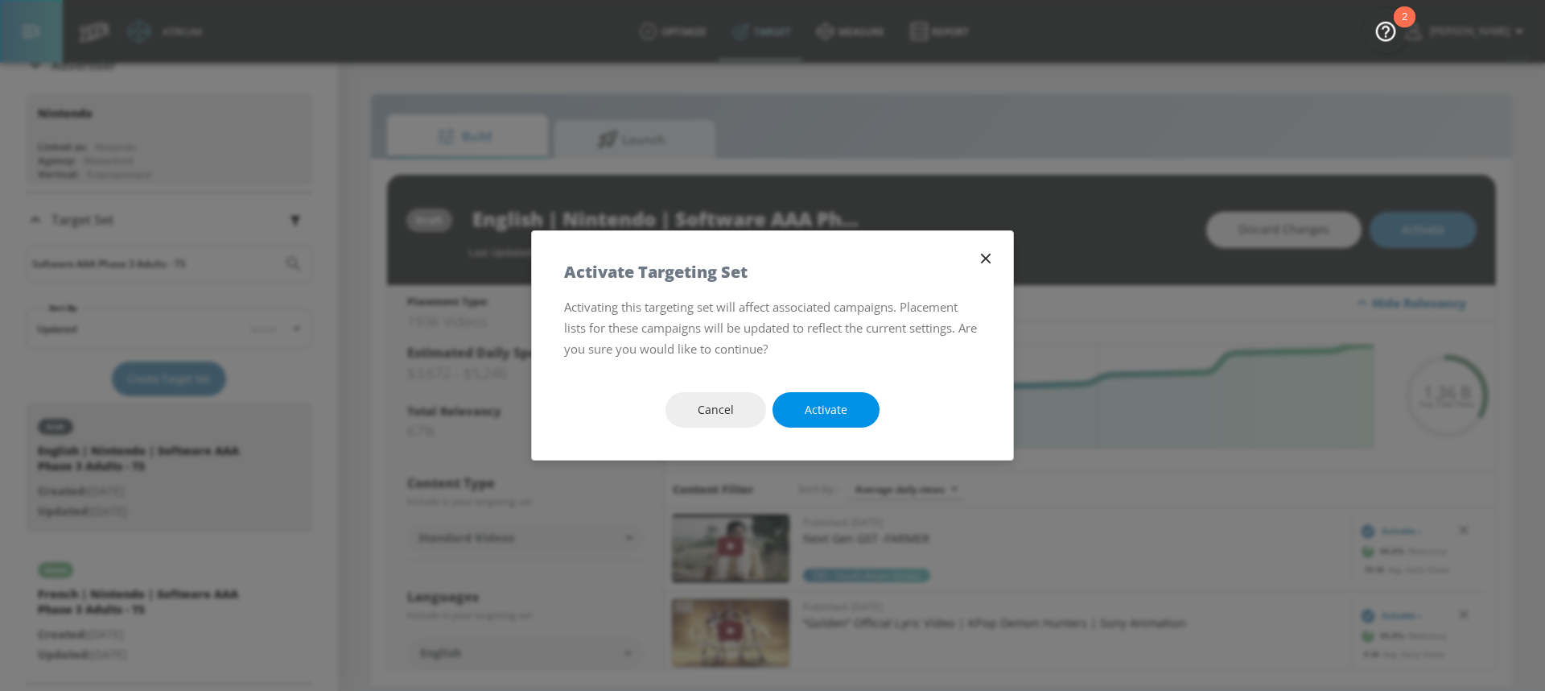
click at [826, 422] on button "Activate" at bounding box center [826, 410] width 107 height 36
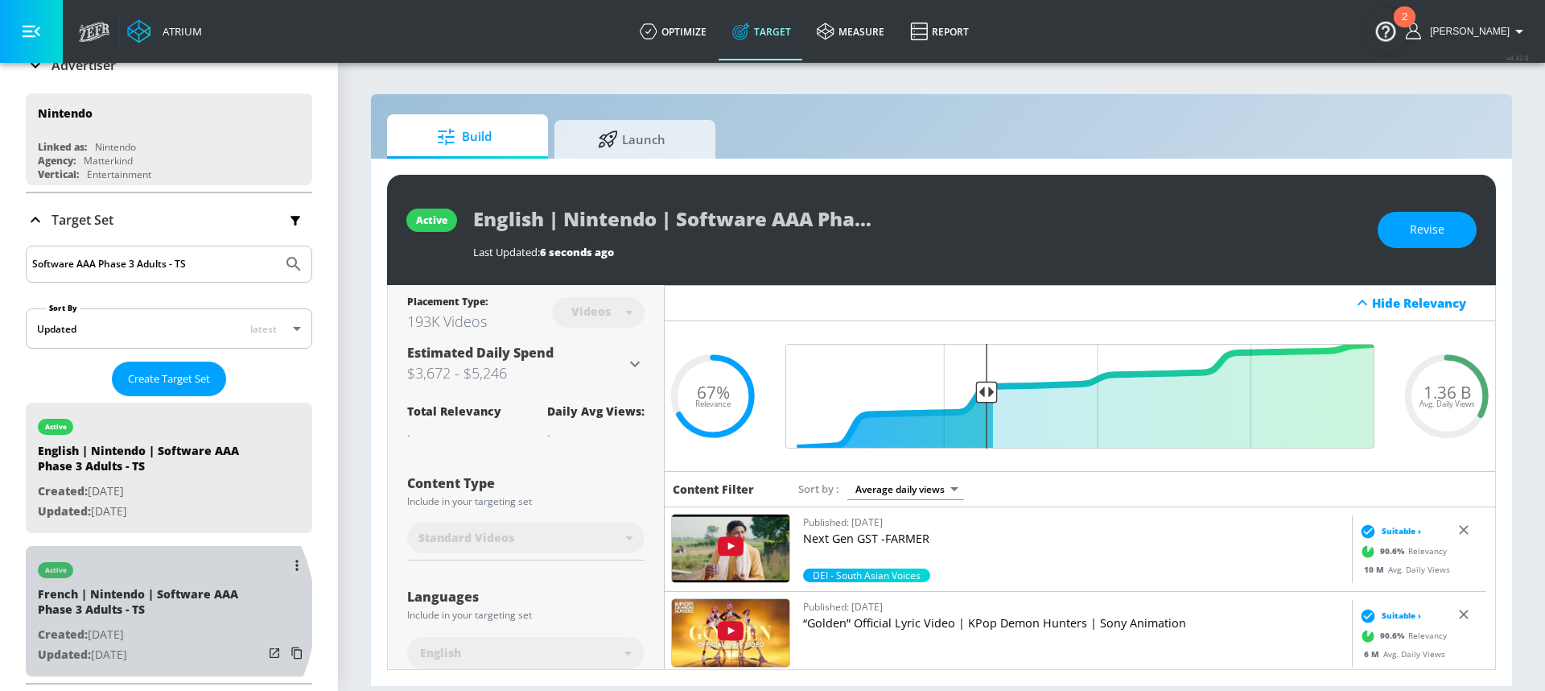
click at [149, 613] on div "French | Nintendo | Software AAA Phase 3 Adults - TS" at bounding box center [150, 605] width 225 height 39
type input "French | Nintendo | Software AAA Phase 3 Adults - TS"
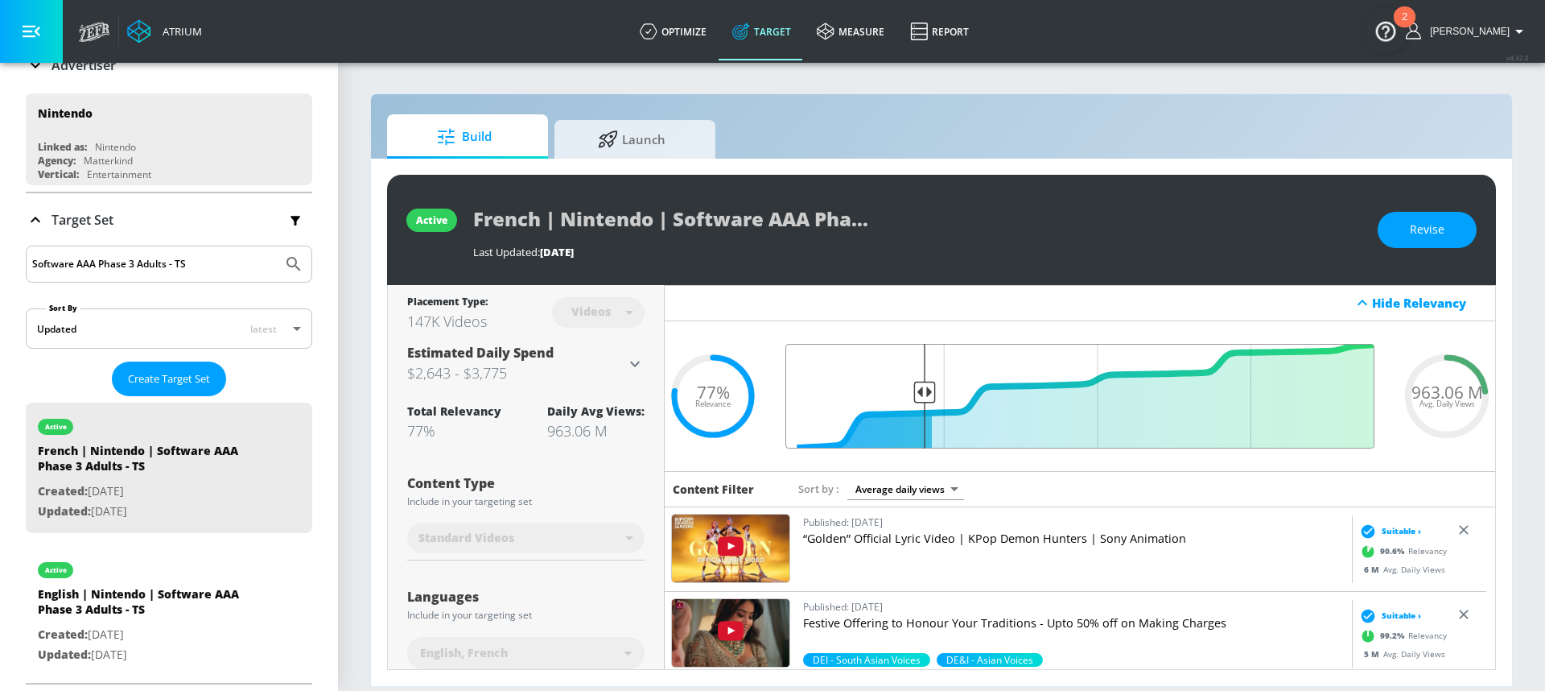
drag, startPoint x: 918, startPoint y: 395, endPoint x: 933, endPoint y: 393, distance: 15.5
click at [933, 393] on input "Final Threshold" at bounding box center [1079, 396] width 605 height 105
drag, startPoint x: 923, startPoint y: 393, endPoint x: 934, endPoint y: 393, distance: 11.3
click at [934, 393] on input "Final Threshold" at bounding box center [1079, 396] width 605 height 105
click at [925, 394] on input "Final Threshold" at bounding box center [1079, 396] width 605 height 105
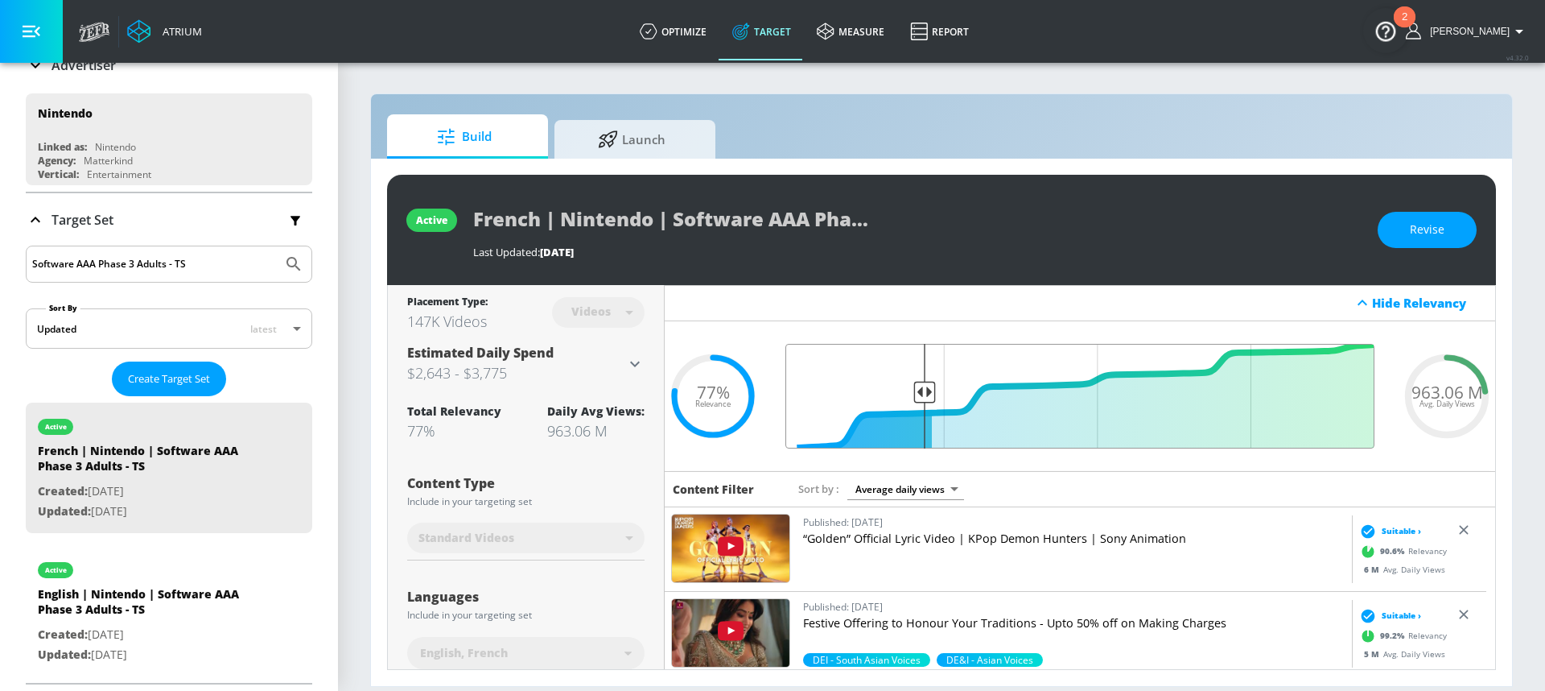
drag, startPoint x: 920, startPoint y: 394, endPoint x: 936, endPoint y: 394, distance: 16.1
click at [936, 394] on input "Final Threshold" at bounding box center [1079, 396] width 605 height 105
click at [1423, 220] on span "Revise" at bounding box center [1427, 230] width 35 height 20
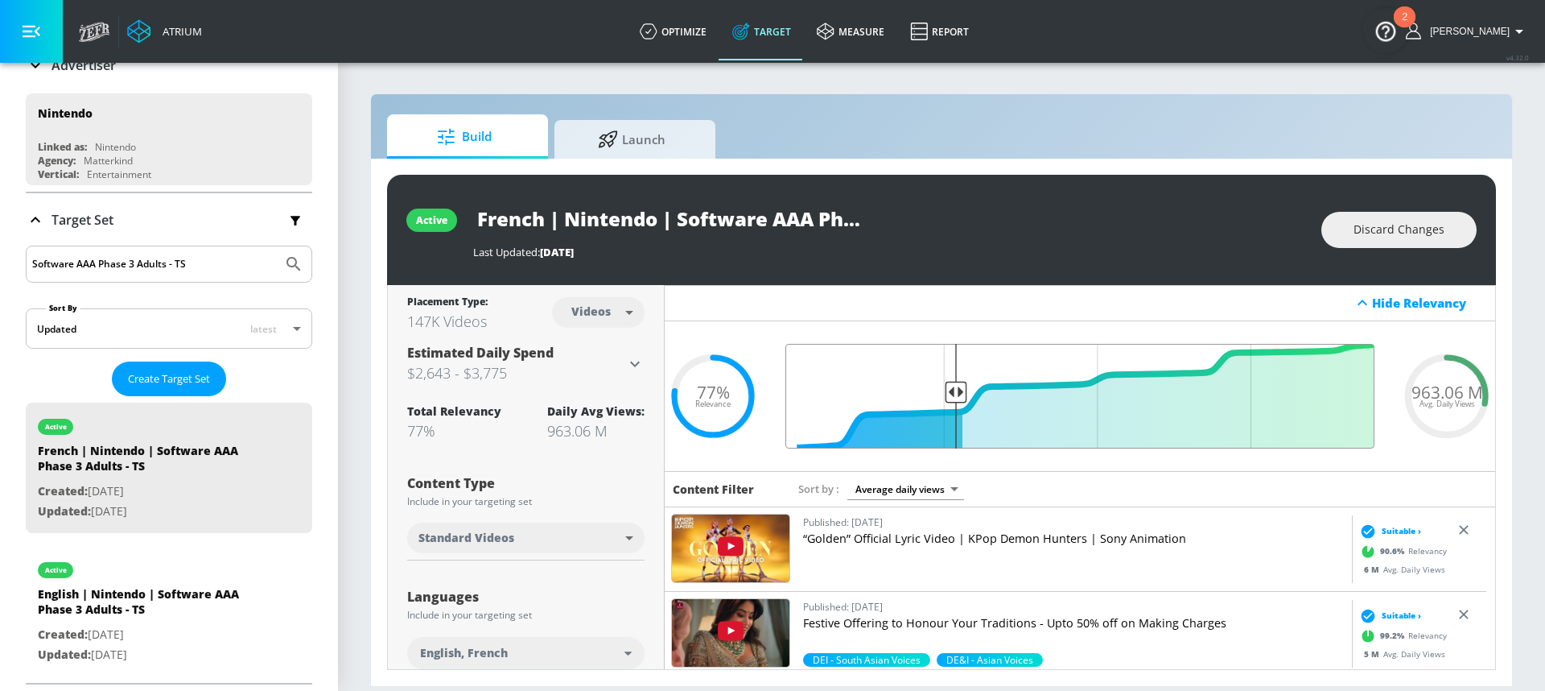
drag, startPoint x: 921, startPoint y: 394, endPoint x: 947, endPoint y: 394, distance: 26.6
type input "0.72"
click at [947, 394] on input "Final Threshold" at bounding box center [1079, 396] width 605 height 105
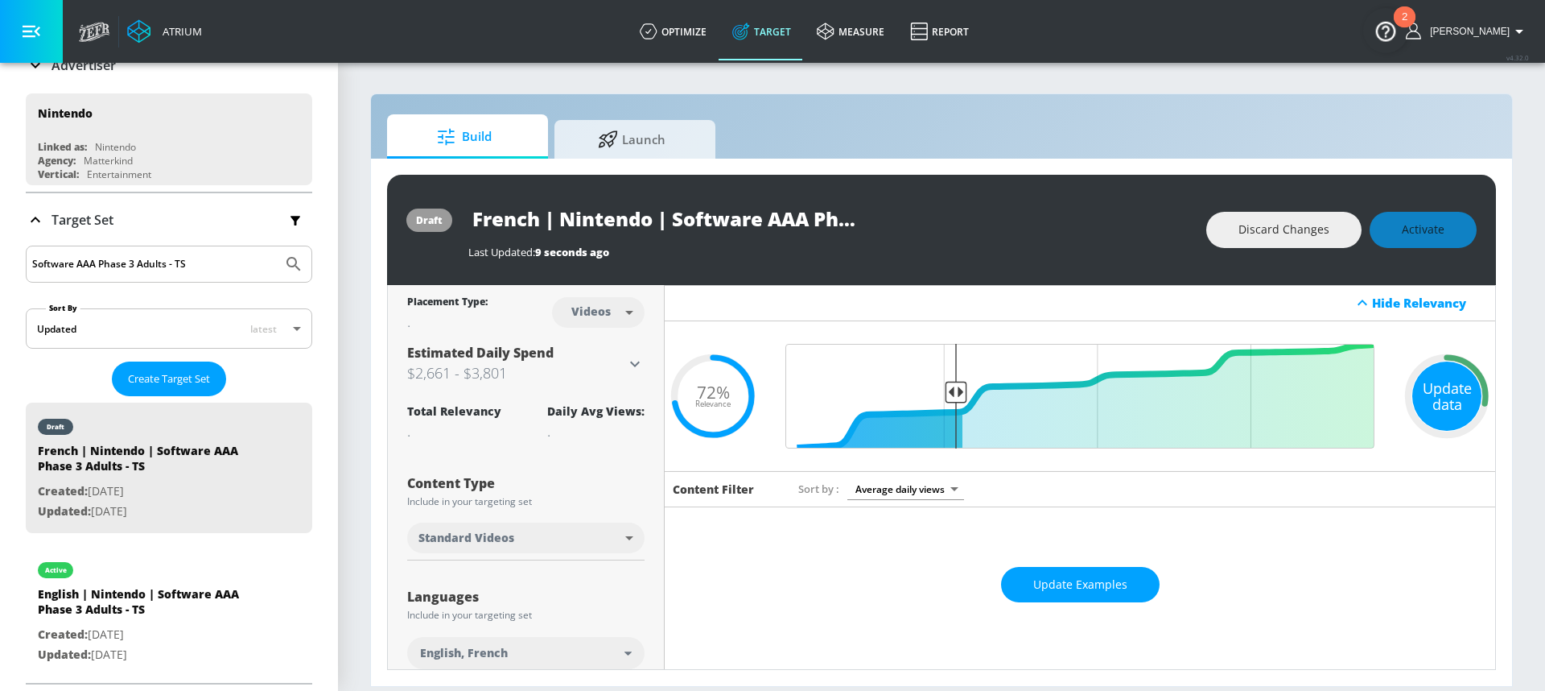
click at [1429, 402] on div "Update data" at bounding box center [1447, 395] width 69 height 69
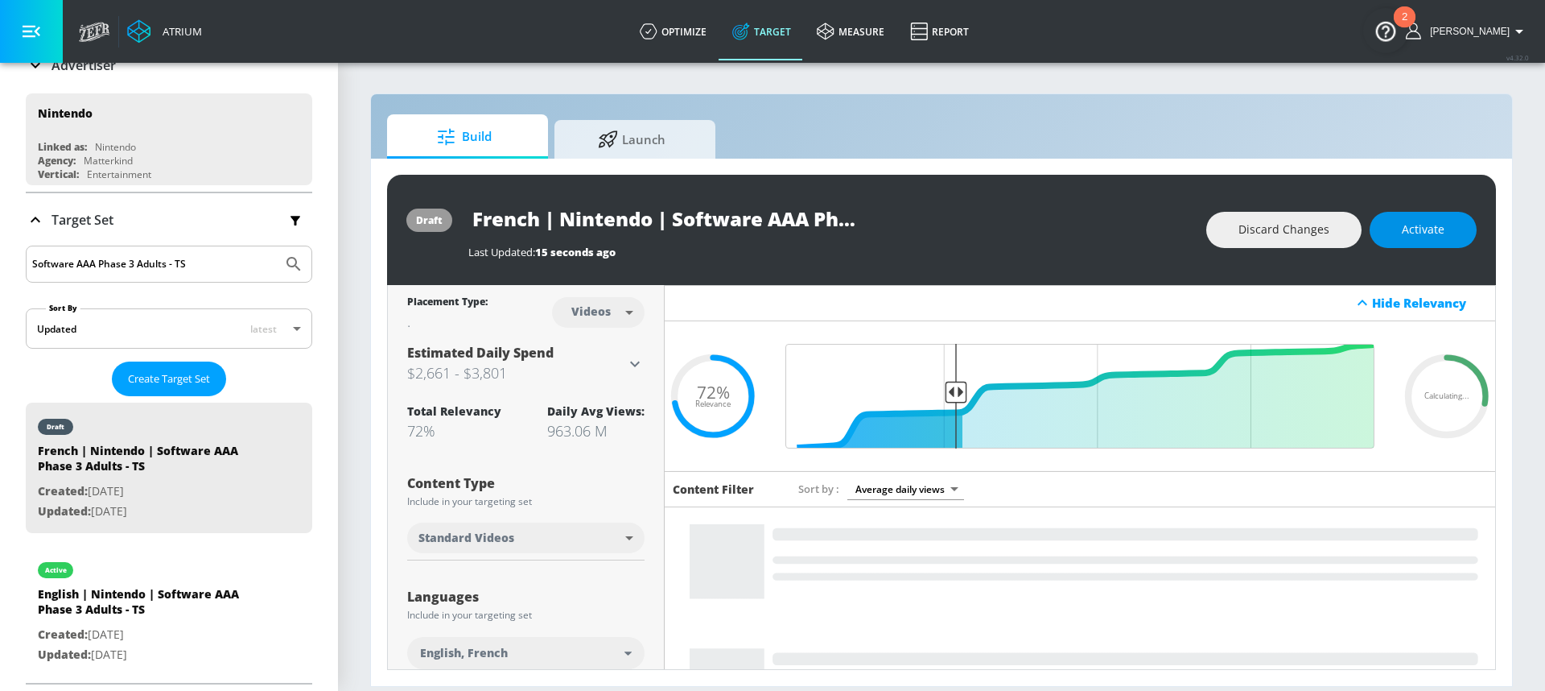
click at [1401, 234] on button "Activate" at bounding box center [1423, 230] width 107 height 36
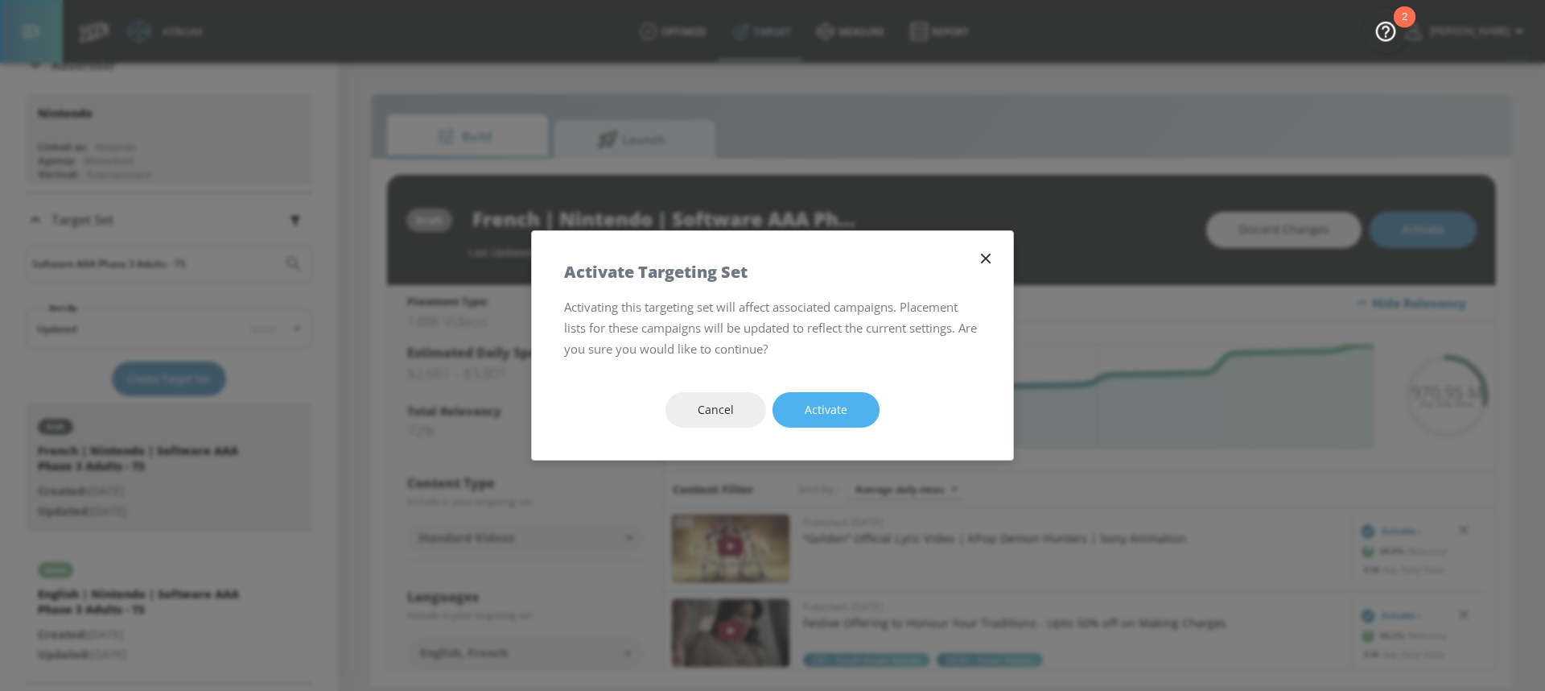
click at [846, 402] on span "Activate" at bounding box center [826, 410] width 43 height 20
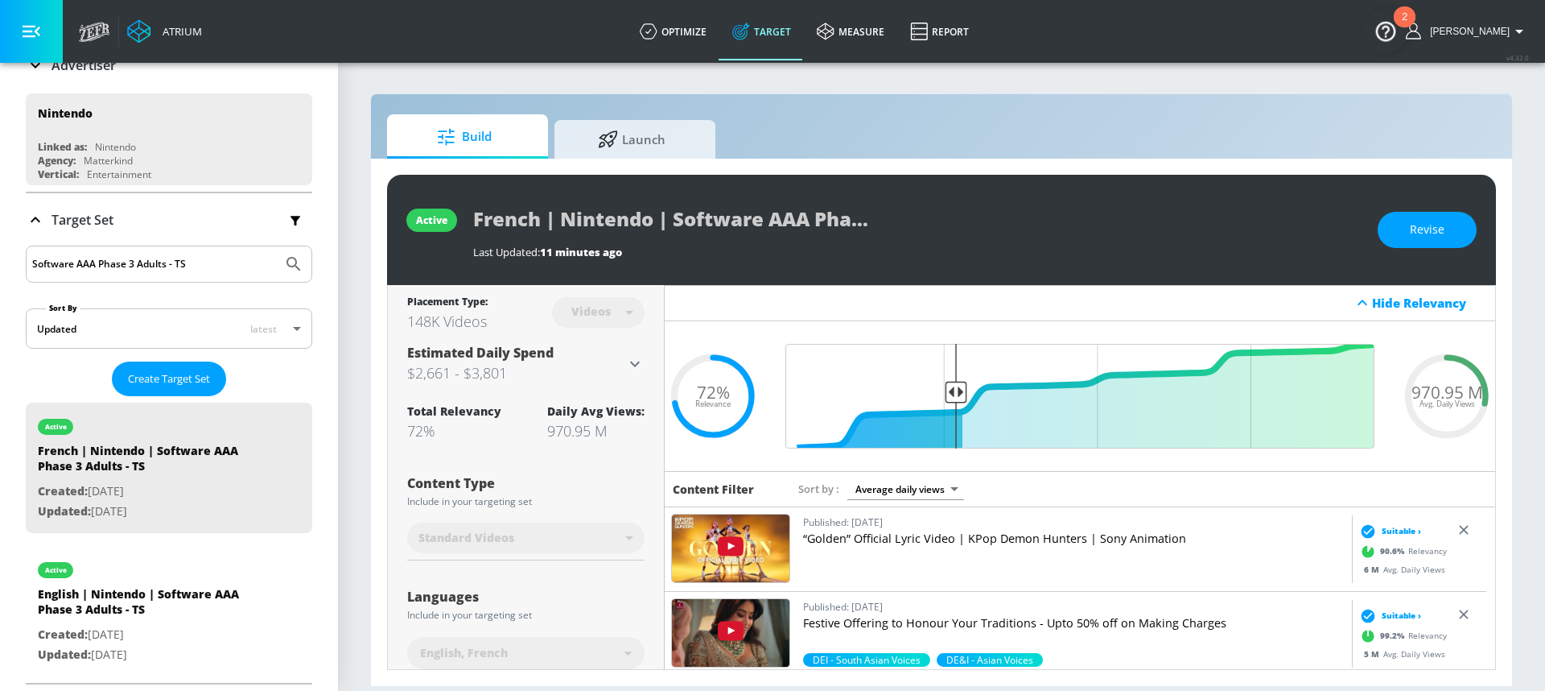
scroll to position [133, 0]
